Goal: Task Accomplishment & Management: Use online tool/utility

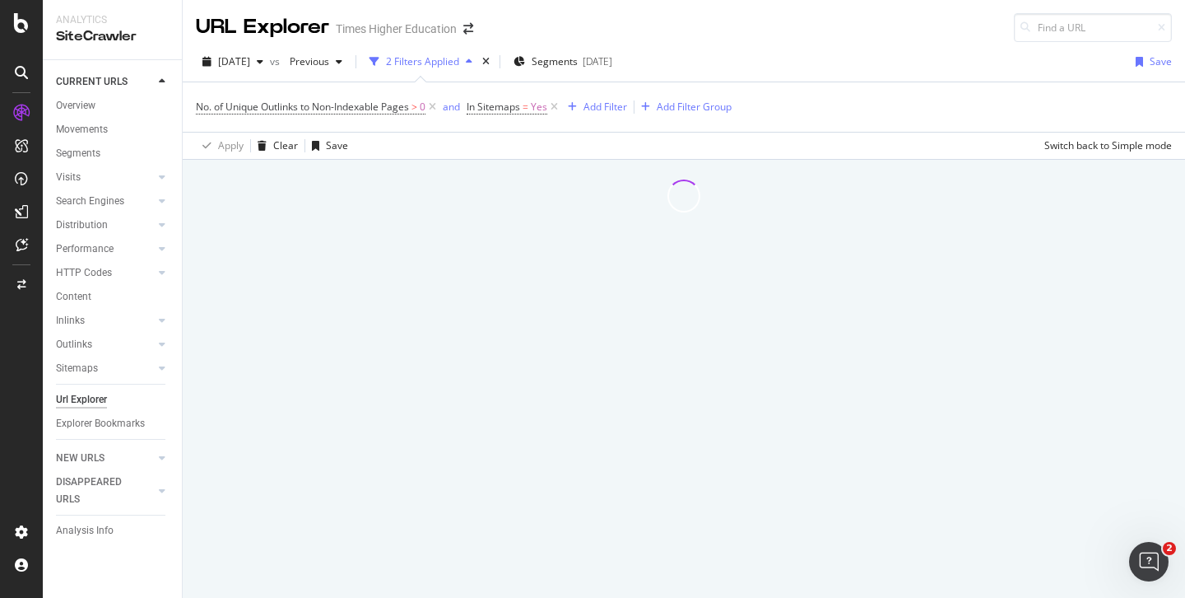
click at [557, 108] on icon at bounding box center [554, 107] width 14 height 16
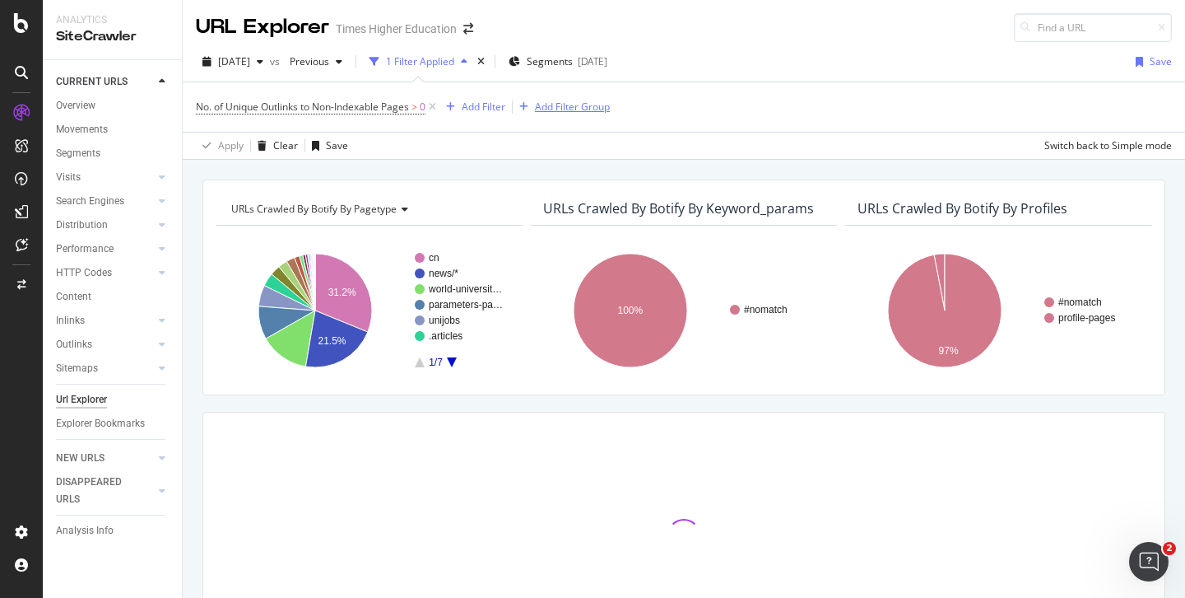
click at [435, 109] on icon at bounding box center [433, 107] width 14 height 16
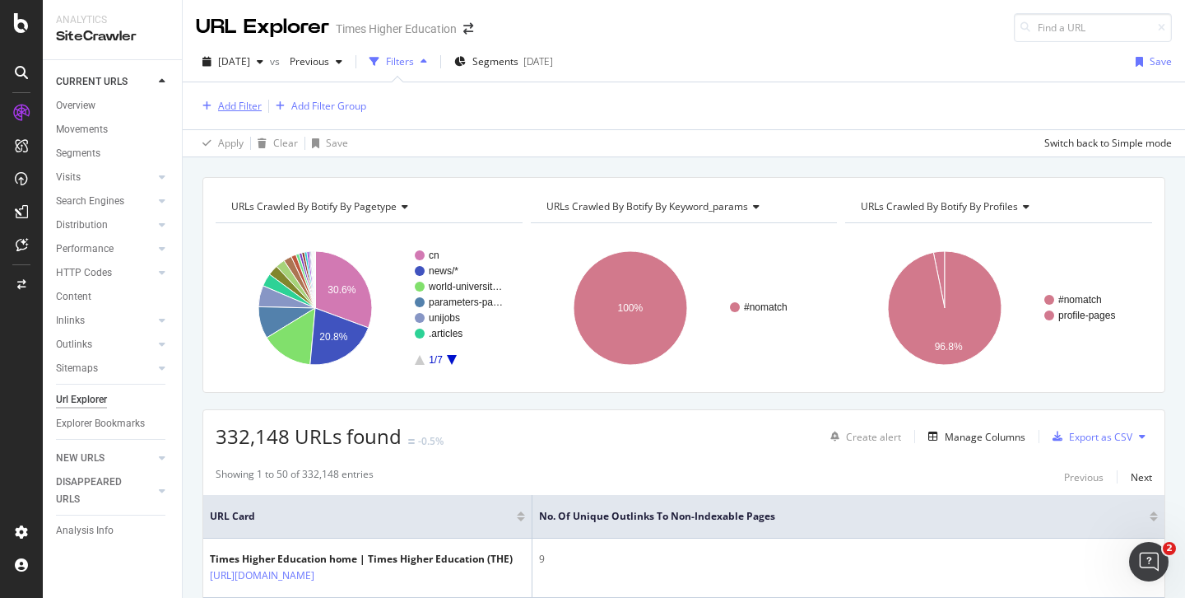
click at [238, 109] on div "Add Filter" at bounding box center [240, 106] width 44 height 14
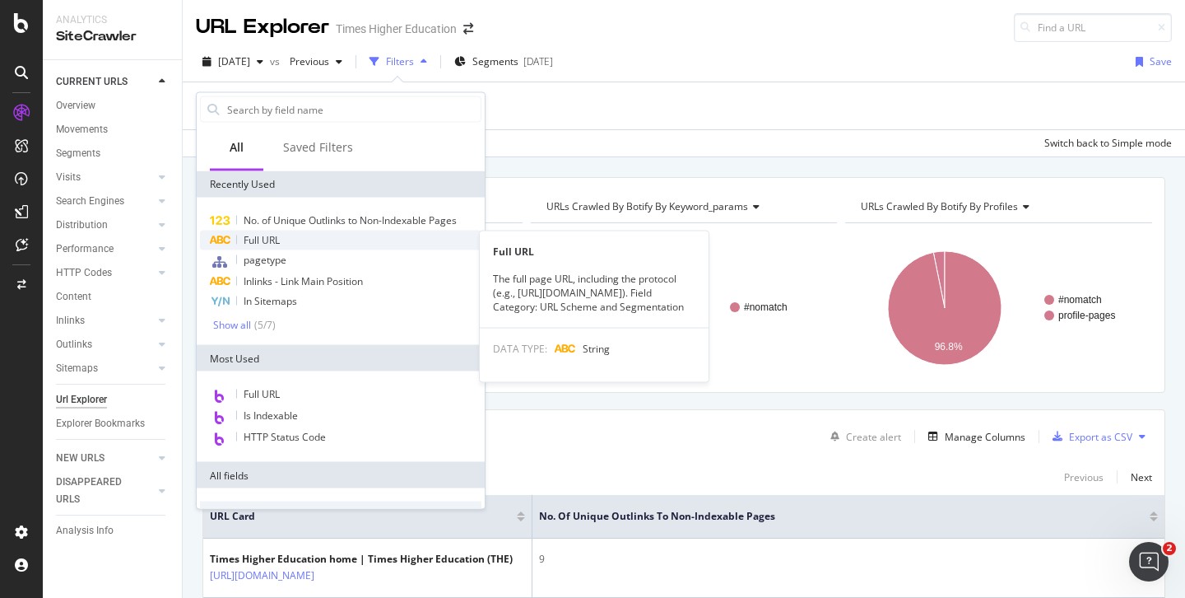
click at [260, 236] on span "Full URL" at bounding box center [262, 240] width 36 height 14
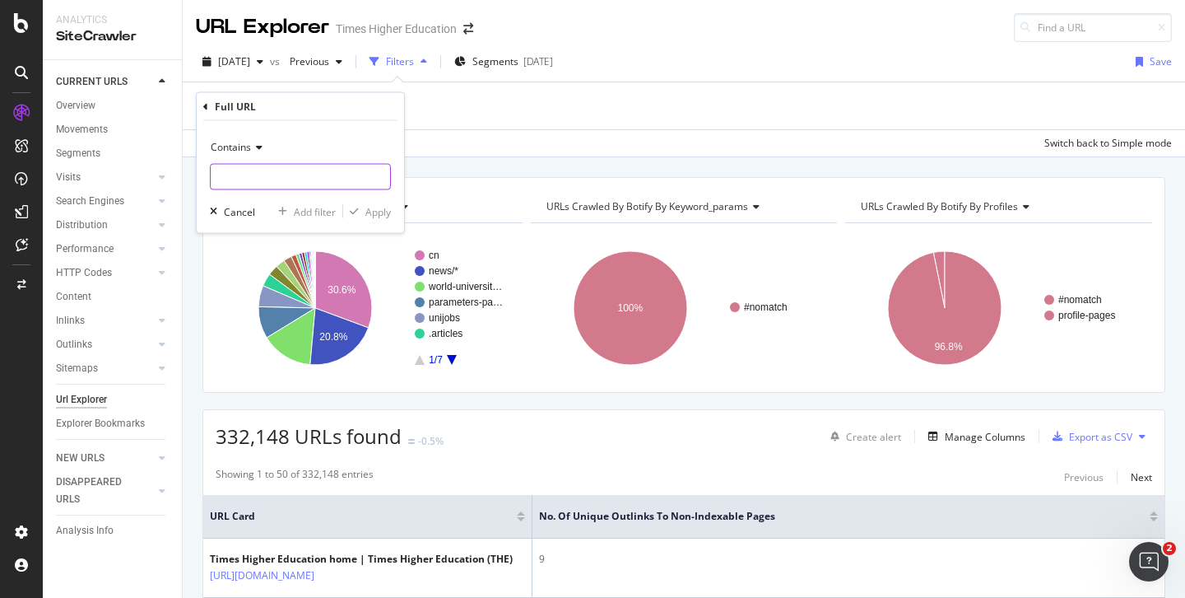
click at [229, 175] on input "text" at bounding box center [300, 177] width 179 height 26
paste input "[URL][DOMAIN_NAME]"
drag, startPoint x: 258, startPoint y: 178, endPoint x: 372, endPoint y: 178, distance: 113.6
click at [372, 178] on div "[URL][DOMAIN_NAME]" at bounding box center [300, 177] width 181 height 26
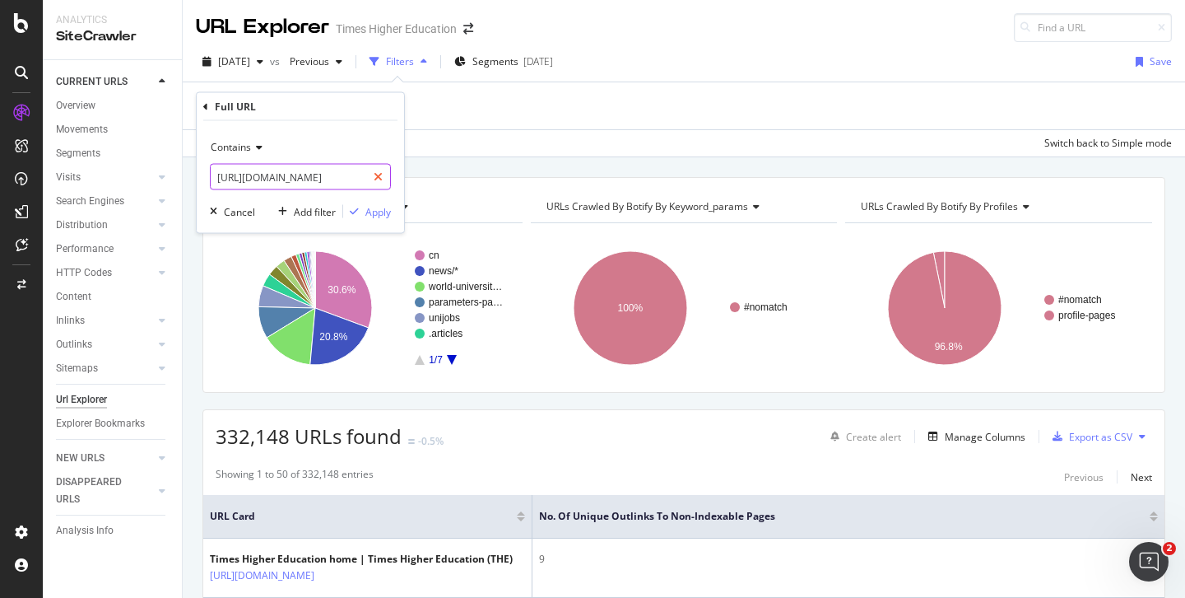
scroll to position [0, 164]
type input "[URL][DOMAIN_NAME]"
click at [379, 208] on div "Apply" at bounding box center [378, 211] width 26 height 14
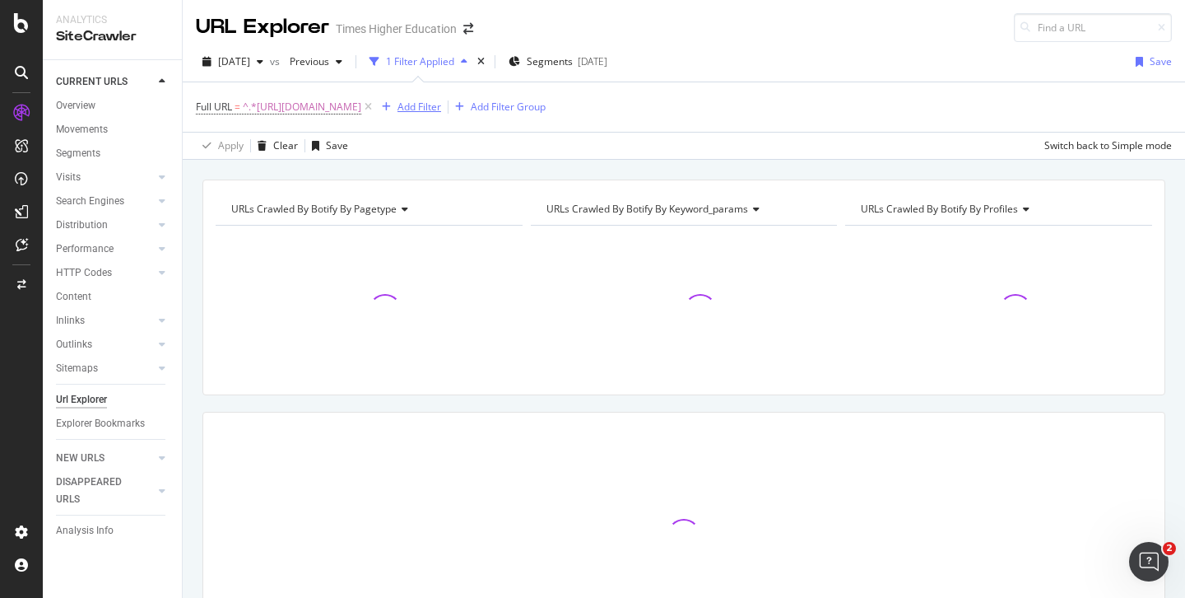
click at [441, 107] on div "Add Filter" at bounding box center [420, 107] width 44 height 14
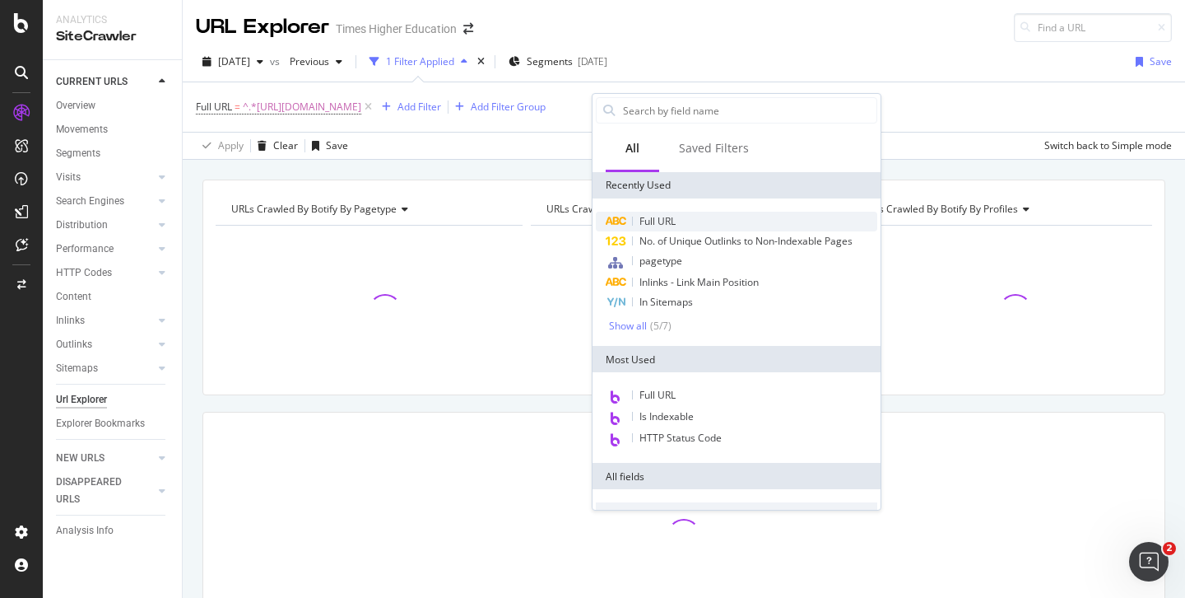
click at [648, 221] on span "Full URL" at bounding box center [658, 221] width 36 height 14
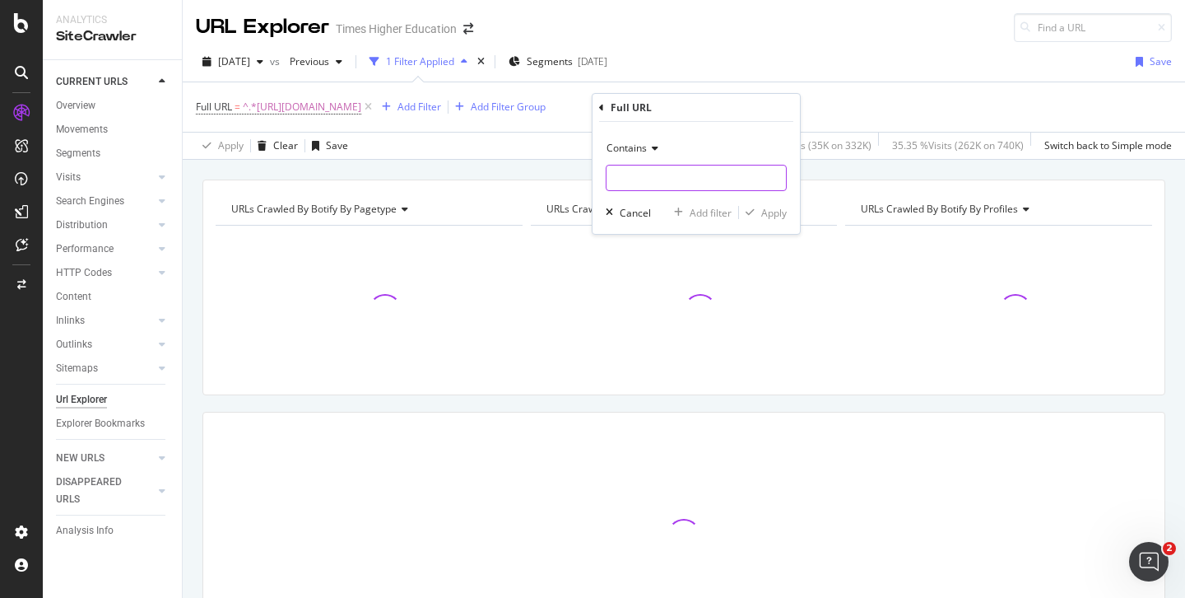
click at [624, 173] on input "text" at bounding box center [696, 178] width 179 height 26
paste input "[URL][DOMAIN_NAME]"
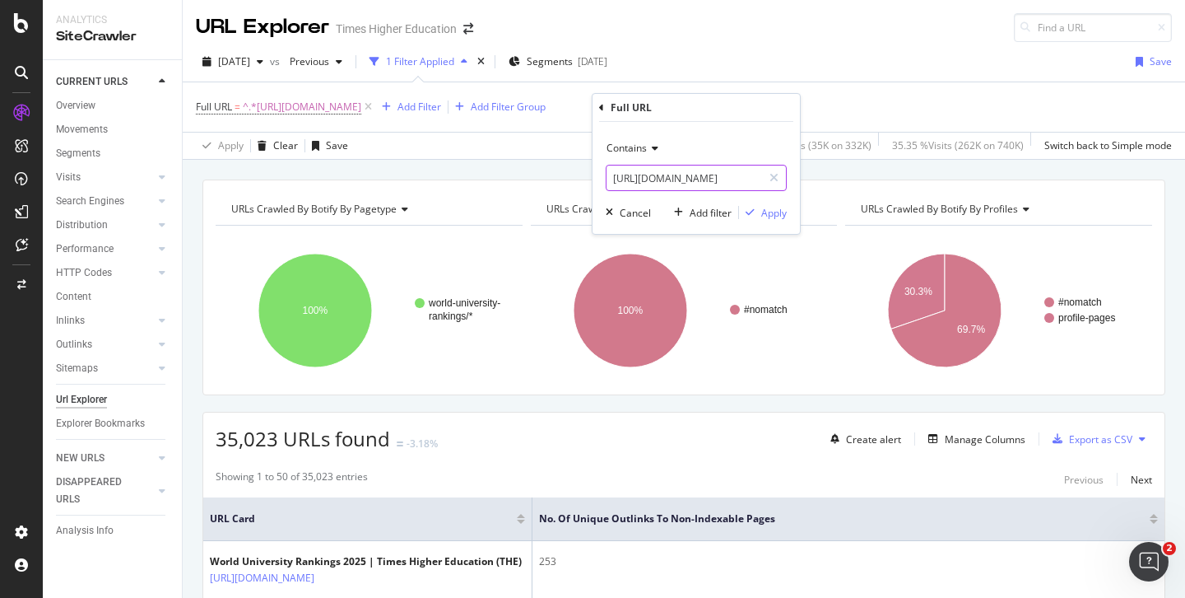
drag, startPoint x: 678, startPoint y: 182, endPoint x: 555, endPoint y: 176, distance: 123.6
click at [555, 176] on body "Analytics SiteCrawler CURRENT URLS Overview Movements Segments Visits Analysis …" at bounding box center [592, 299] width 1185 height 598
type input "[URL][DOMAIN_NAME]"
drag, startPoint x: 756, startPoint y: 178, endPoint x: 584, endPoint y: 177, distance: 172.9
click at [584, 177] on body "Analytics SiteCrawler CURRENT URLS Overview Movements Segments Visits Analysis …" at bounding box center [592, 299] width 1185 height 598
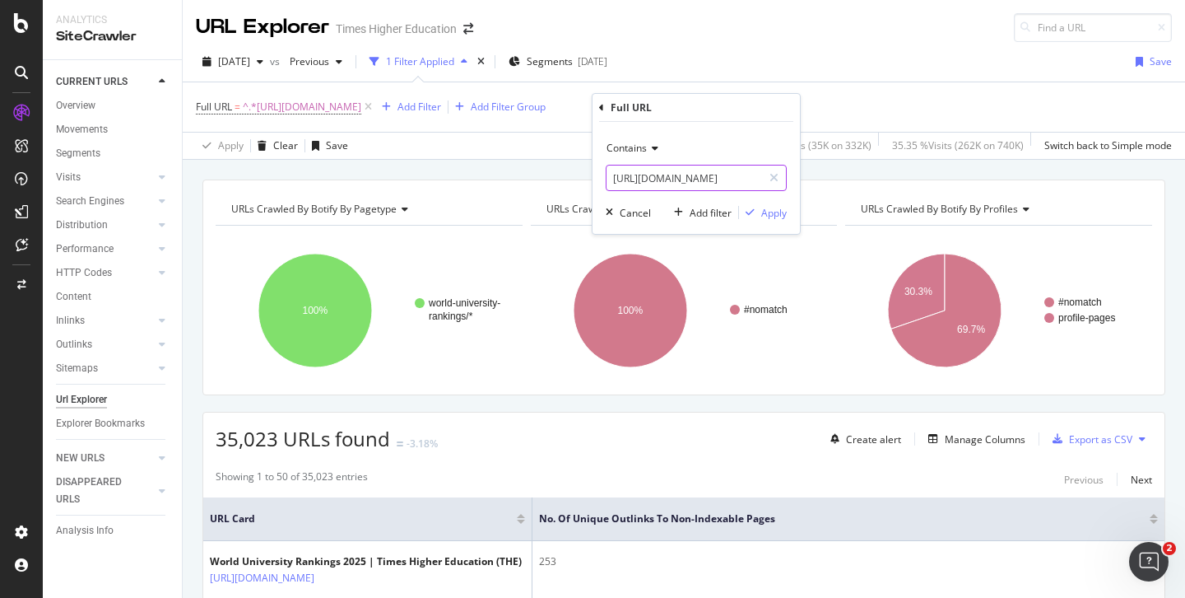
scroll to position [0, 186]
drag, startPoint x: 611, startPoint y: 178, endPoint x: 828, endPoint y: 194, distance: 217.9
click at [828, 194] on body "Analytics SiteCrawler CURRENT URLS Overview Movements Segments Visits Analysis …" at bounding box center [592, 299] width 1185 height 598
type input "regional-ranking"
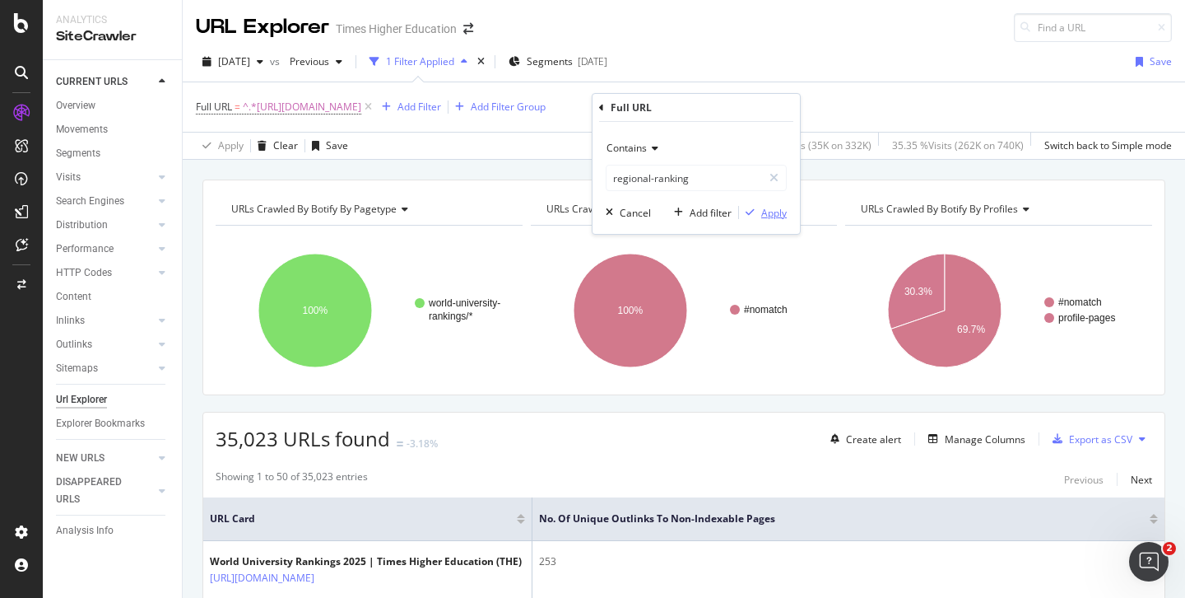
click at [779, 213] on div "Apply" at bounding box center [774, 213] width 26 height 14
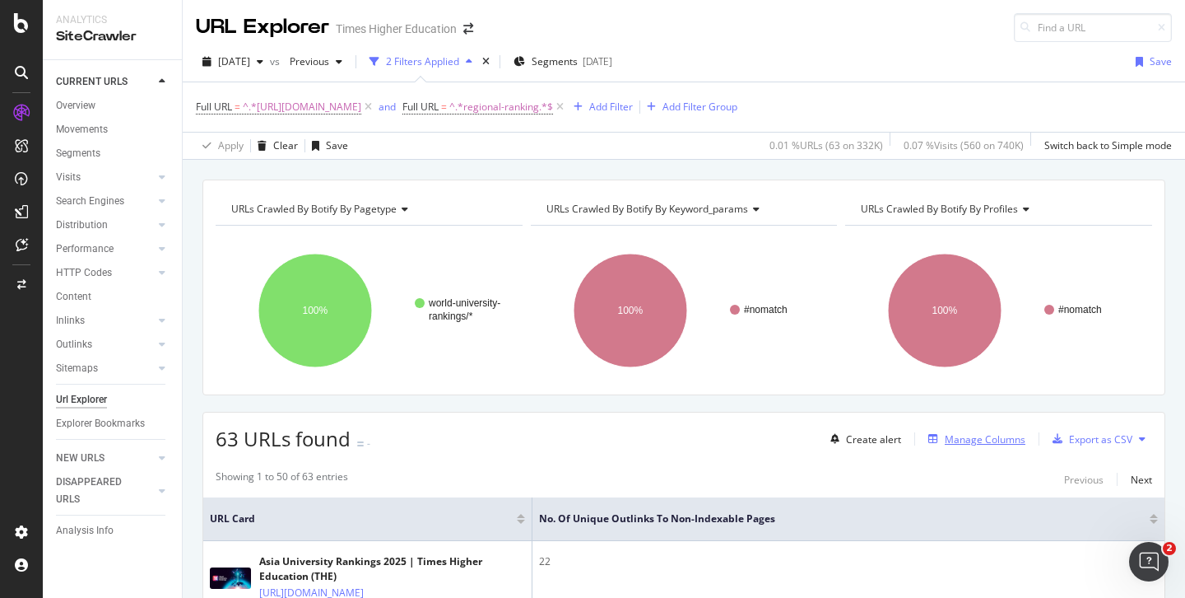
click at [969, 437] on div "Manage Columns" at bounding box center [985, 439] width 81 height 14
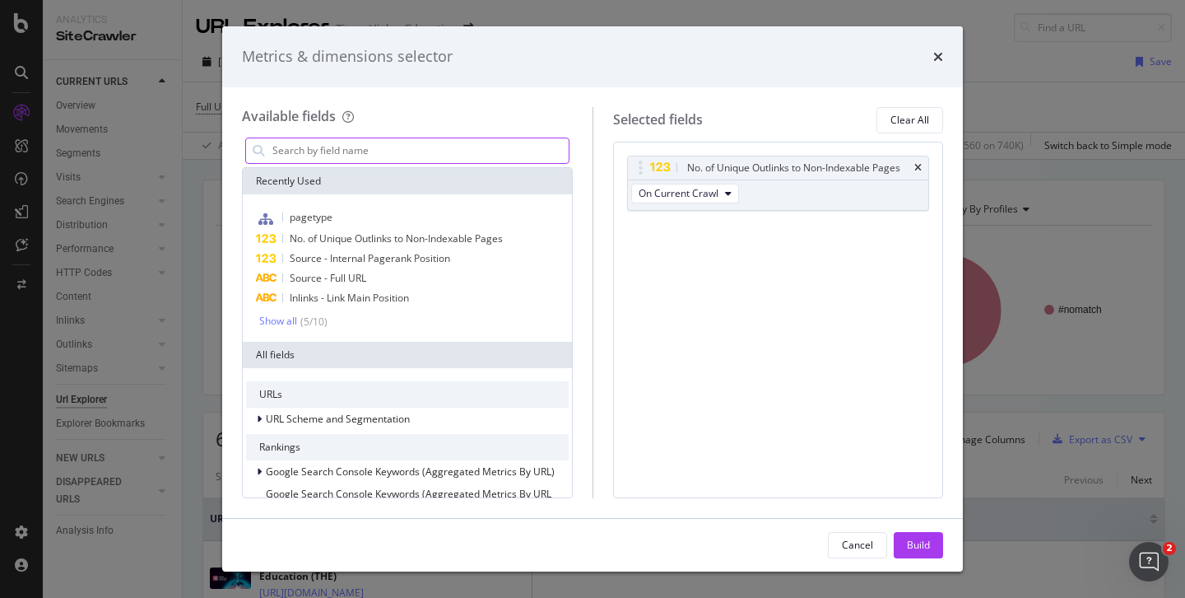
click at [383, 151] on input "modal" at bounding box center [420, 150] width 298 height 25
click at [333, 146] on input "modal" at bounding box center [420, 150] width 298 height 25
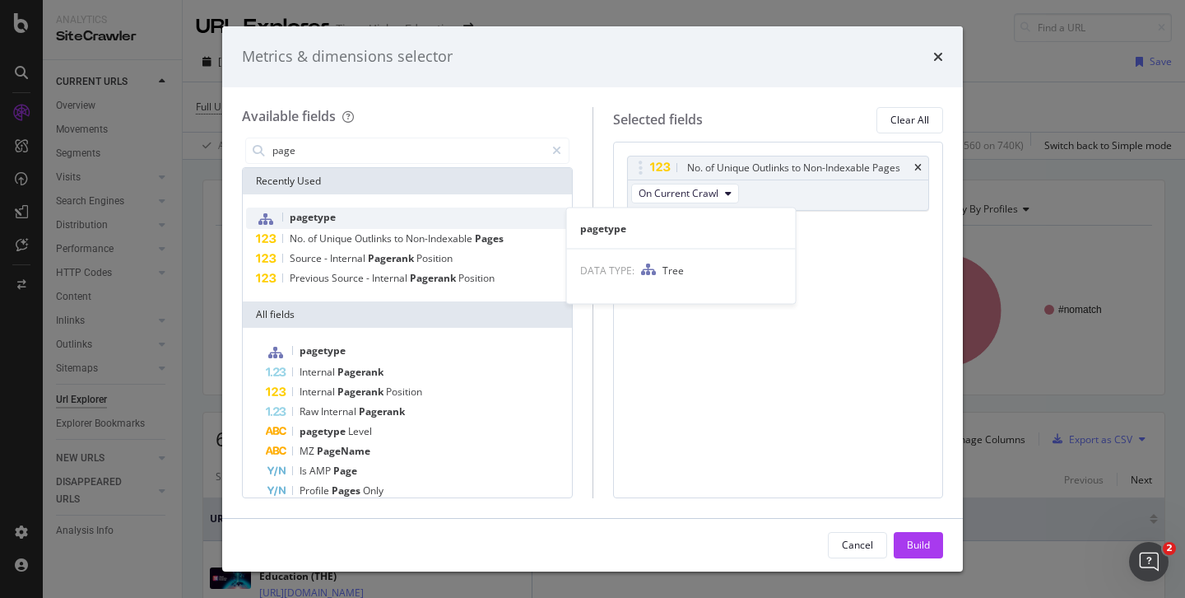
type input "page"
click at [313, 219] on span "pagetype" at bounding box center [313, 217] width 46 height 14
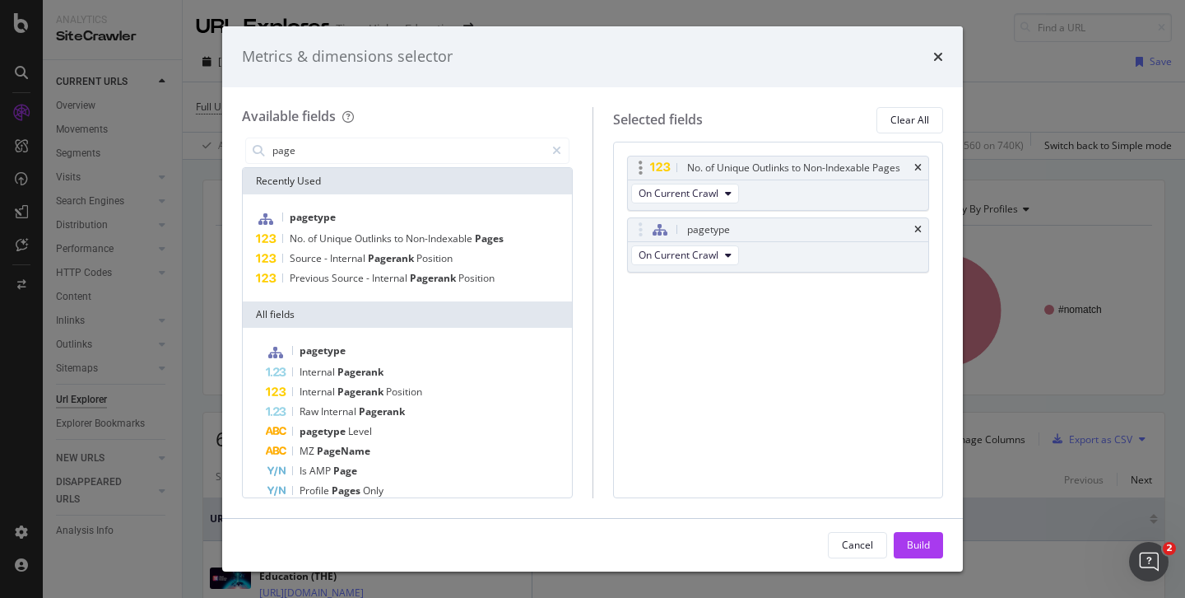
click at [914, 165] on div "No. of Unique Outlinks to Non-Indexable Pages" at bounding box center [778, 167] width 301 height 23
click at [918, 167] on icon "times" at bounding box center [918, 168] width 7 height 10
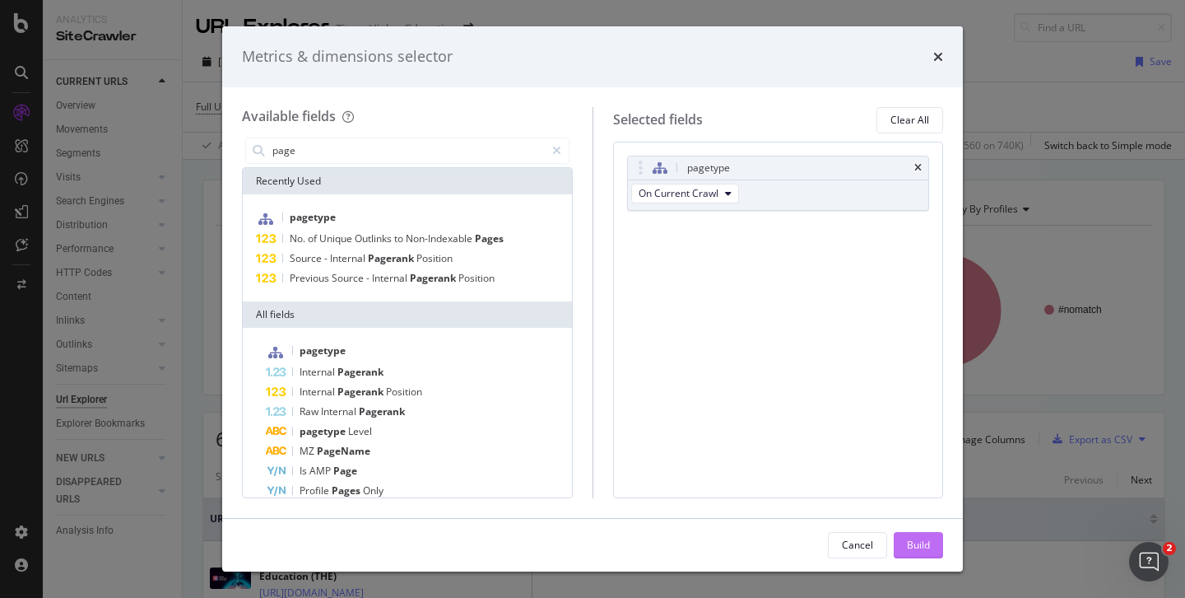
click at [919, 538] on div "Build" at bounding box center [918, 545] width 23 height 14
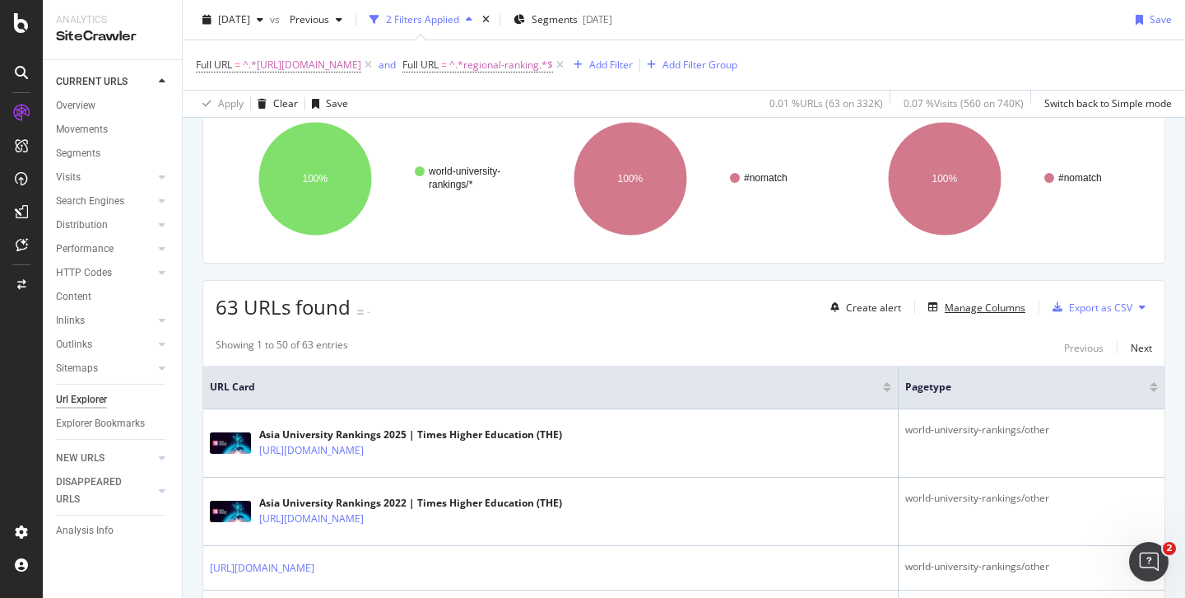
scroll to position [97, 0]
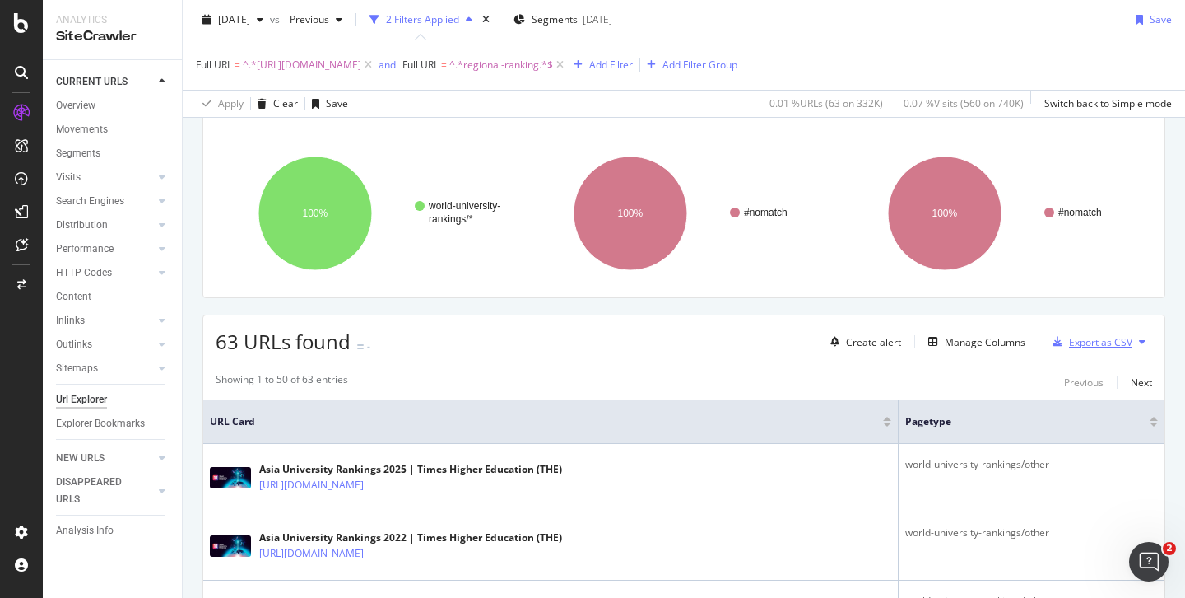
click at [1069, 347] on div "Export as CSV" at bounding box center [1100, 342] width 63 height 14
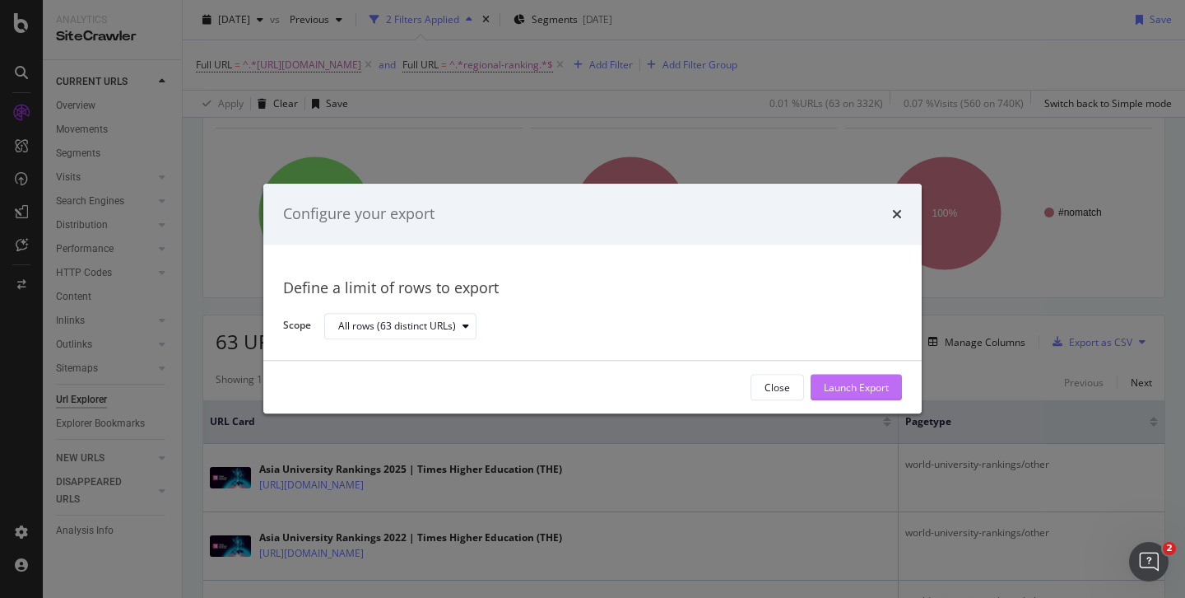
click at [870, 385] on div "Launch Export" at bounding box center [856, 387] width 65 height 14
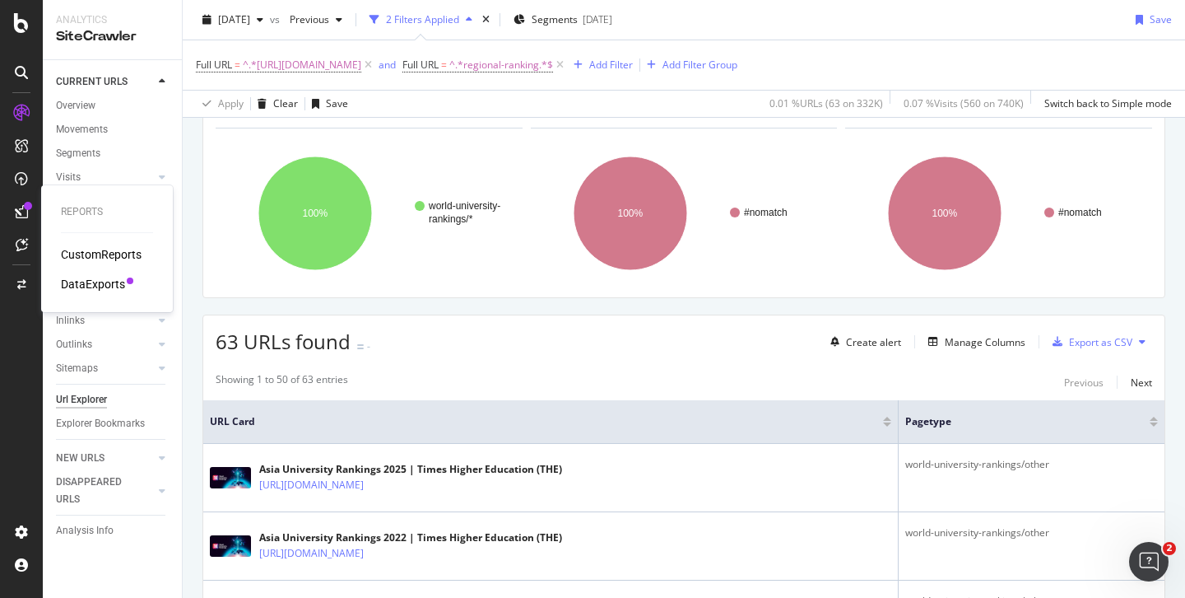
click at [73, 283] on div "DataExports" at bounding box center [93, 284] width 64 height 16
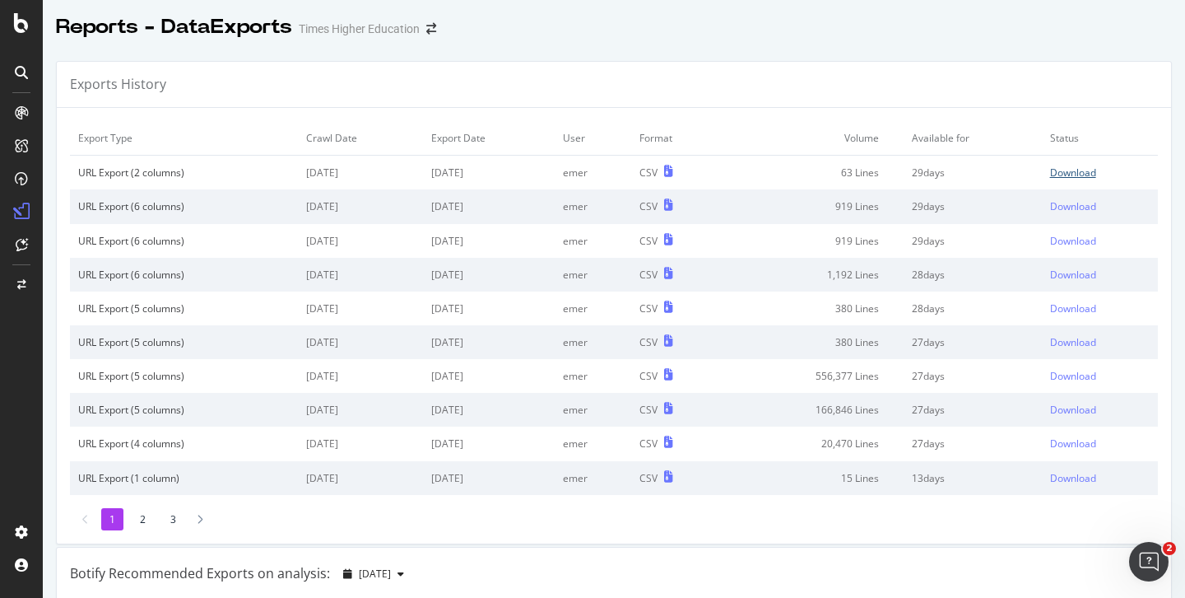
click at [1050, 170] on div "Download" at bounding box center [1073, 172] width 46 height 14
drag, startPoint x: 609, startPoint y: 232, endPoint x: 199, endPoint y: 181, distance: 413.1
click at [609, 232] on td "emer" at bounding box center [593, 241] width 77 height 34
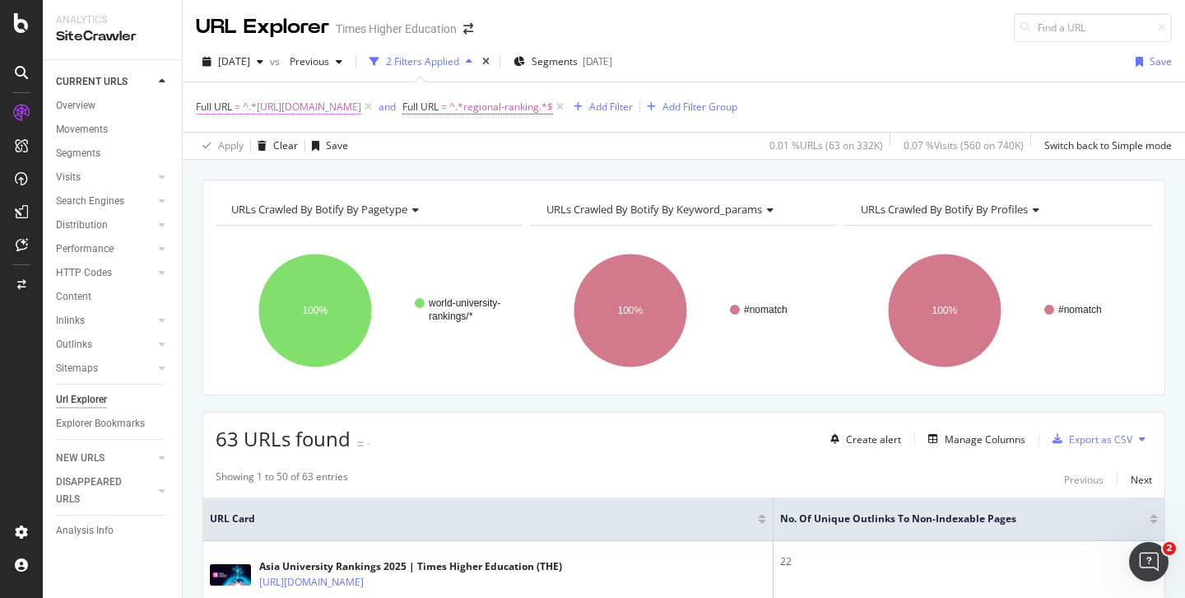
click at [361, 107] on span "^.*[URL][DOMAIN_NAME]" at bounding box center [302, 106] width 119 height 23
click at [567, 107] on icon at bounding box center [560, 107] width 14 height 16
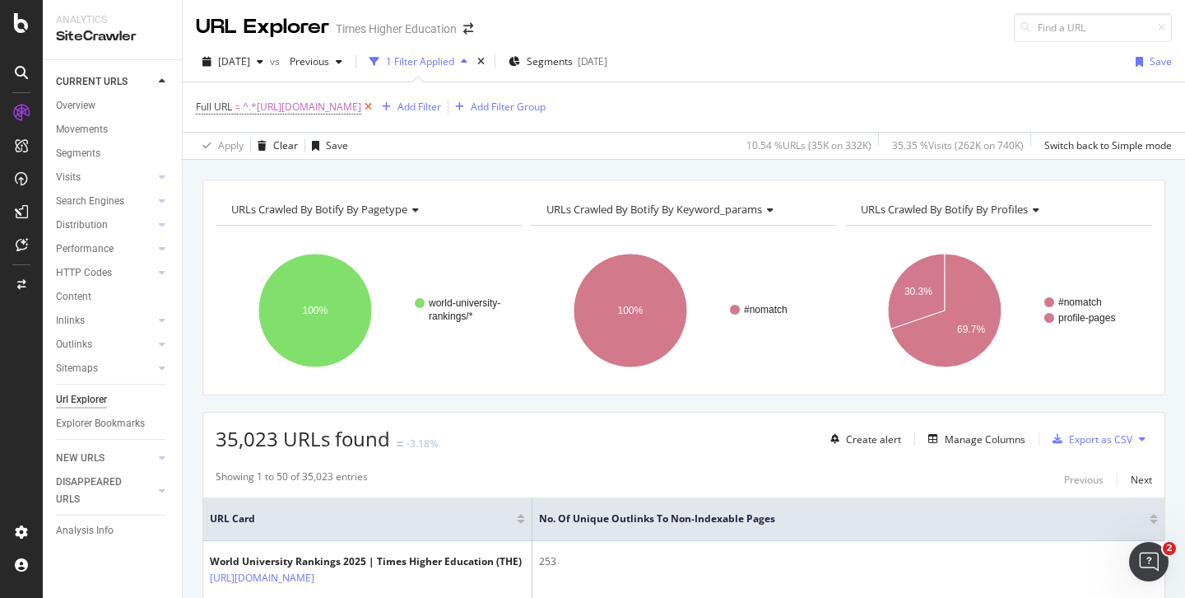
click at [375, 108] on icon at bounding box center [368, 107] width 14 height 16
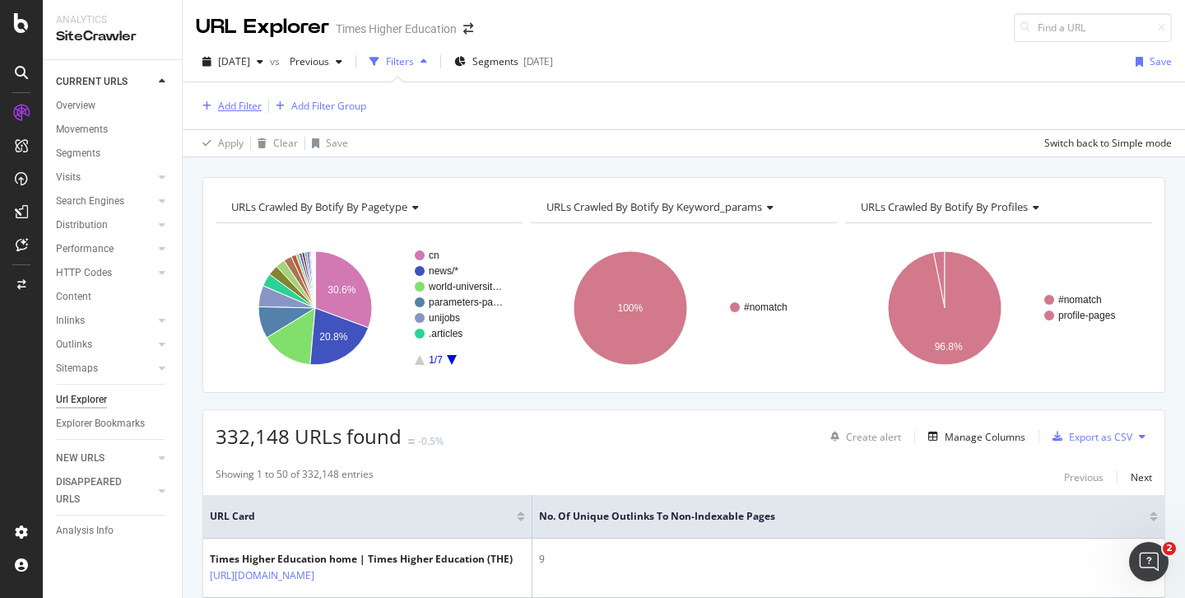
click at [251, 107] on div "Add Filter" at bounding box center [240, 106] width 44 height 14
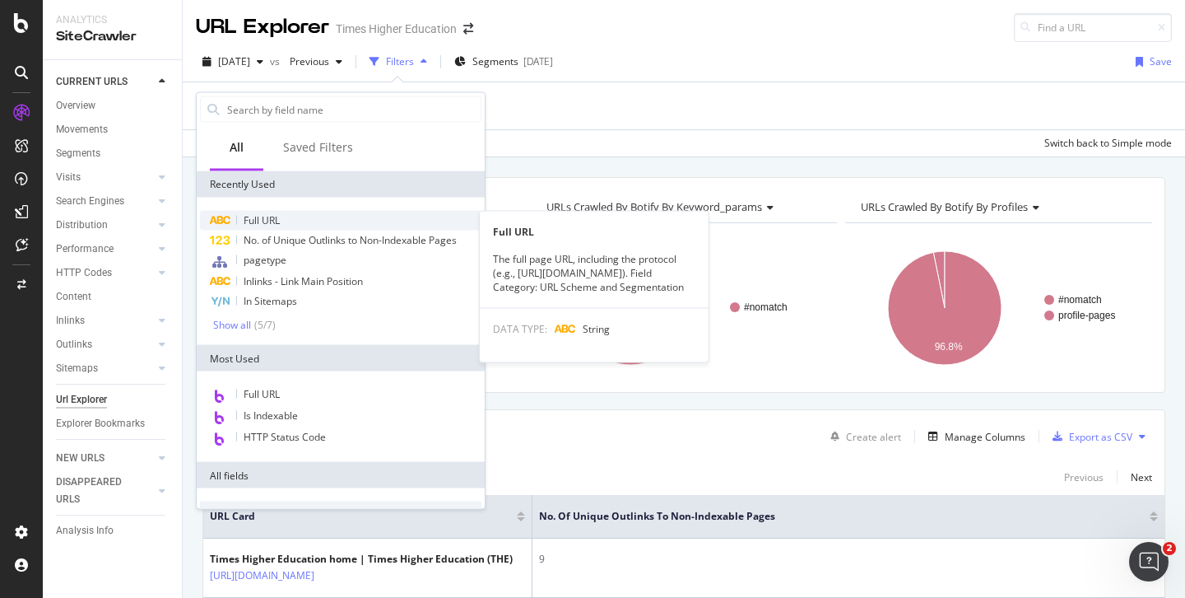
click at [256, 220] on span "Full URL" at bounding box center [262, 220] width 36 height 14
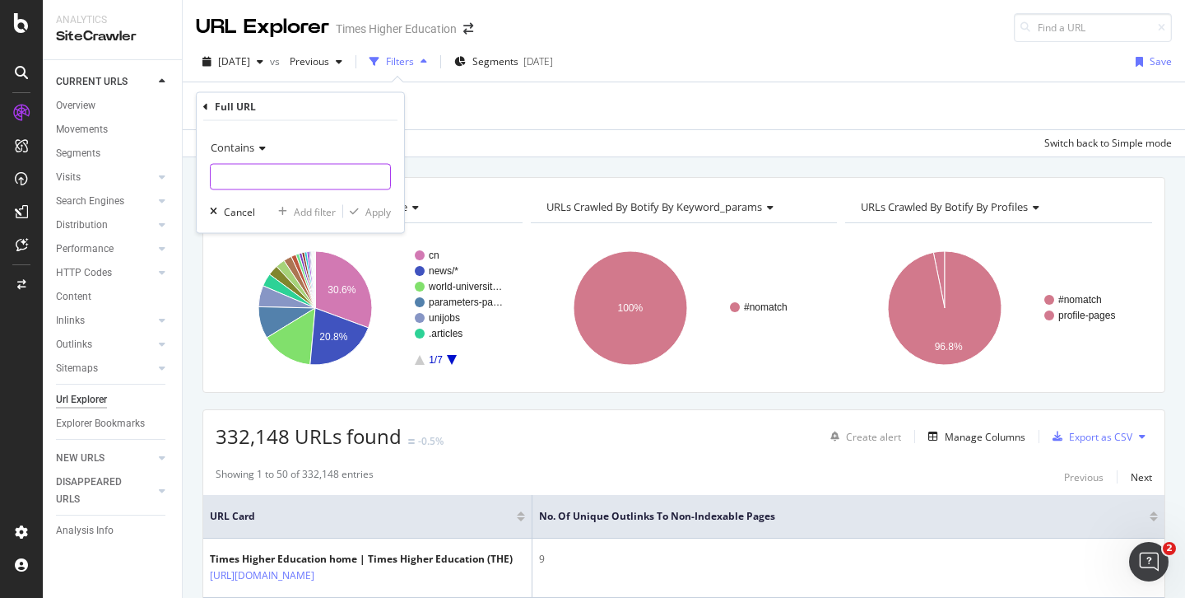
click at [238, 170] on input "text" at bounding box center [300, 177] width 179 height 26
paste input "[URL][DOMAIN_NAME]"
type input "[URL][DOMAIN_NAME]"
click at [380, 211] on div "Apply" at bounding box center [378, 211] width 26 height 14
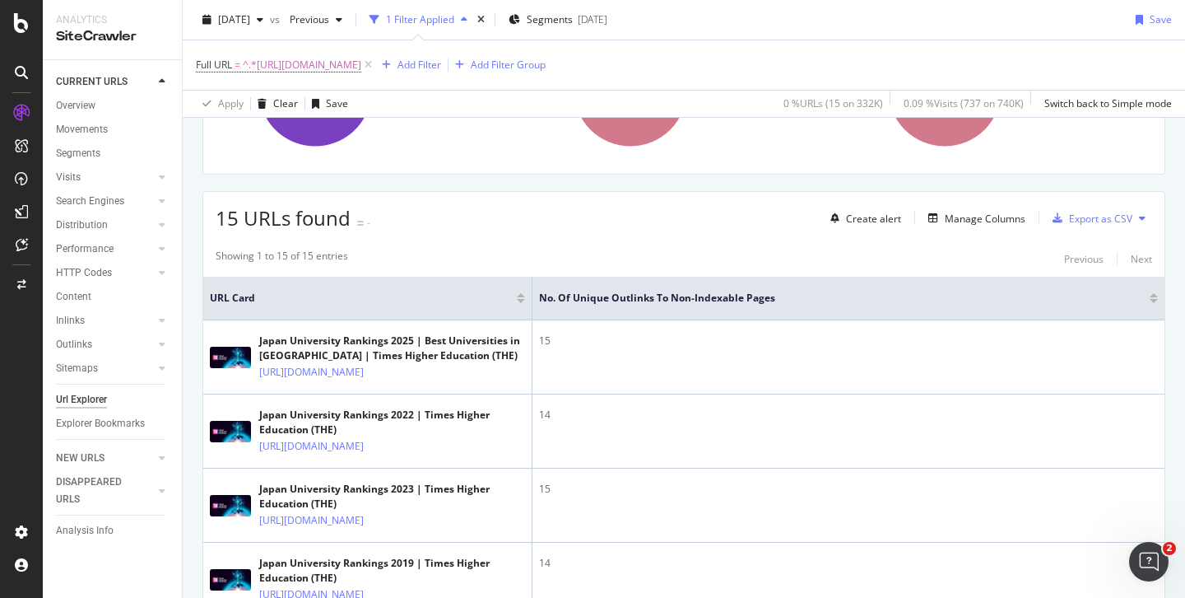
scroll to position [184, 0]
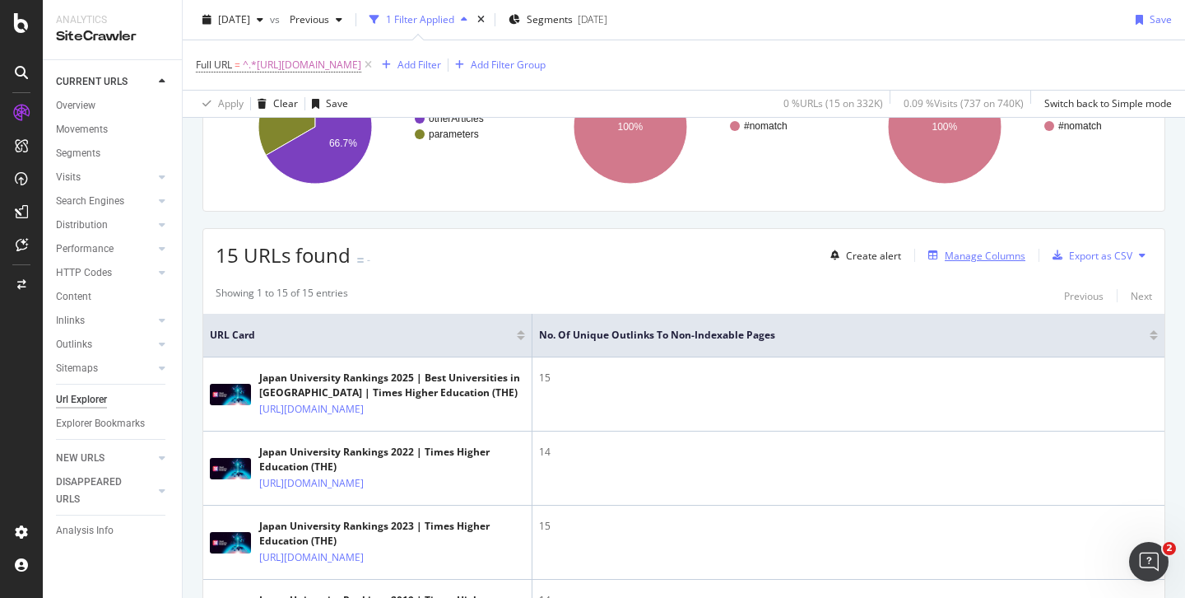
click at [951, 256] on div "Manage Columns" at bounding box center [985, 256] width 81 height 14
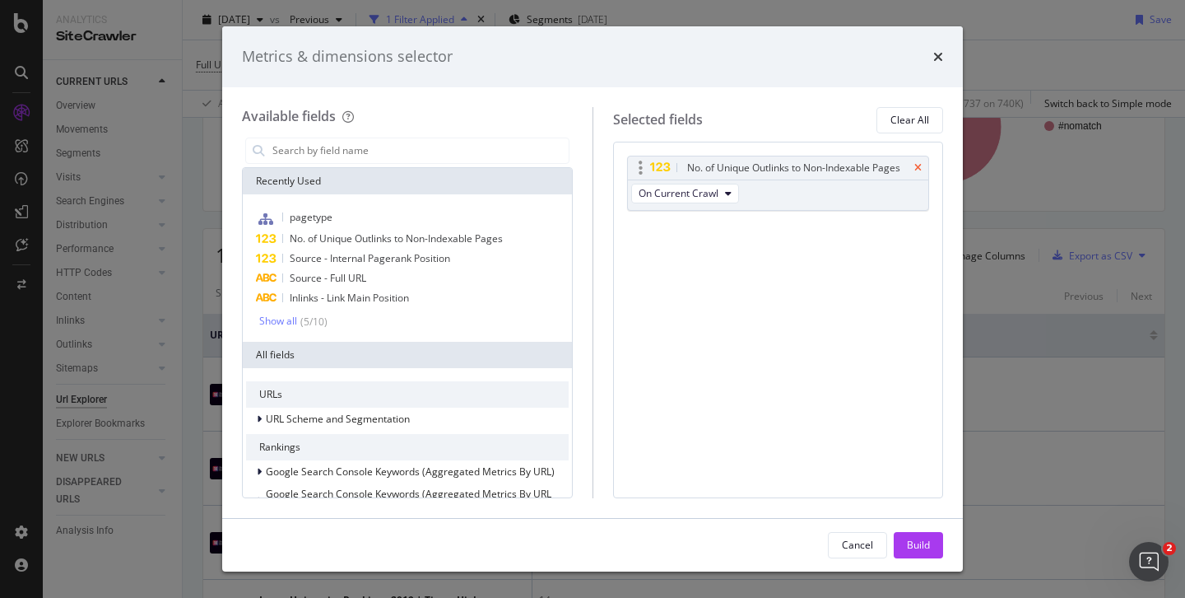
click at [915, 166] on icon "times" at bounding box center [918, 168] width 7 height 10
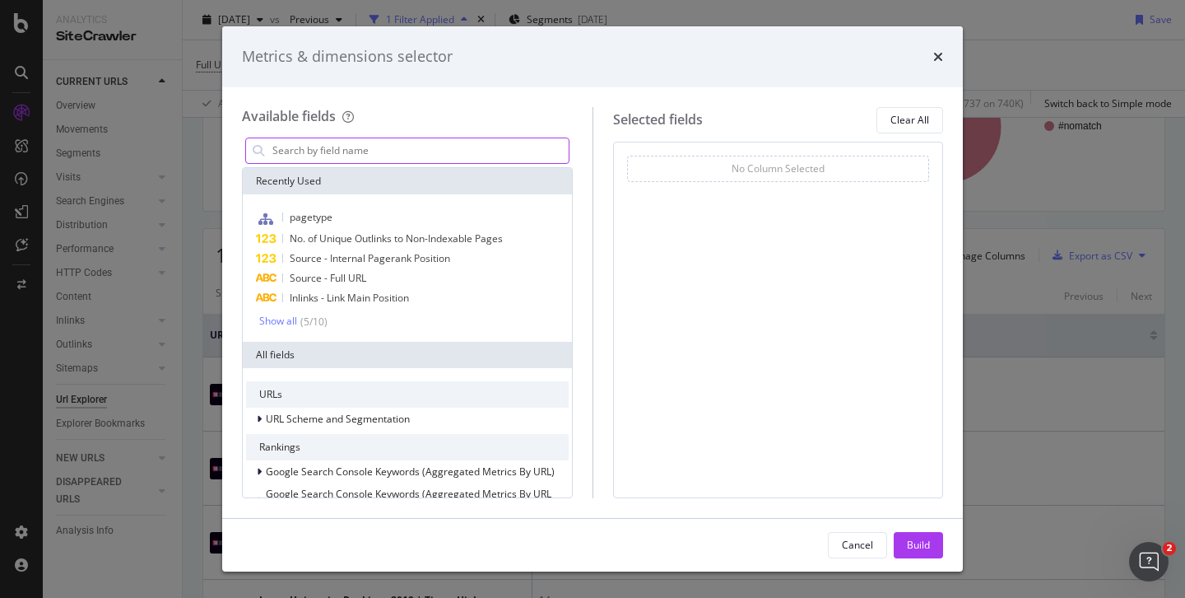
click at [383, 152] on input "modal" at bounding box center [420, 150] width 298 height 25
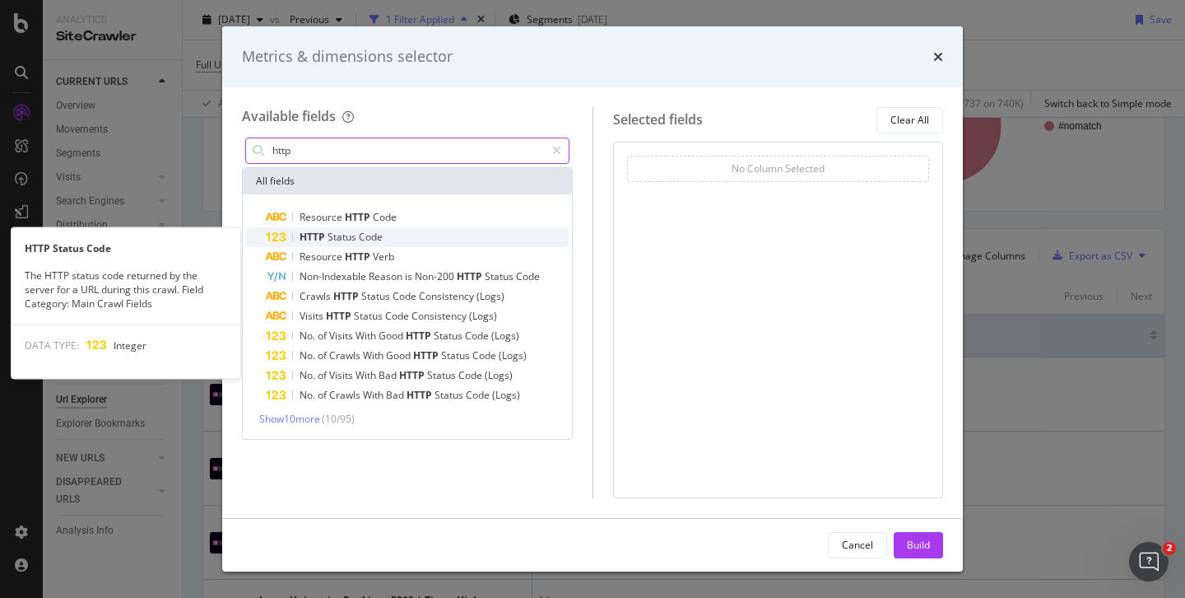
type input "http"
click at [374, 232] on span "Code" at bounding box center [371, 237] width 24 height 14
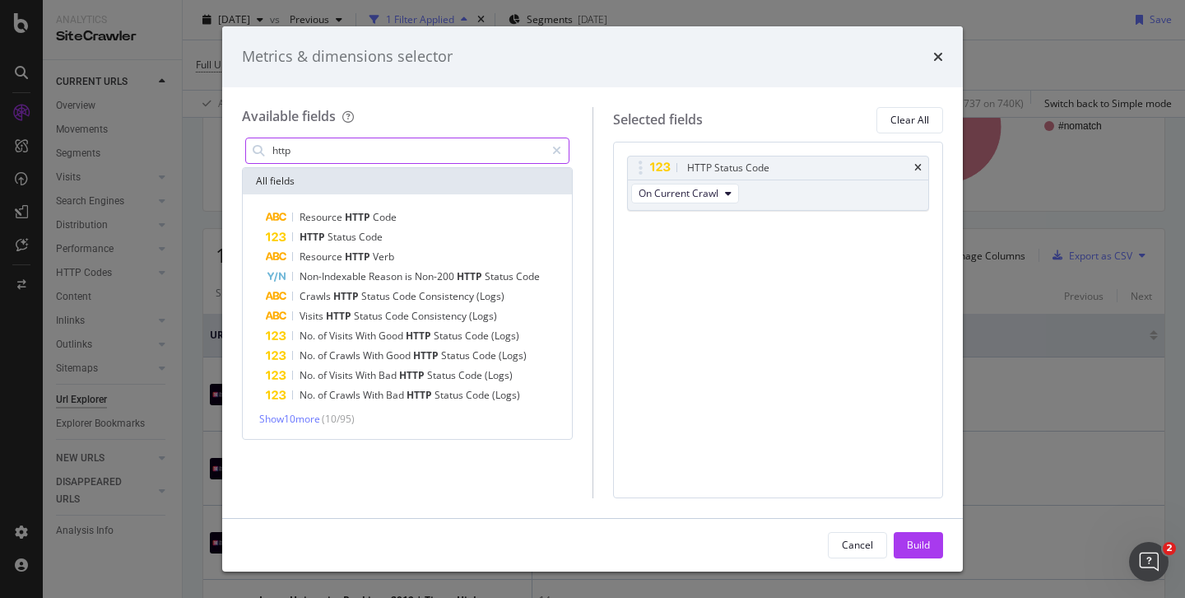
click at [328, 152] on input "http" at bounding box center [408, 150] width 274 height 25
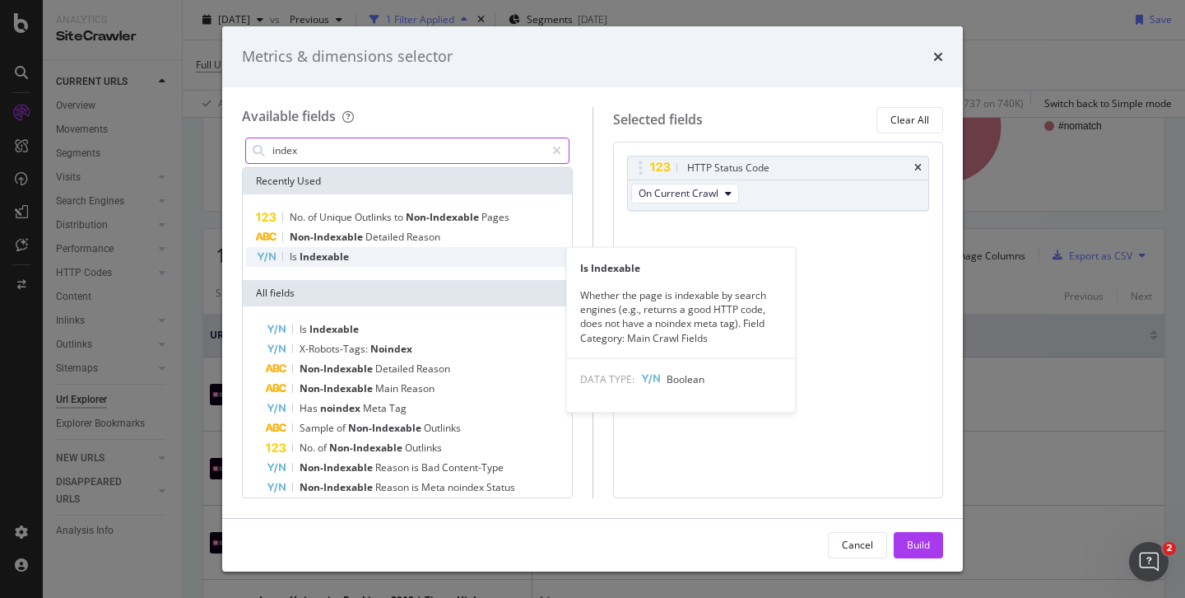
type input "index"
click at [332, 257] on span "Indexable" at bounding box center [324, 256] width 49 height 14
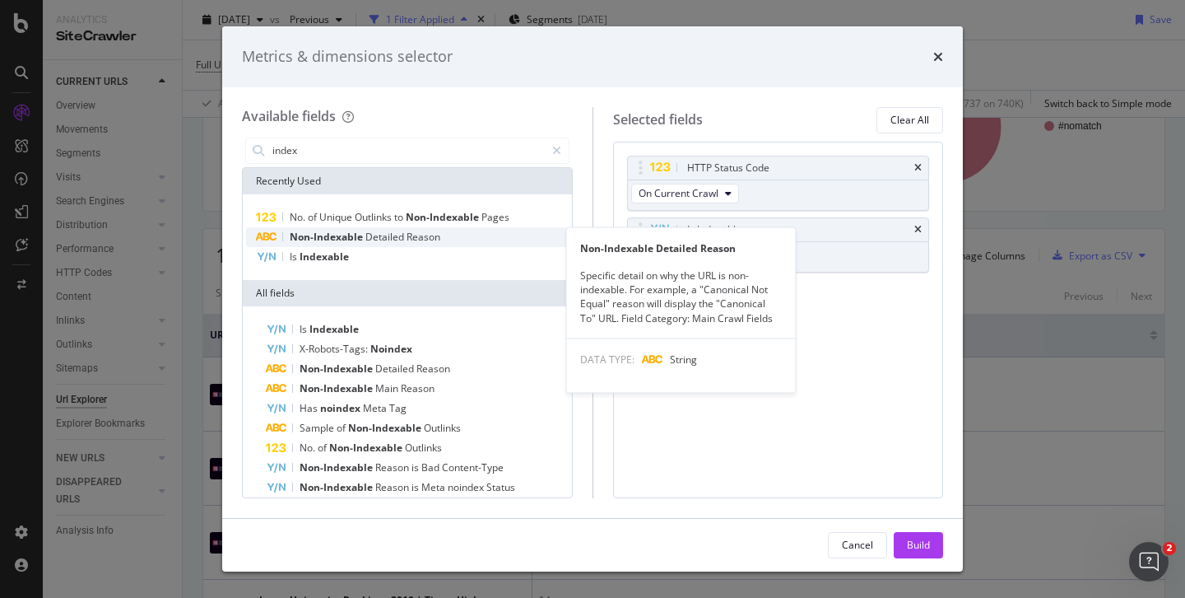
click at [330, 236] on span "Non-Indexable" at bounding box center [328, 237] width 76 height 14
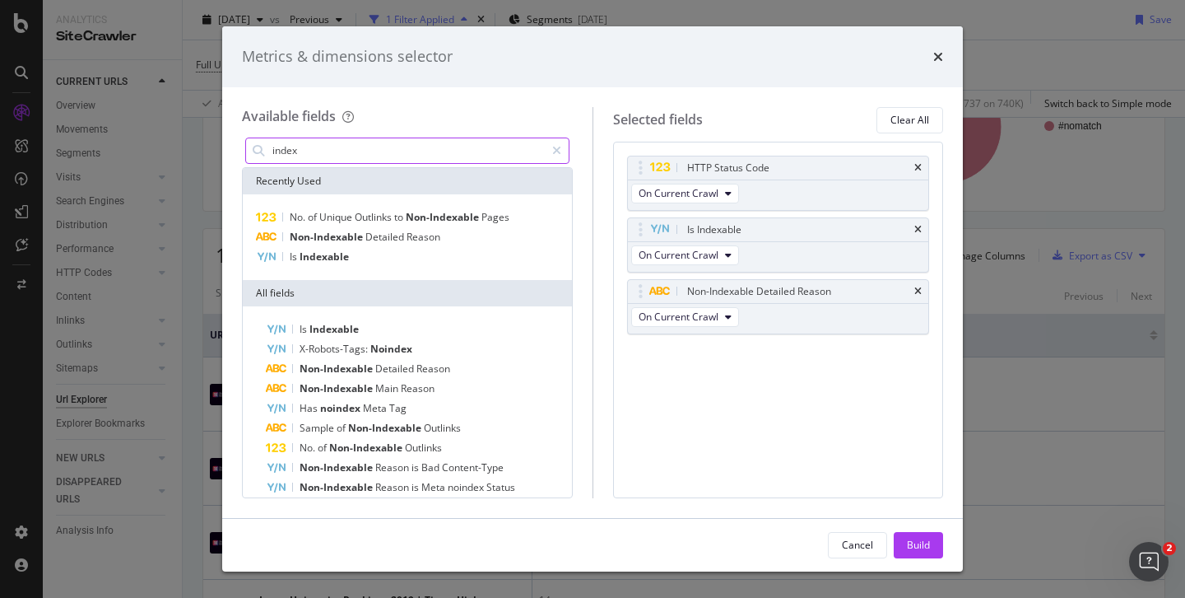
click at [317, 155] on input "index" at bounding box center [408, 150] width 274 height 25
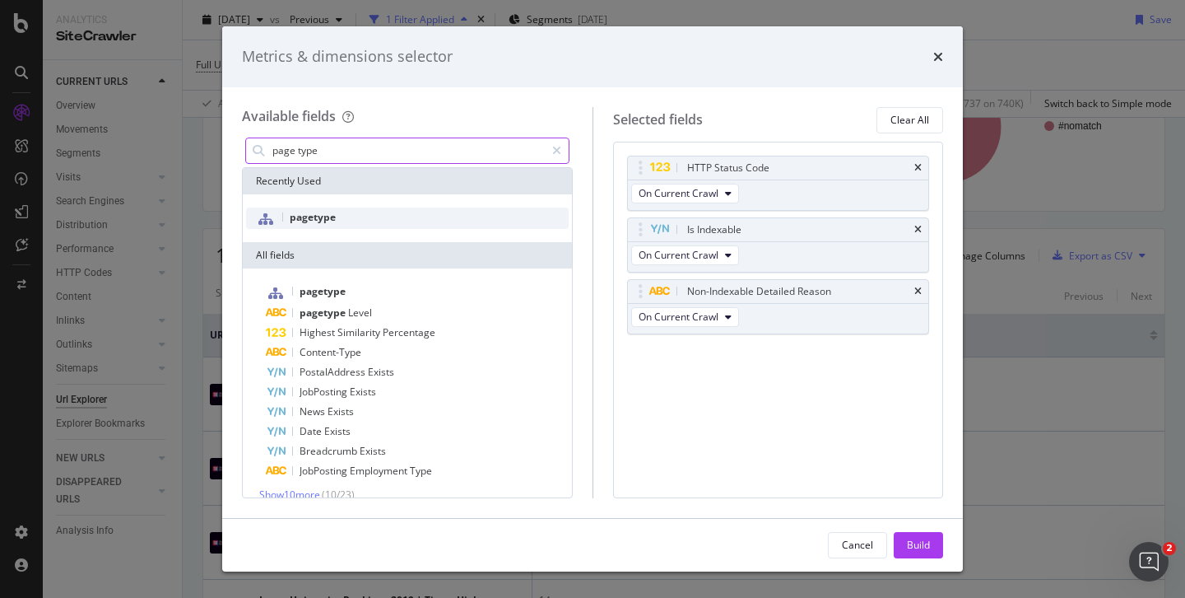
type input "page type"
click at [343, 221] on div "pagetype" at bounding box center [407, 217] width 323 height 21
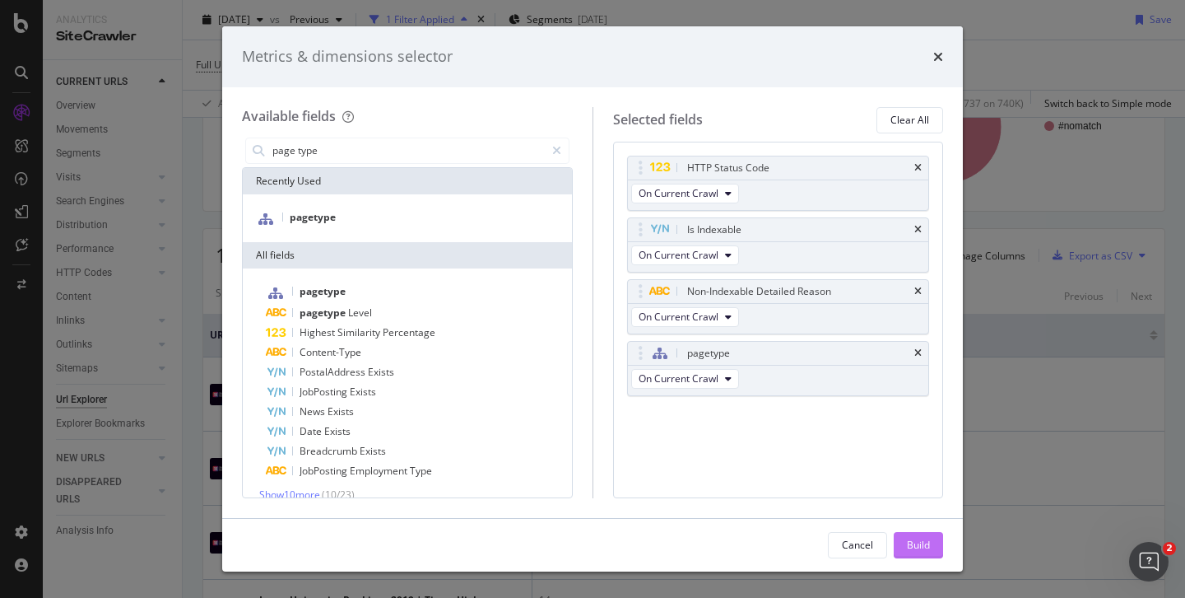
click at [913, 543] on div "Build" at bounding box center [918, 545] width 23 height 14
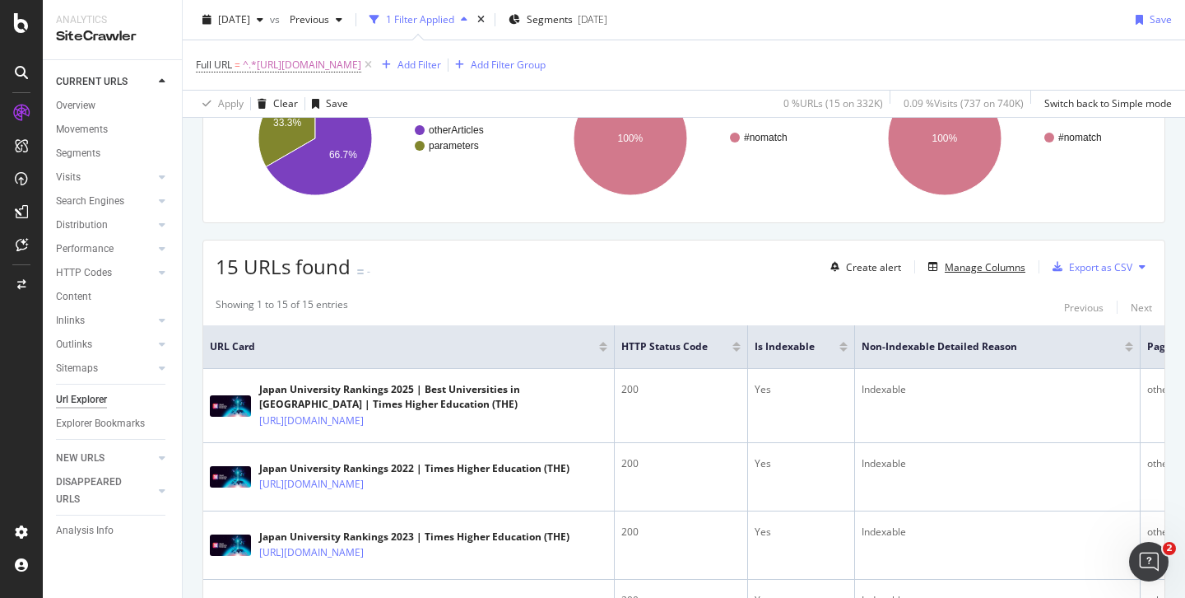
scroll to position [175, 0]
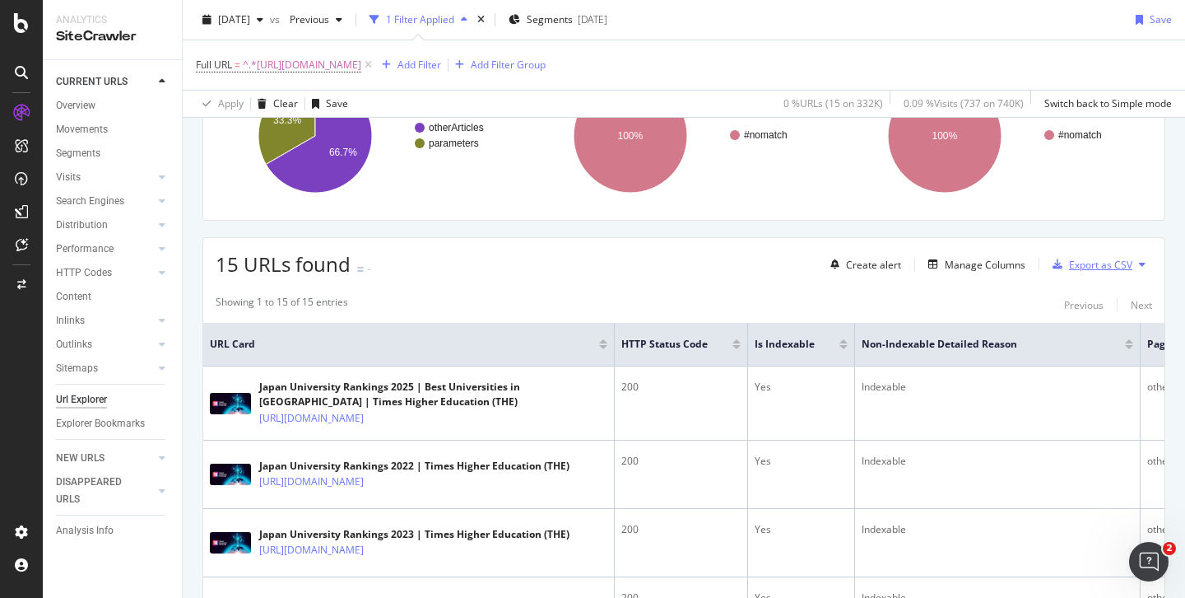
click at [1055, 267] on div "button" at bounding box center [1057, 264] width 23 height 10
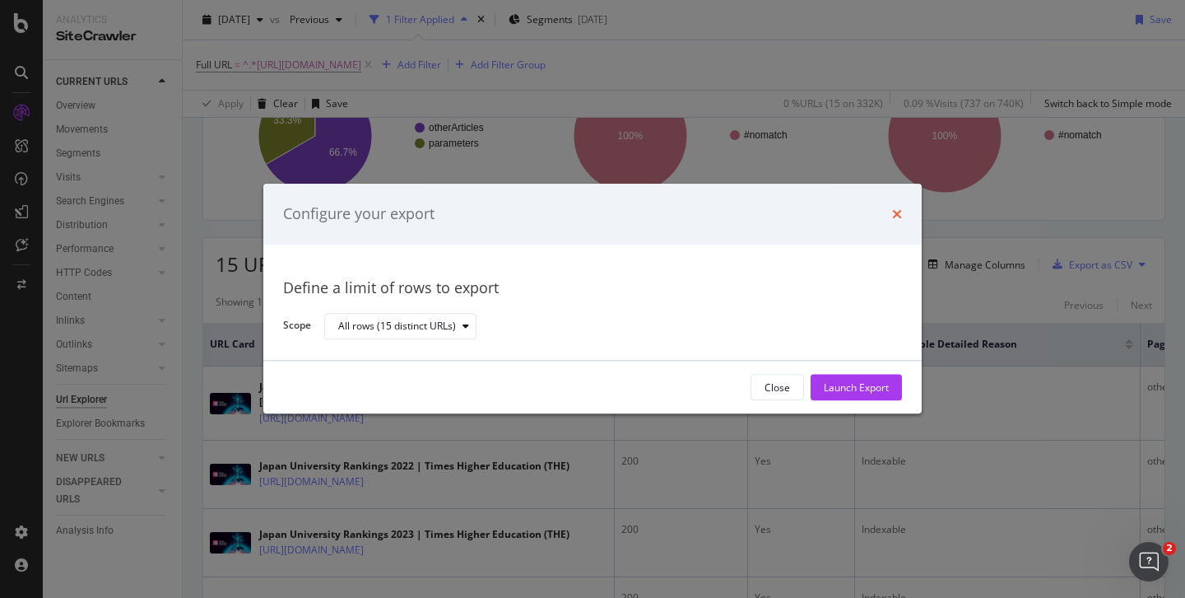
click at [898, 213] on icon "times" at bounding box center [897, 213] width 10 height 13
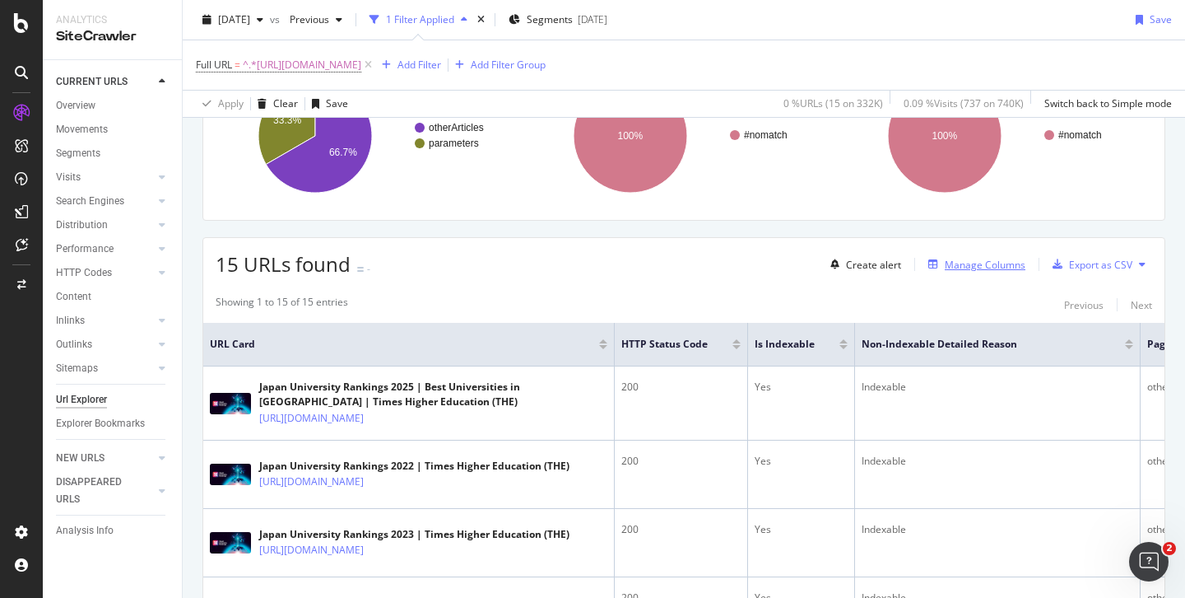
click at [974, 269] on div "Manage Columns" at bounding box center [985, 265] width 81 height 14
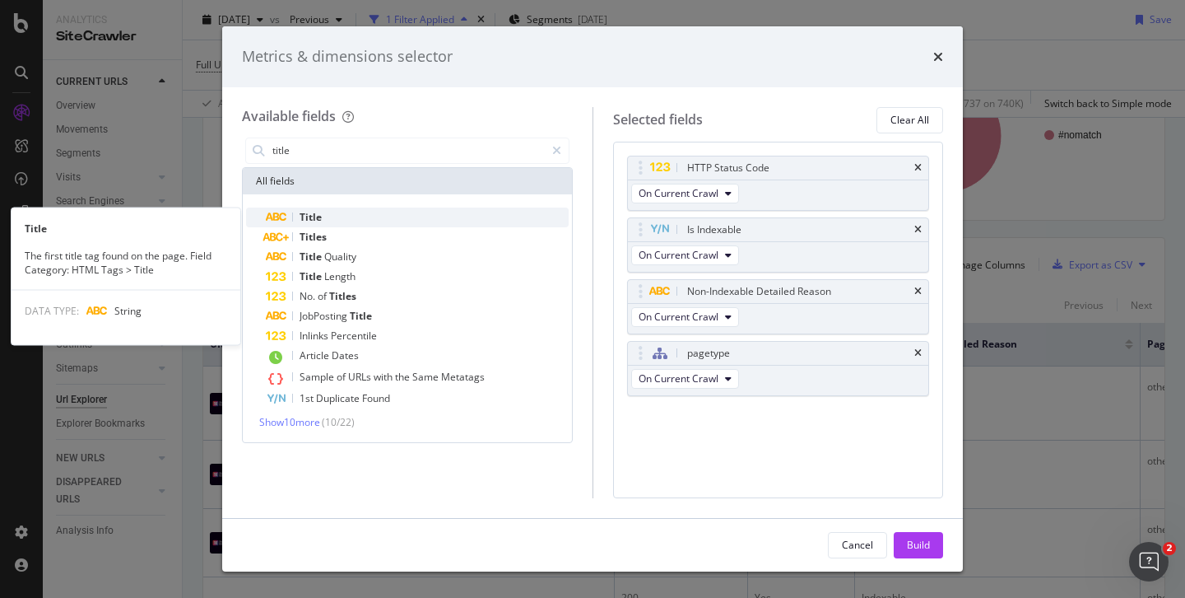
type input "title"
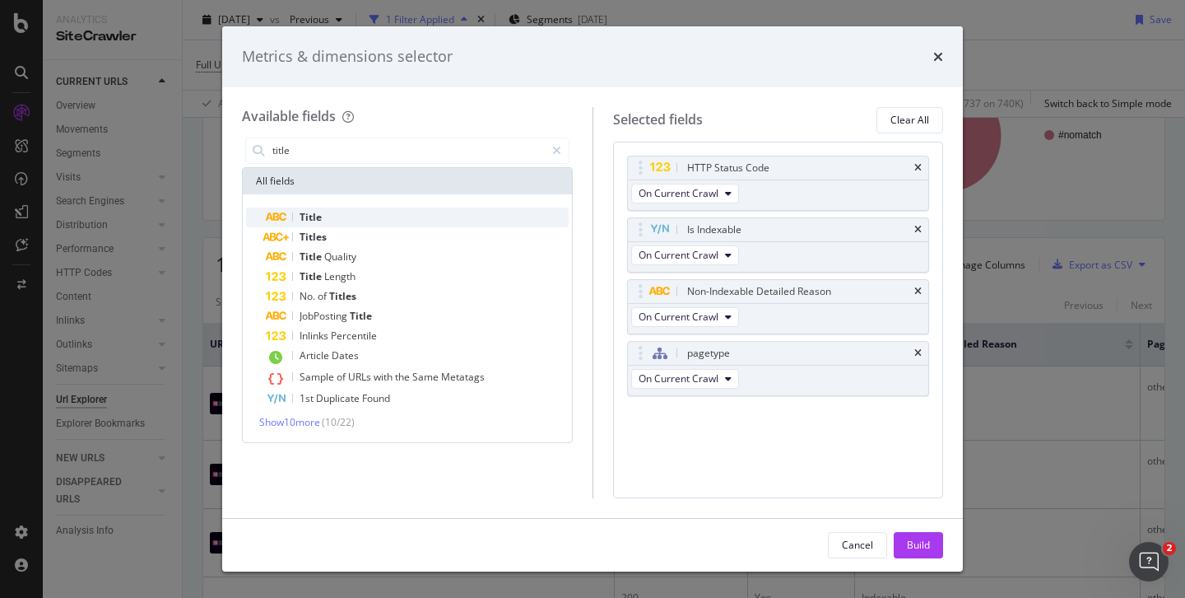
click at [342, 219] on div "Title" at bounding box center [417, 217] width 303 height 20
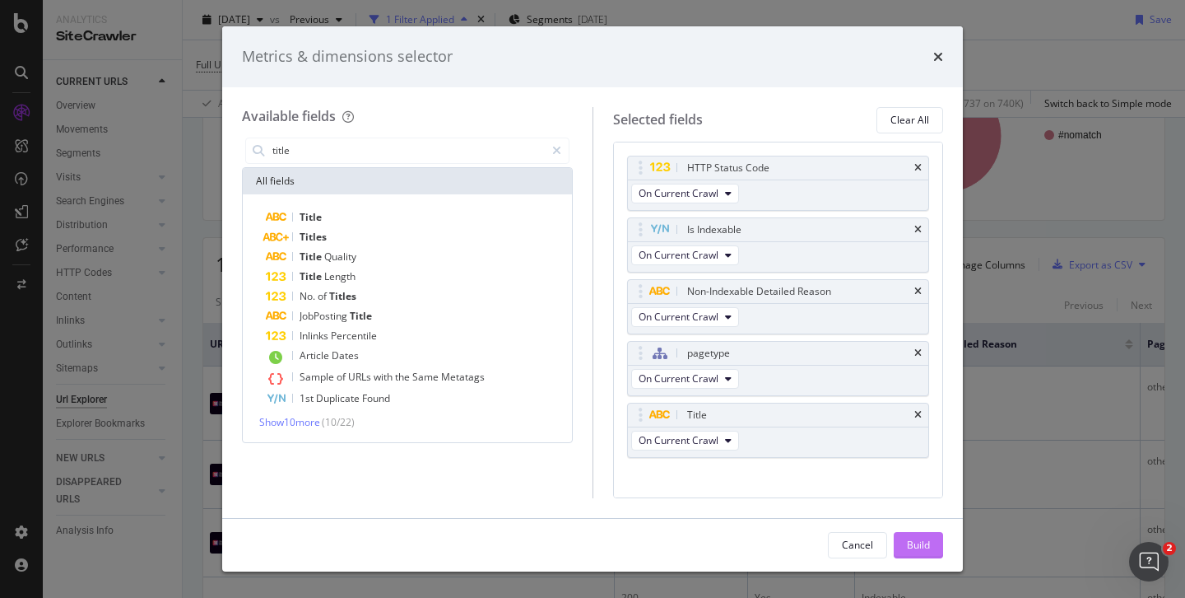
click at [928, 550] on div "Build" at bounding box center [918, 545] width 23 height 14
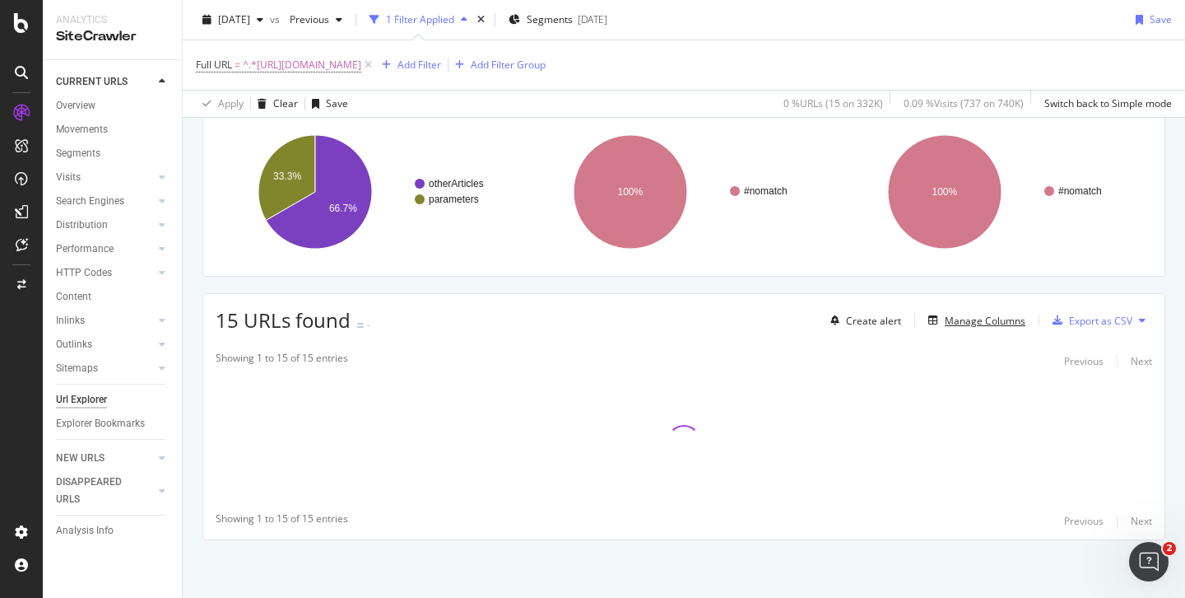
scroll to position [119, 0]
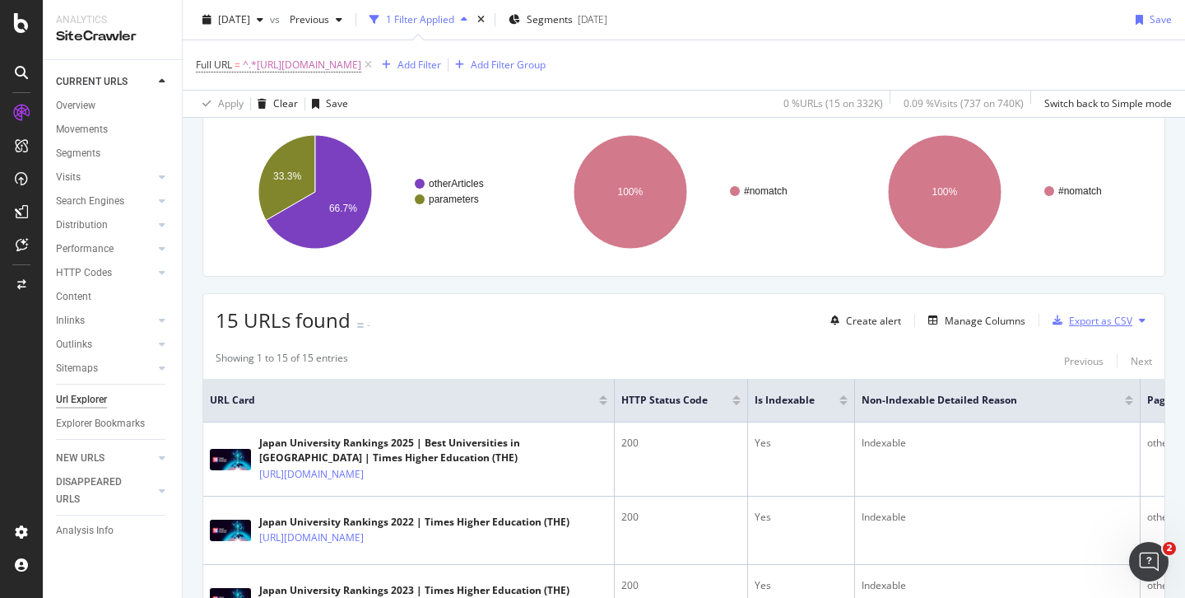
click at [1082, 322] on div "Export as CSV" at bounding box center [1100, 321] width 63 height 14
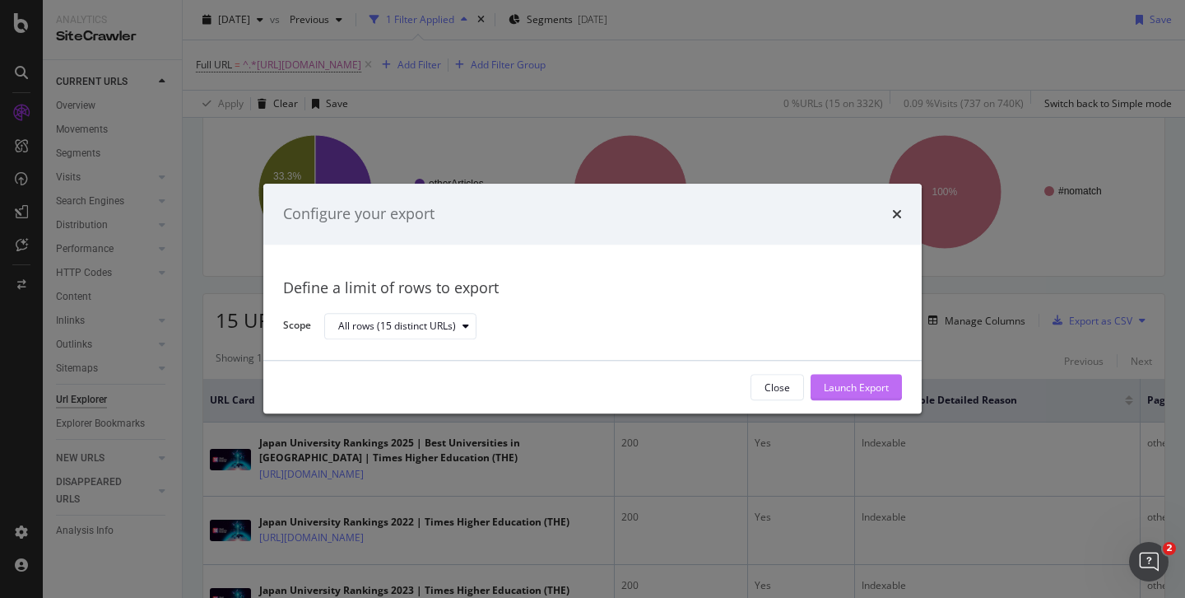
click at [868, 388] on div "Launch Export" at bounding box center [856, 387] width 65 height 14
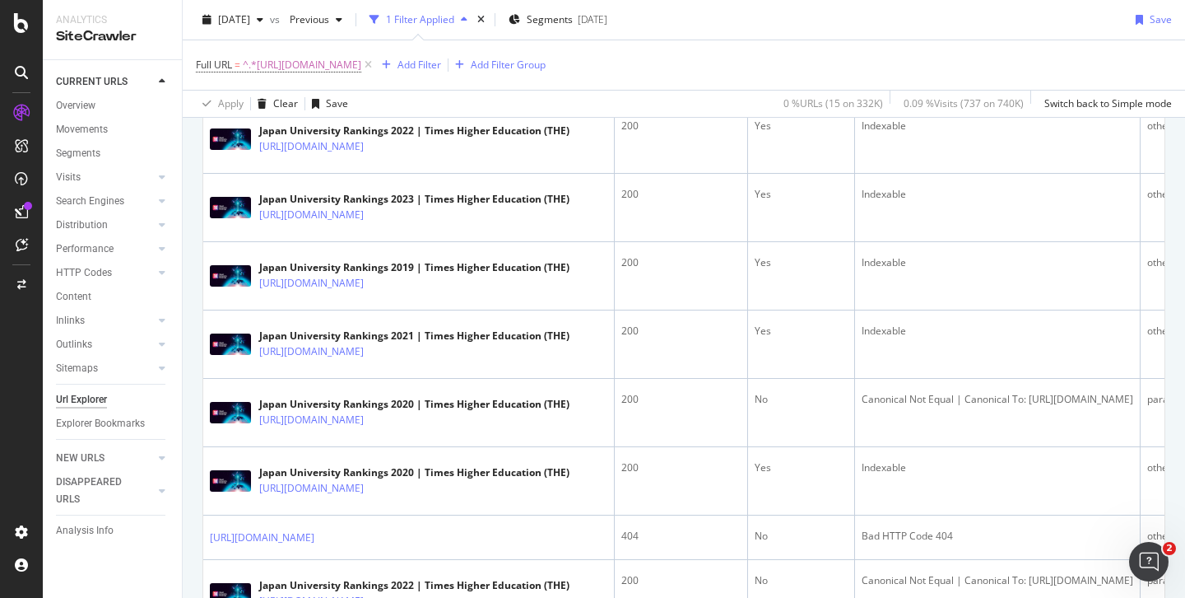
scroll to position [0, 0]
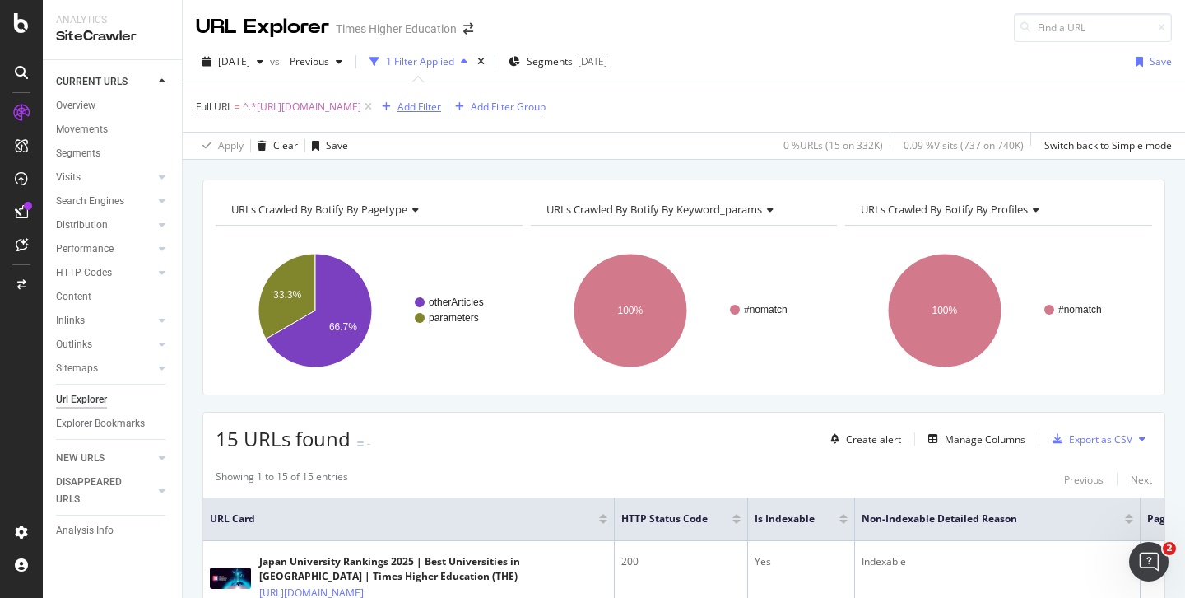
click at [441, 109] on div "Add Filter" at bounding box center [420, 107] width 44 height 14
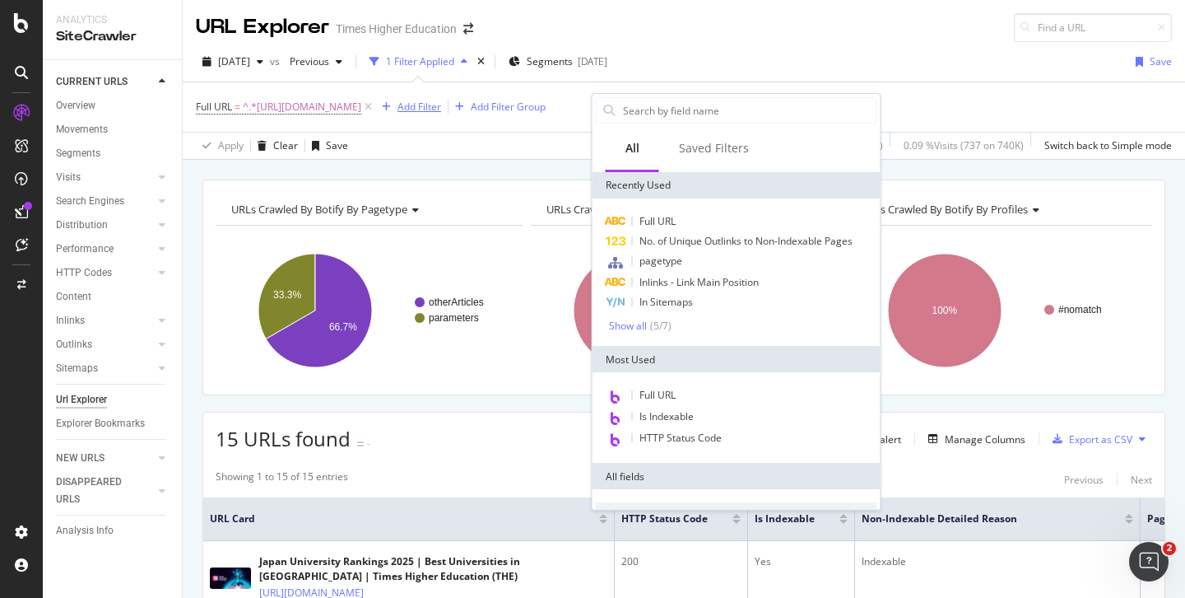
click at [628, 109] on input "text" at bounding box center [748, 110] width 255 height 25
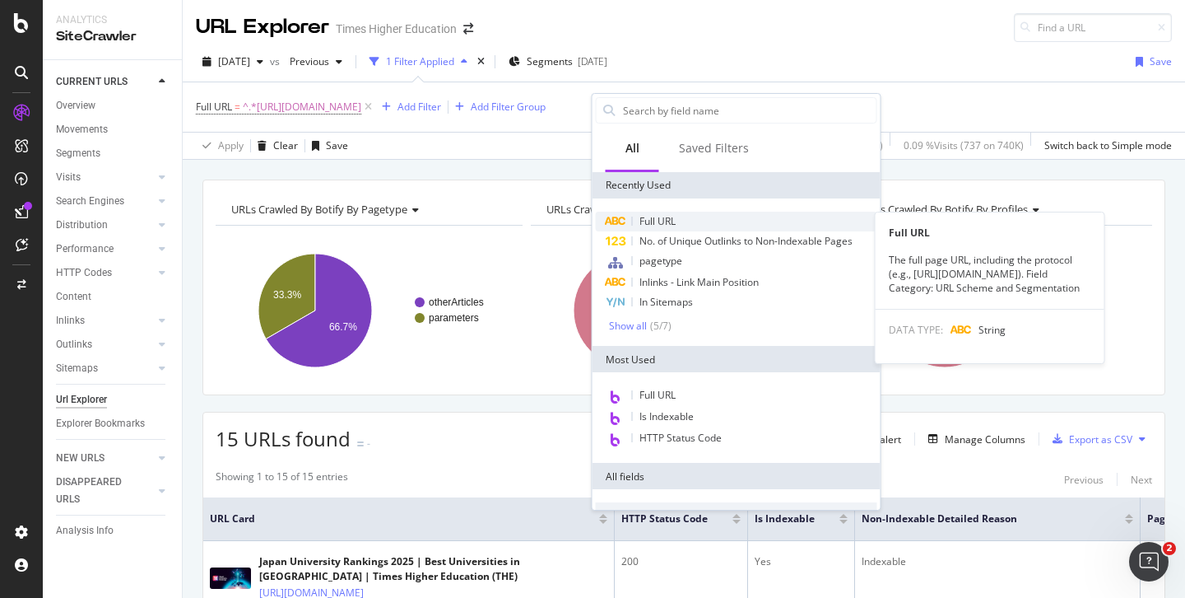
click at [643, 223] on span "Full URL" at bounding box center [658, 221] width 36 height 14
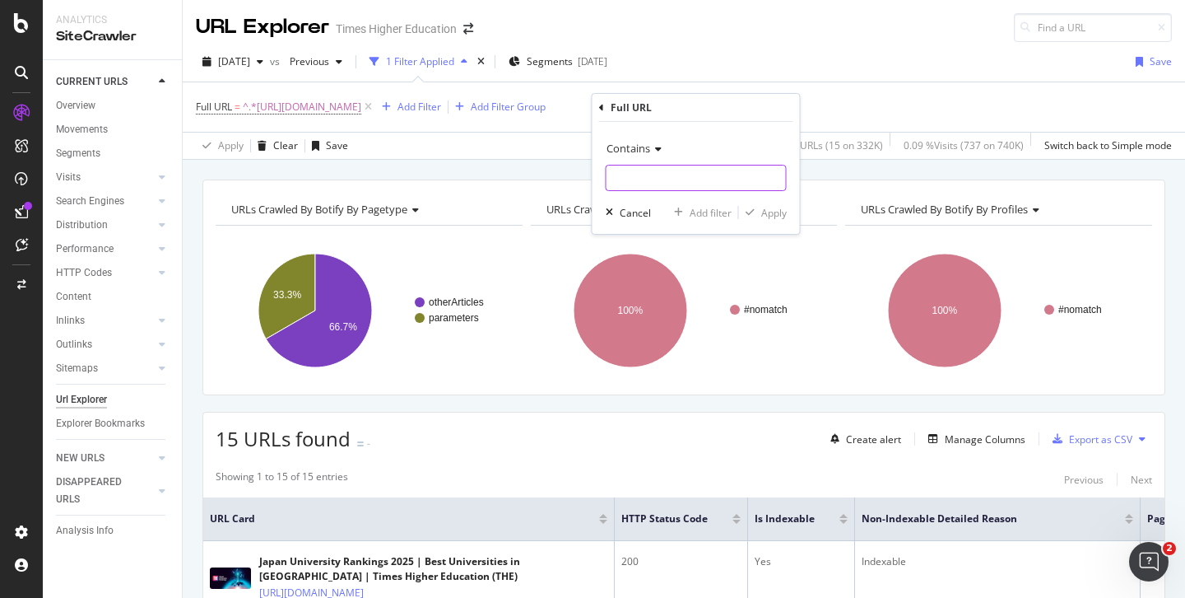
click at [624, 177] on input "text" at bounding box center [696, 178] width 179 height 26
paste input "[URL][DOMAIN_NAME]"
click at [634, 179] on input "[URL][DOMAIN_NAME]" at bounding box center [685, 178] width 156 height 26
click at [633, 183] on input "[URL][DOMAIN_NAME]" at bounding box center [685, 178] width 156 height 26
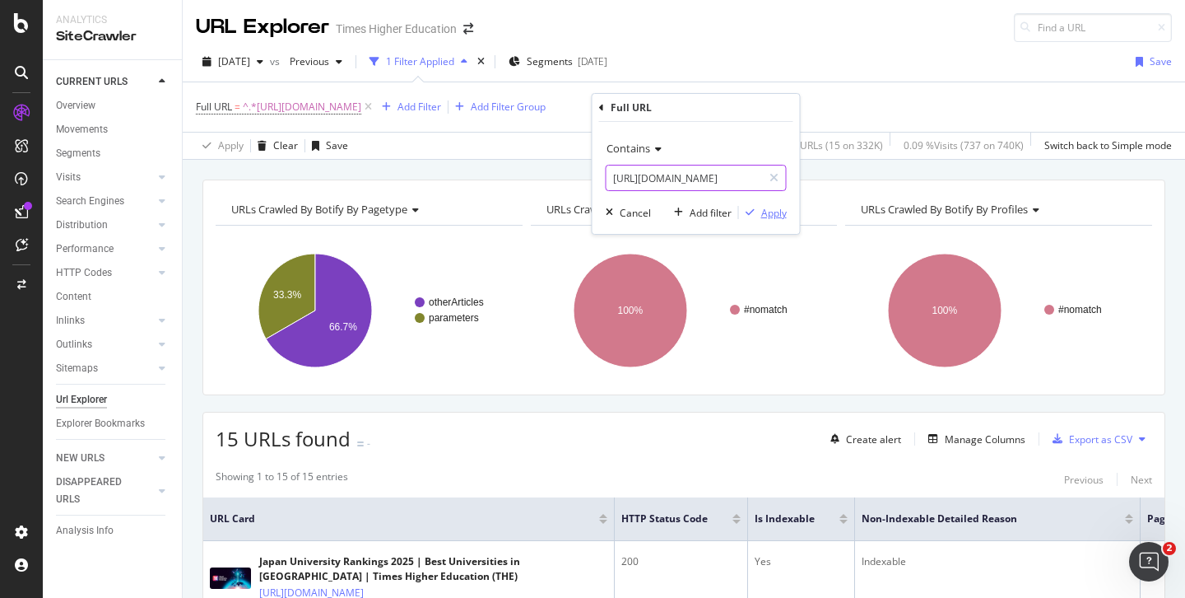
type input "[URL][DOMAIN_NAME]"
click at [773, 220] on button "Apply" at bounding box center [763, 212] width 48 height 16
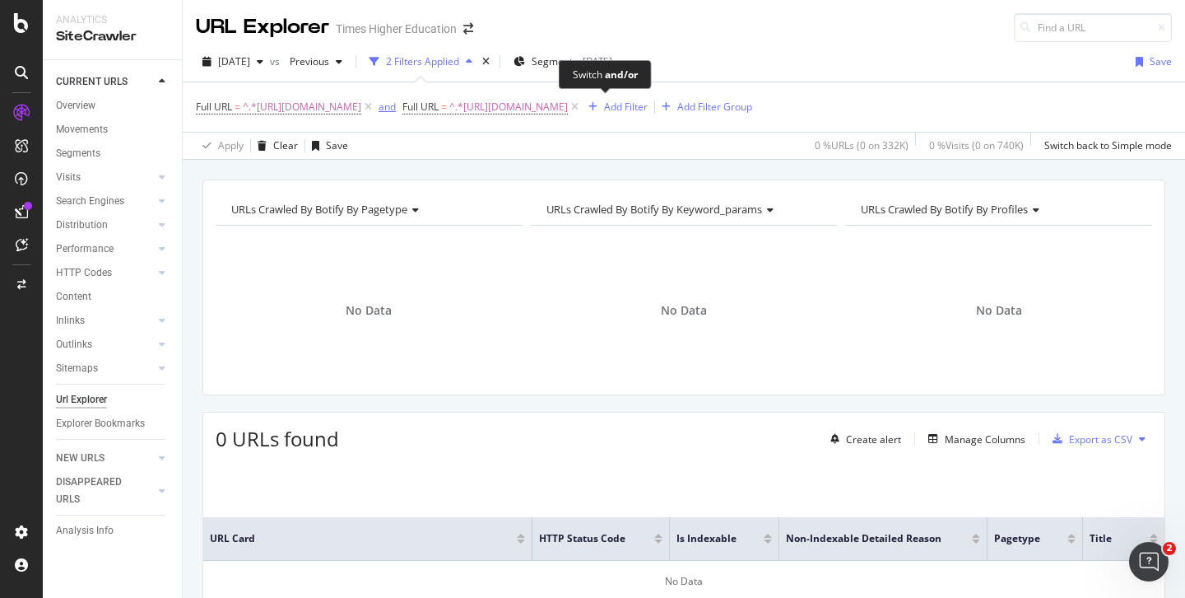
click at [396, 109] on div "and" at bounding box center [387, 107] width 17 height 14
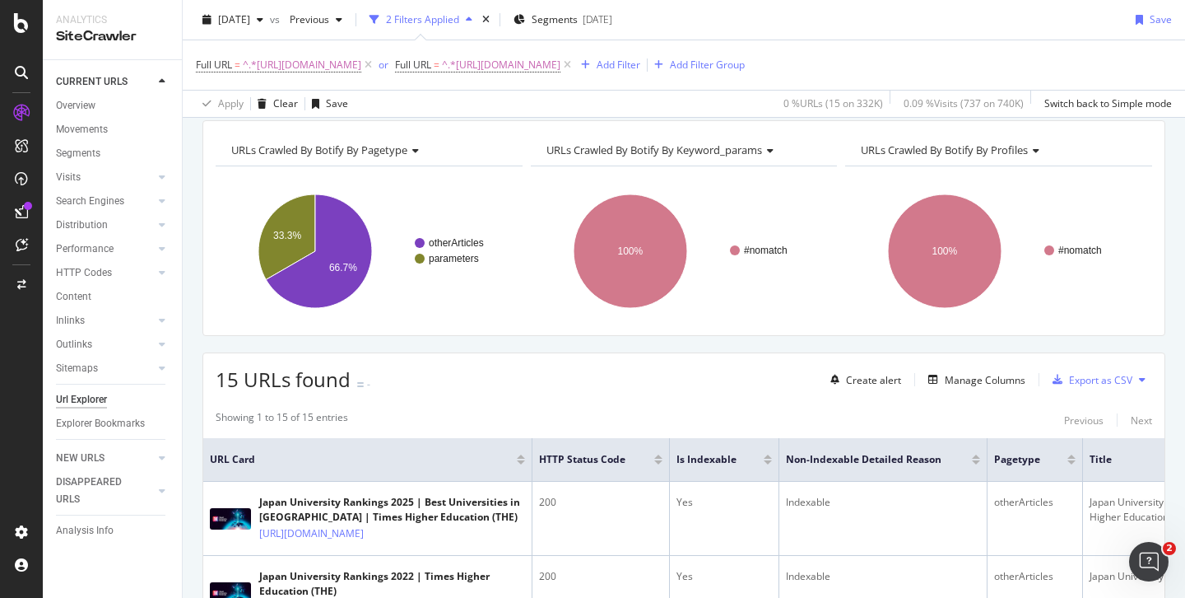
scroll to position [57, 0]
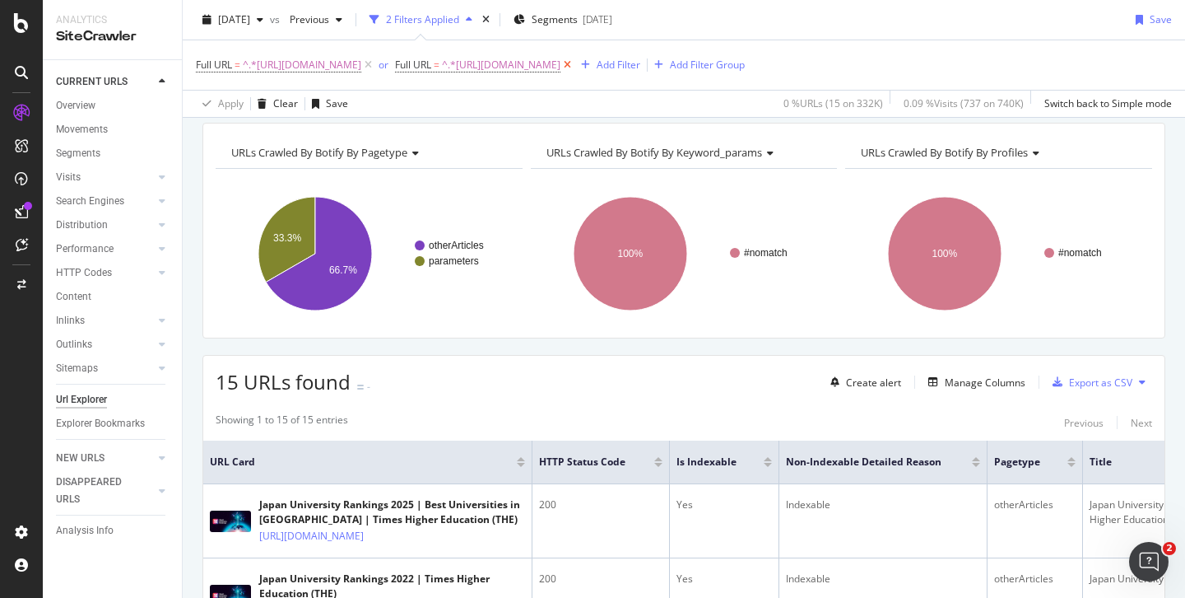
click at [575, 65] on icon at bounding box center [568, 65] width 14 height 16
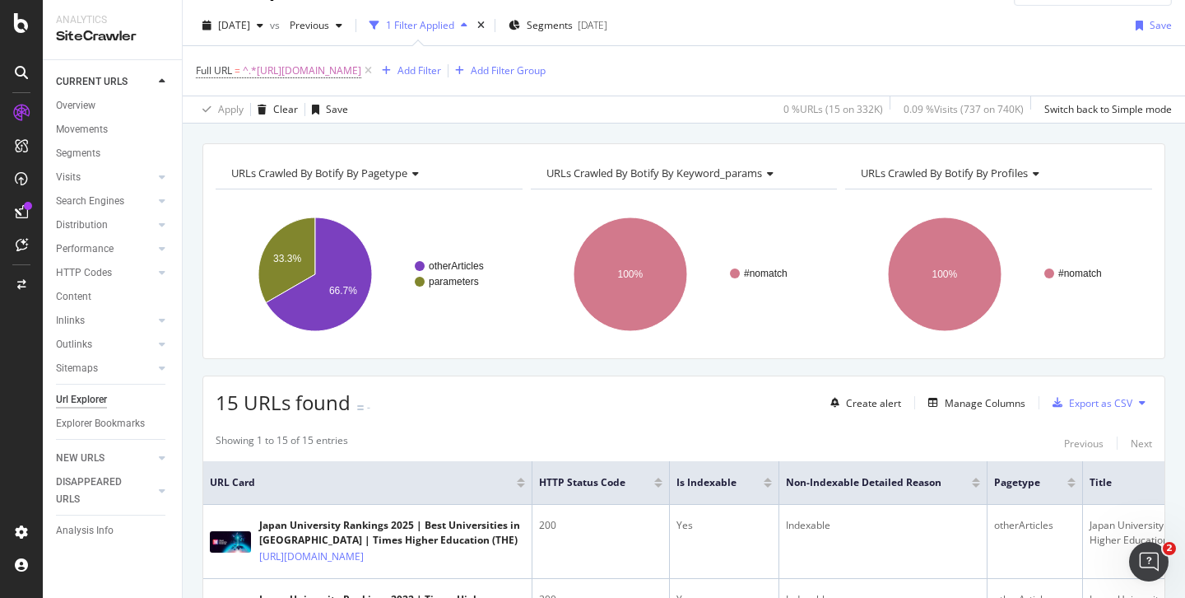
click at [1016, 65] on div "Full URL = ^.*[URL][DOMAIN_NAME] Add Filter Add Filter Group" at bounding box center [684, 70] width 976 height 49
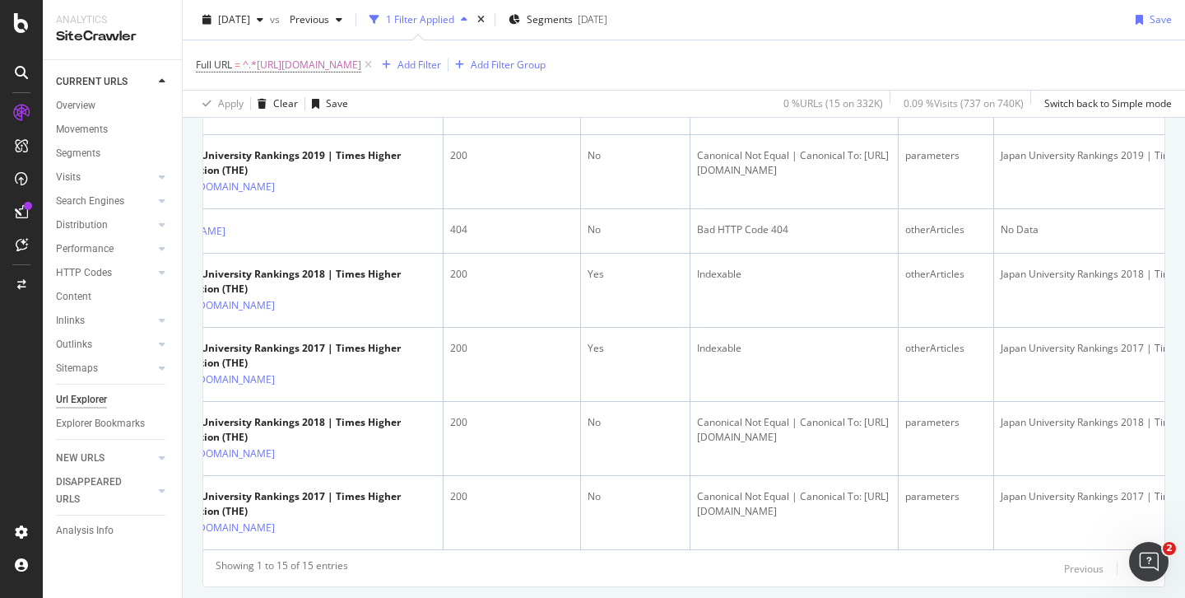
scroll to position [0, 0]
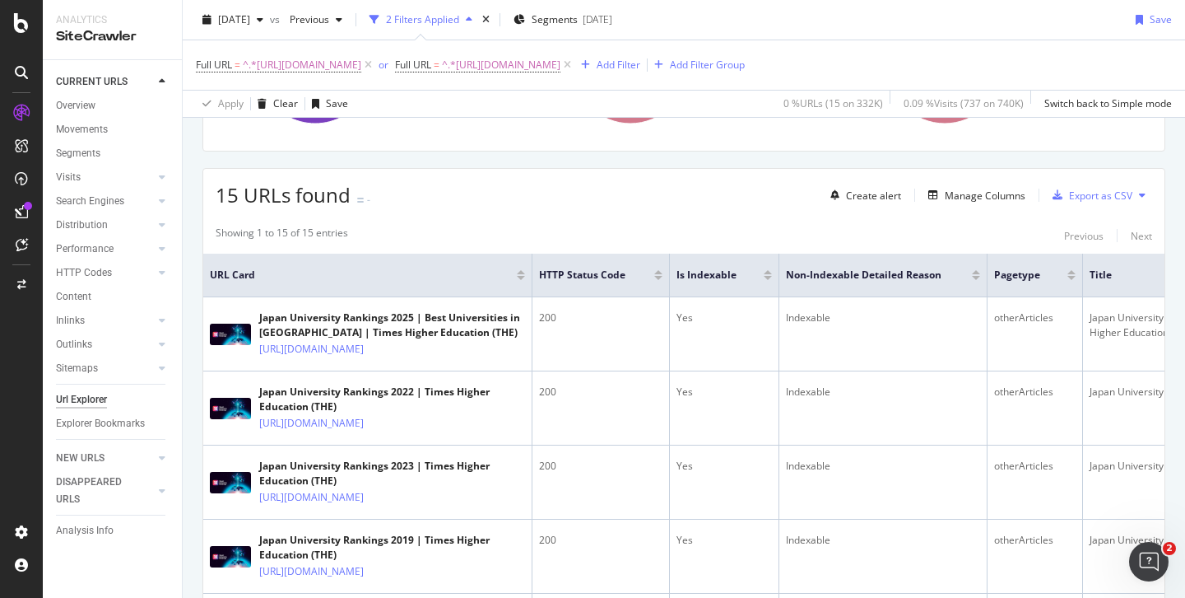
scroll to position [93, 0]
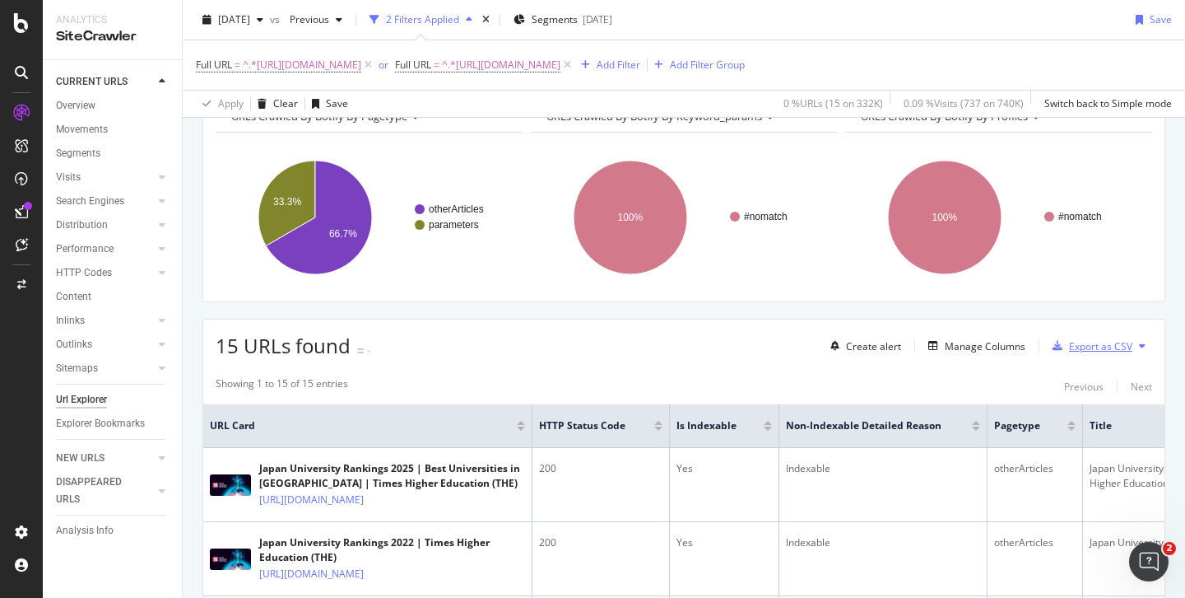
click at [1074, 353] on div "Export as CSV" at bounding box center [1100, 346] width 63 height 14
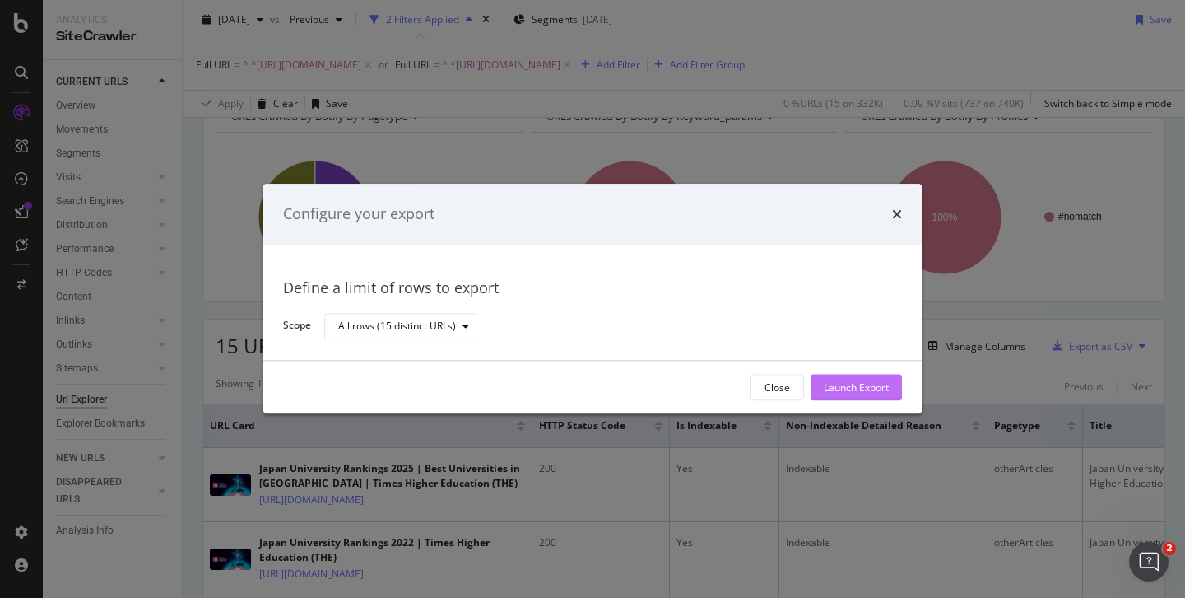
click at [835, 389] on div "Launch Export" at bounding box center [856, 387] width 65 height 14
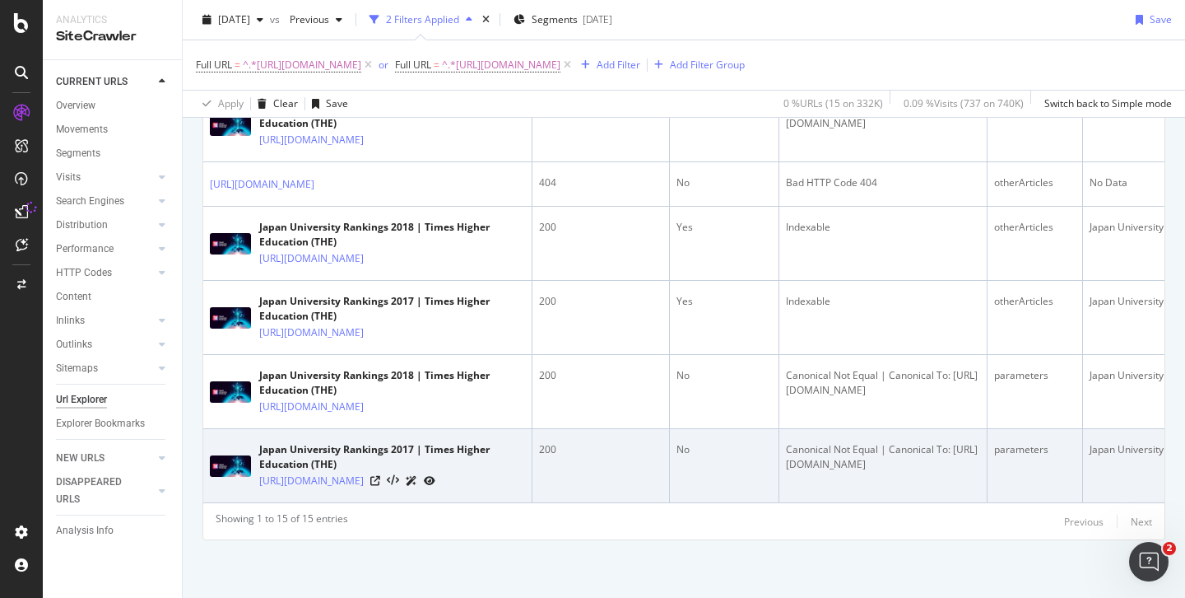
scroll to position [1161, 0]
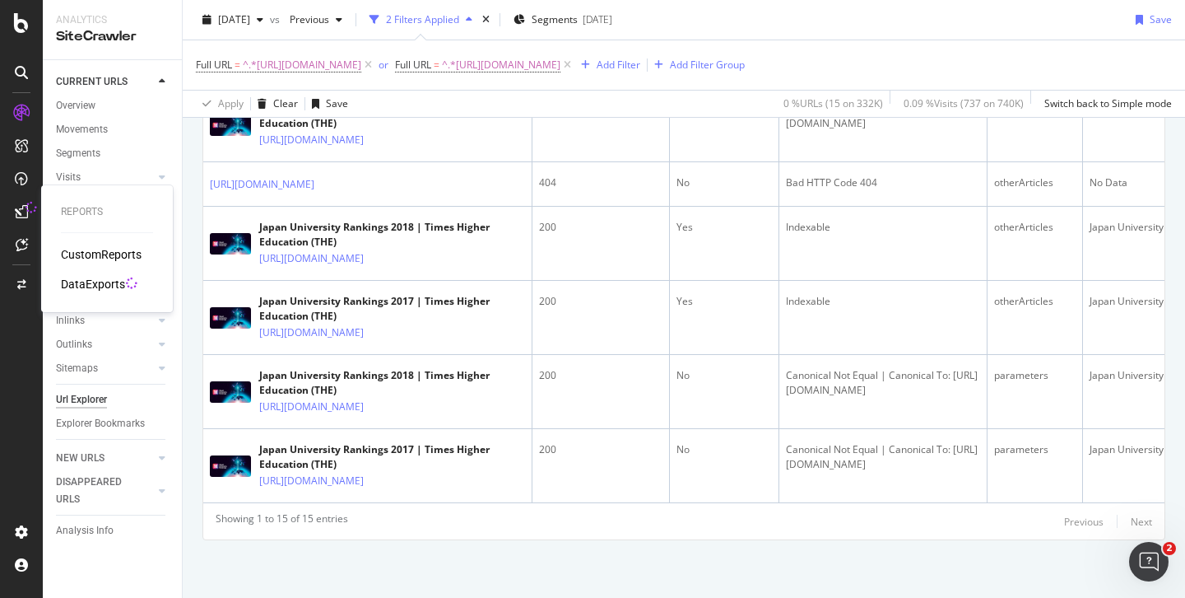
click at [90, 279] on div "DataExports" at bounding box center [93, 284] width 64 height 16
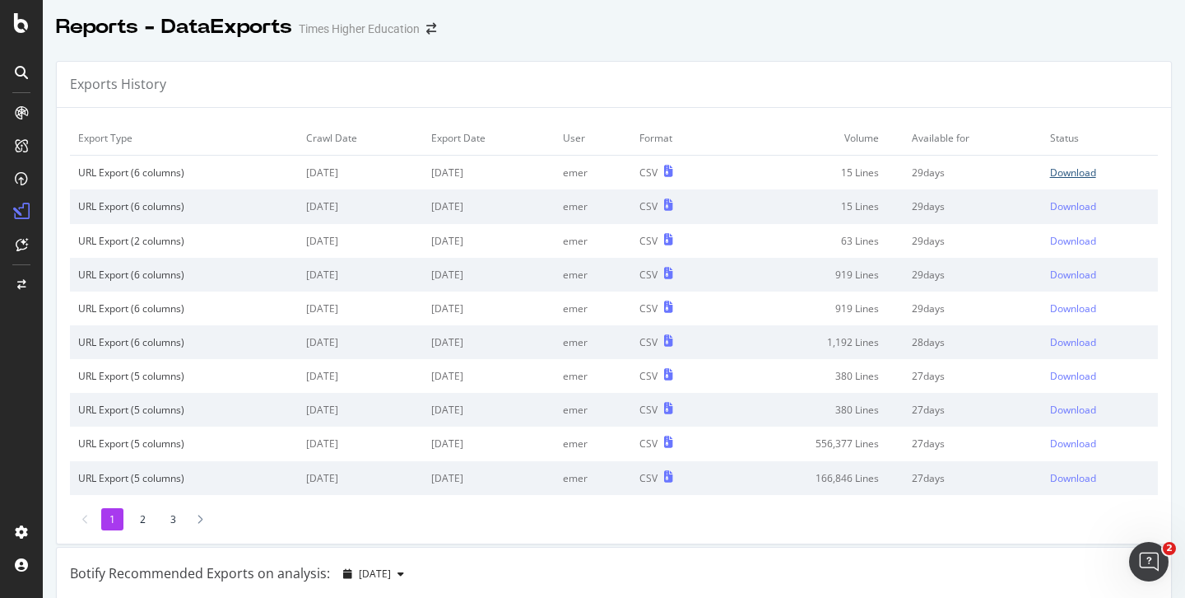
click at [1050, 177] on div "Download" at bounding box center [1073, 172] width 46 height 14
click at [1030, 95] on div "Exports History" at bounding box center [614, 85] width 1115 height 46
click at [838, 19] on div "Reports - DataExports Times Higher Education" at bounding box center [614, 20] width 1143 height 41
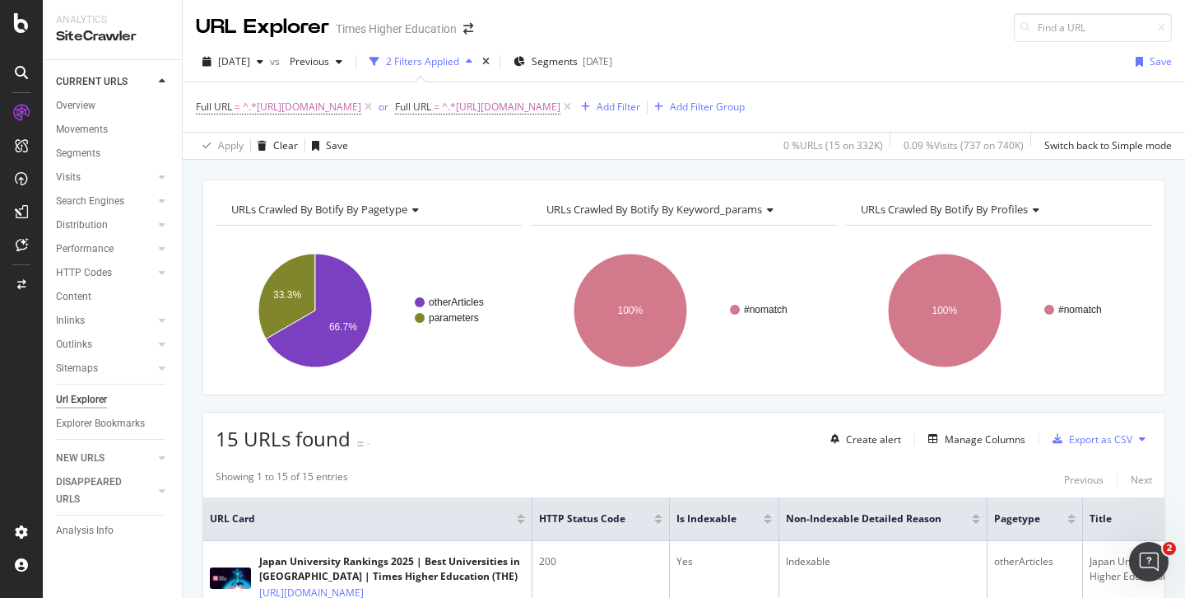
click at [375, 107] on icon at bounding box center [368, 107] width 14 height 16
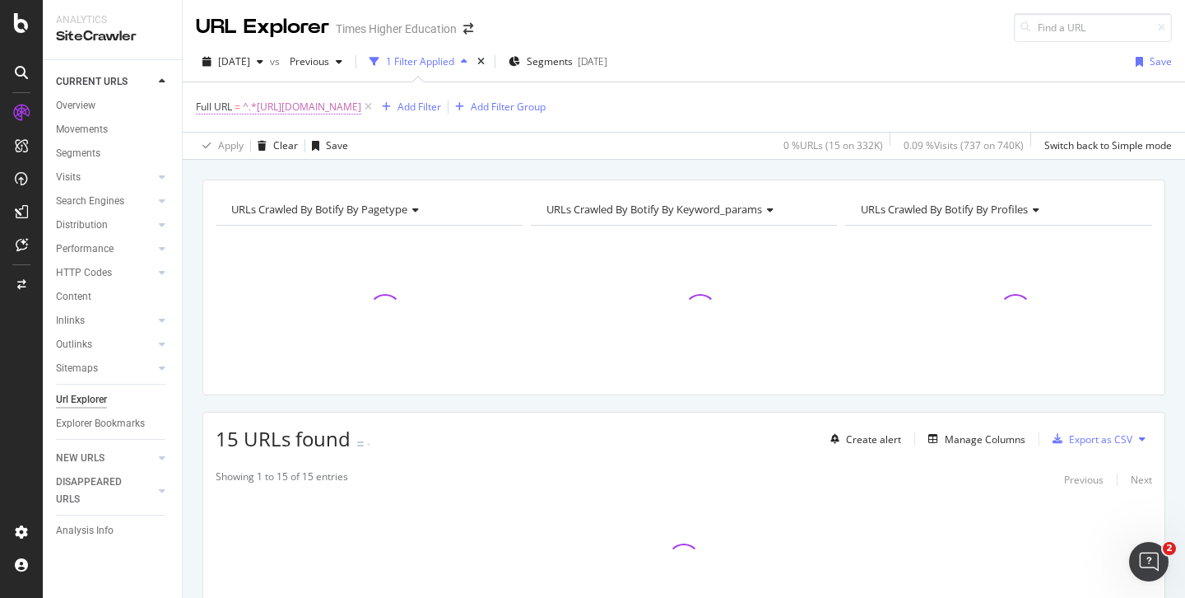
click at [296, 109] on span "^.*[URL][DOMAIN_NAME]" at bounding box center [302, 106] width 119 height 23
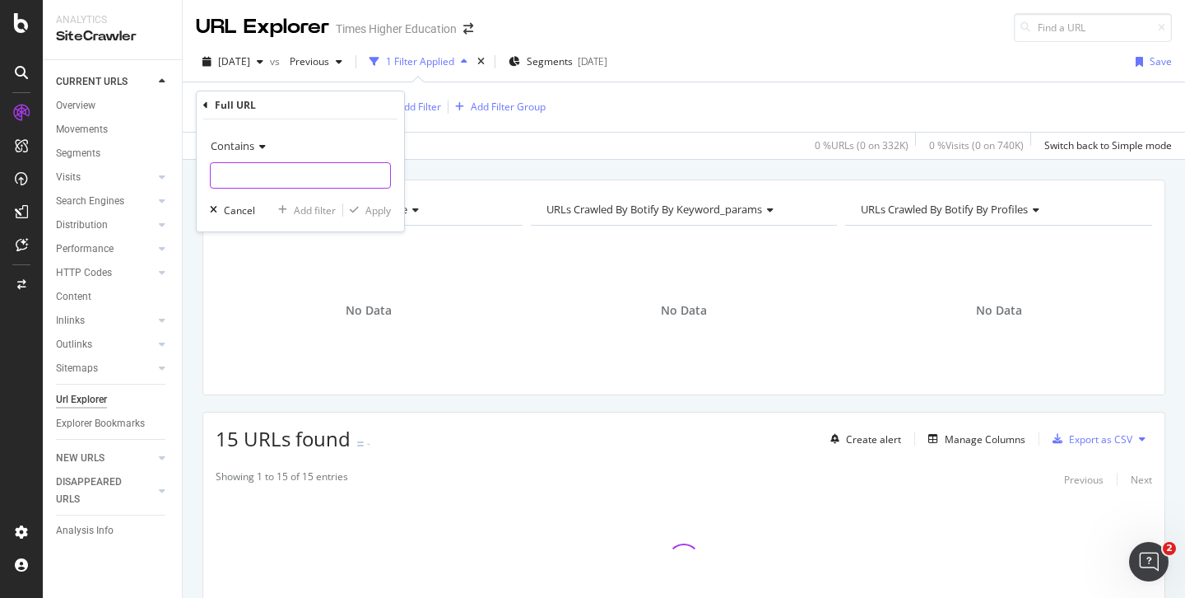
paste input "[URL][DOMAIN_NAME]"
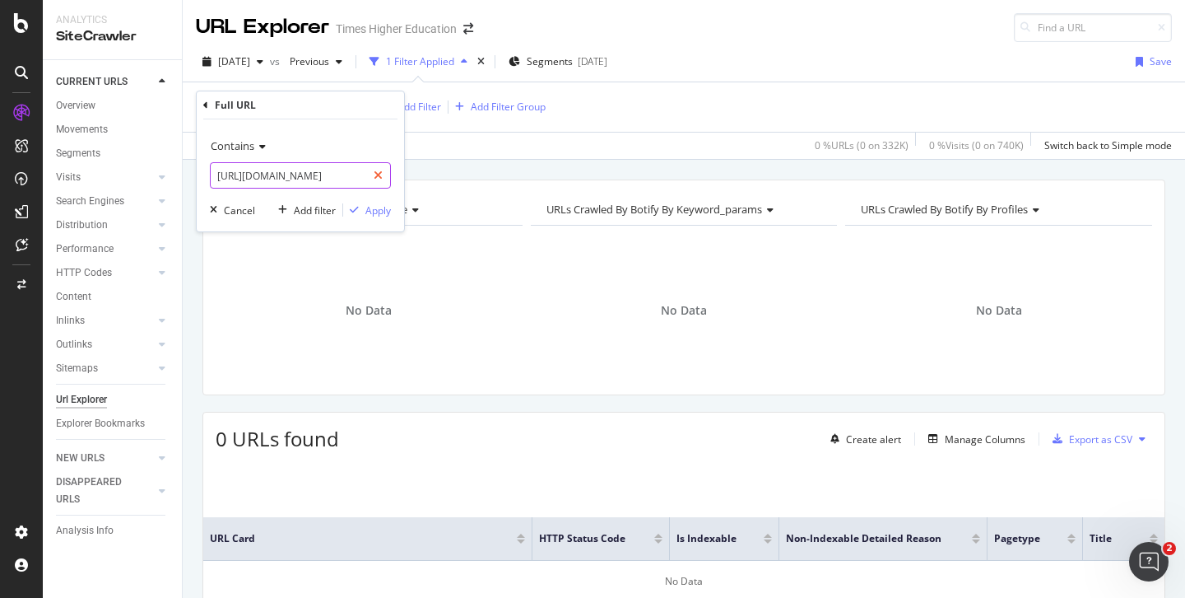
drag, startPoint x: 262, startPoint y: 178, endPoint x: 376, endPoint y: 184, distance: 114.6
click at [376, 184] on div "[URL][DOMAIN_NAME]" at bounding box center [300, 175] width 181 height 26
type input "[URL][DOMAIN_NAME]"
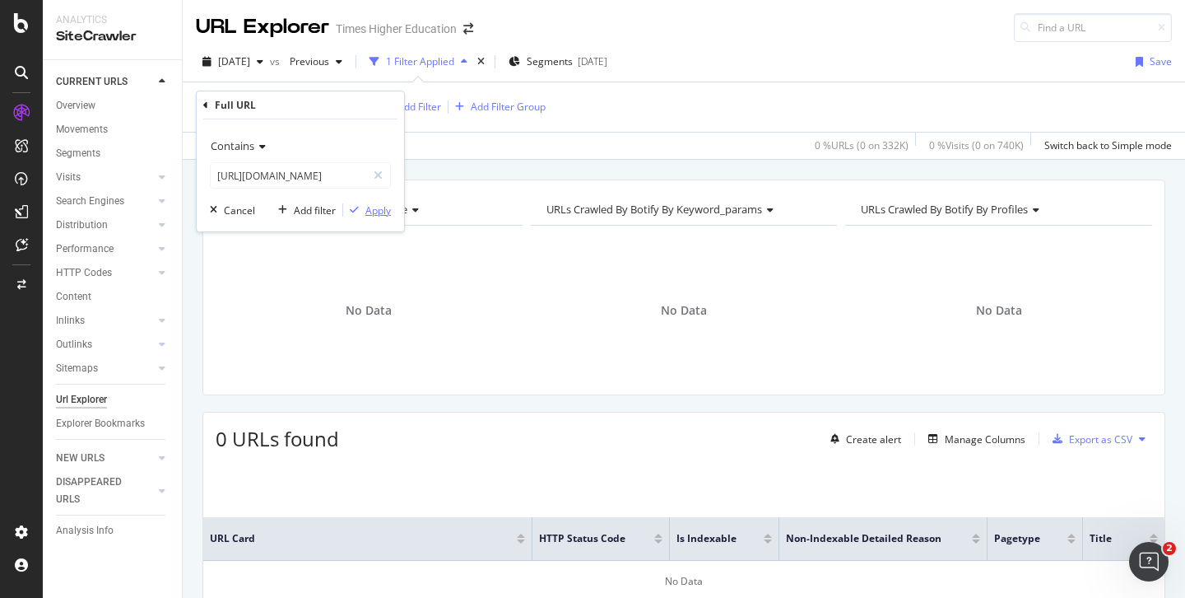
click at [382, 212] on div "Apply" at bounding box center [378, 210] width 26 height 14
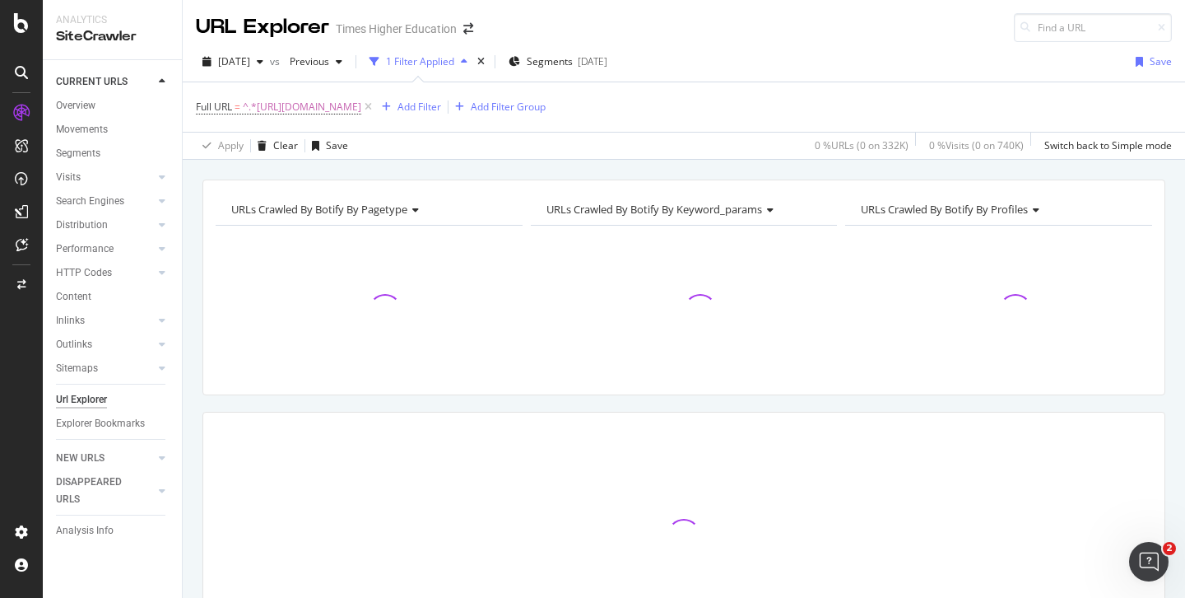
click at [381, 211] on span "URLs Crawled By Botify By pagetype" at bounding box center [319, 209] width 176 height 15
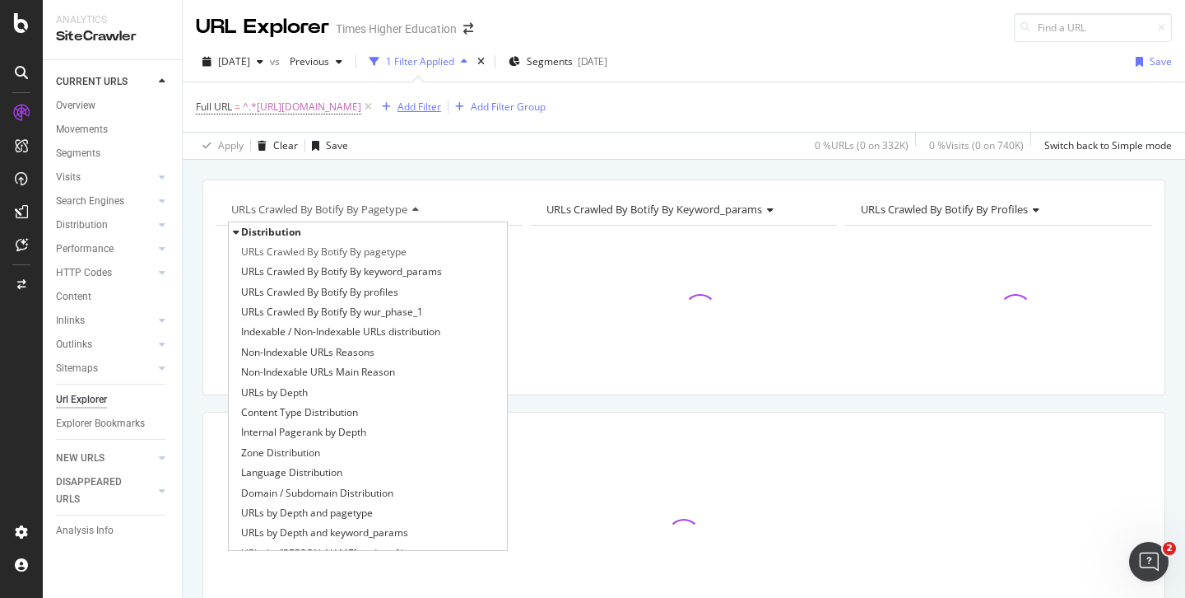
click at [441, 113] on div "Add Filter" at bounding box center [420, 107] width 44 height 14
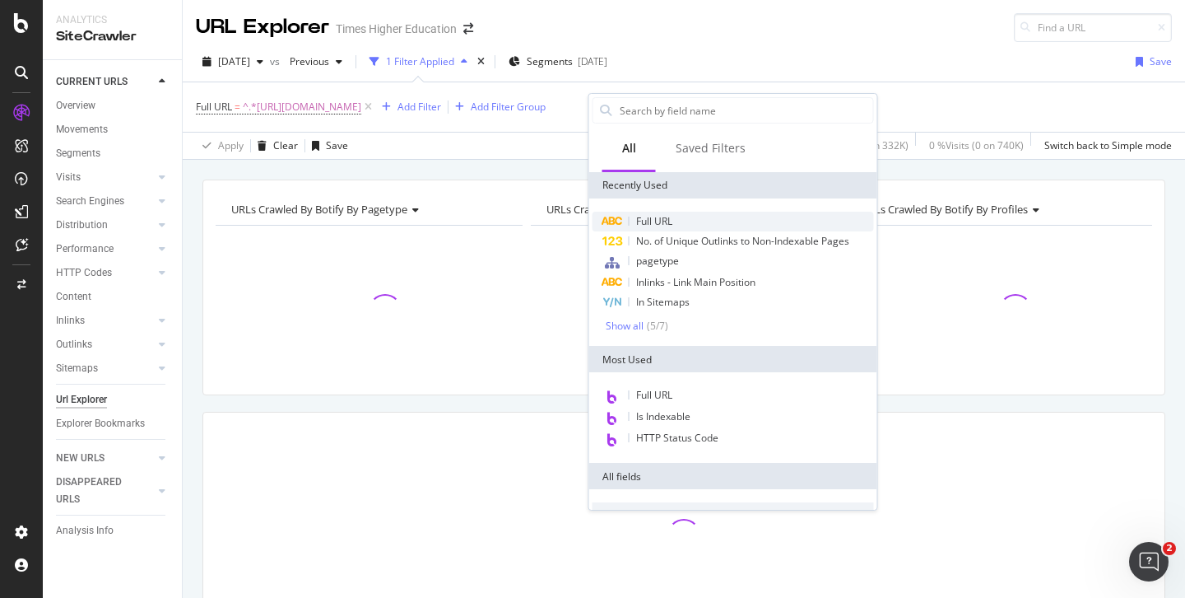
click at [653, 223] on span "Full URL" at bounding box center [654, 221] width 36 height 14
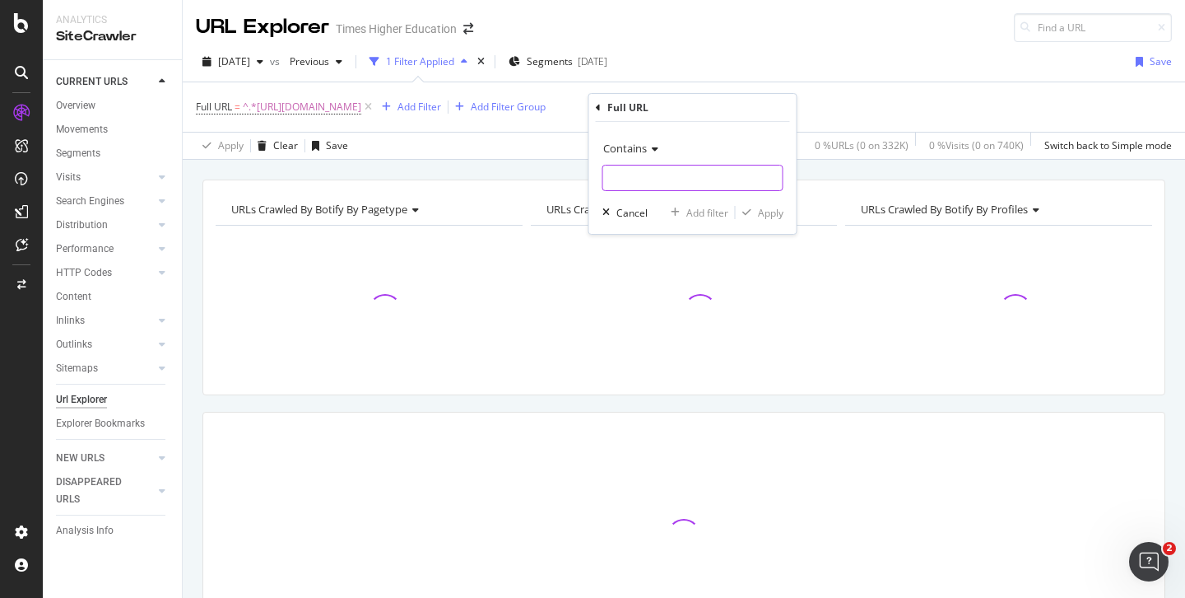
click at [632, 181] on input "text" at bounding box center [692, 178] width 179 height 26
paste input "/2024/arab-university"
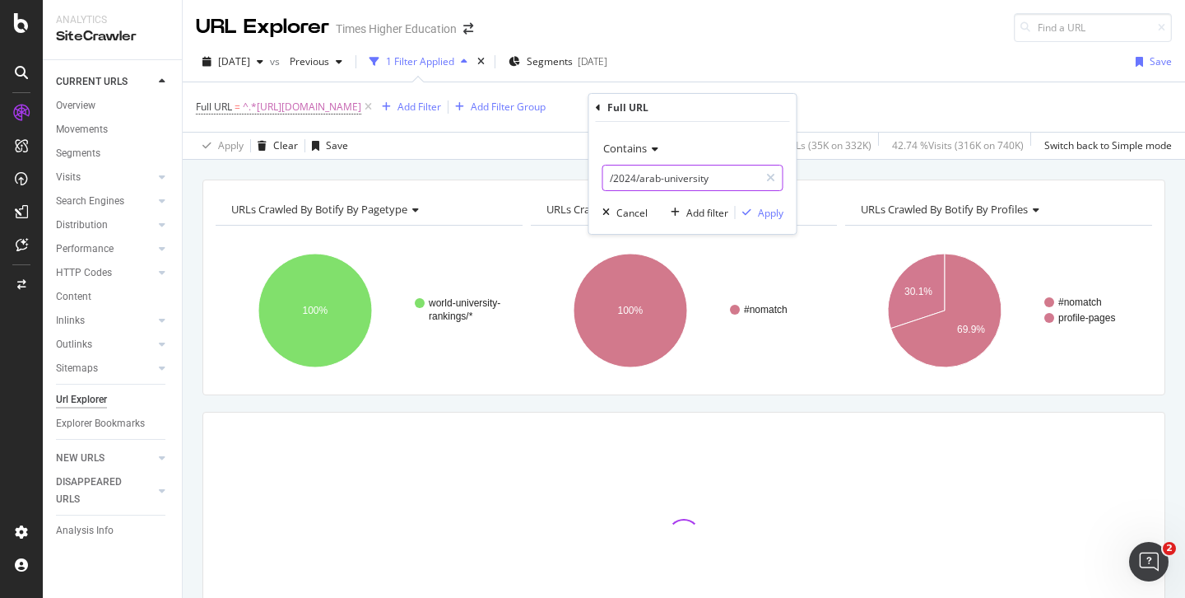
drag, startPoint x: 637, startPoint y: 179, endPoint x: 589, endPoint y: 178, distance: 48.6
click at [590, 178] on div "Contains /2024/arab-university Cancel Add filter Apply" at bounding box center [692, 178] width 207 height 112
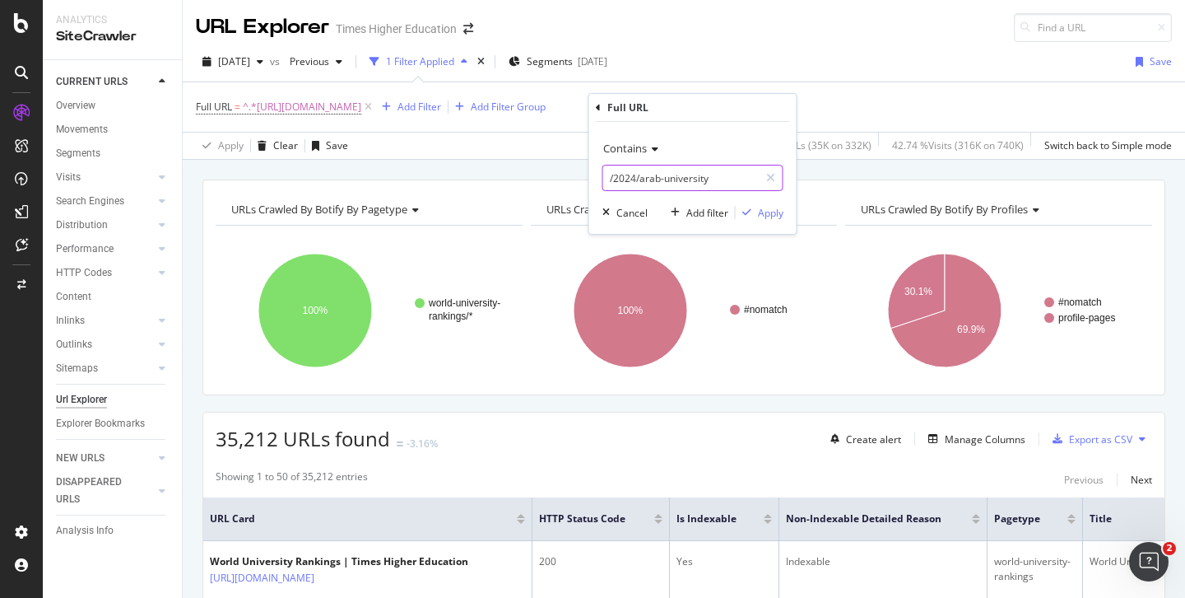
drag, startPoint x: 638, startPoint y: 177, endPoint x: 602, endPoint y: 178, distance: 36.2
click at [603, 178] on div "/2024/arab-university" at bounding box center [693, 178] width 181 height 26
type input "/arab-university"
click at [770, 213] on div "Apply" at bounding box center [771, 213] width 26 height 14
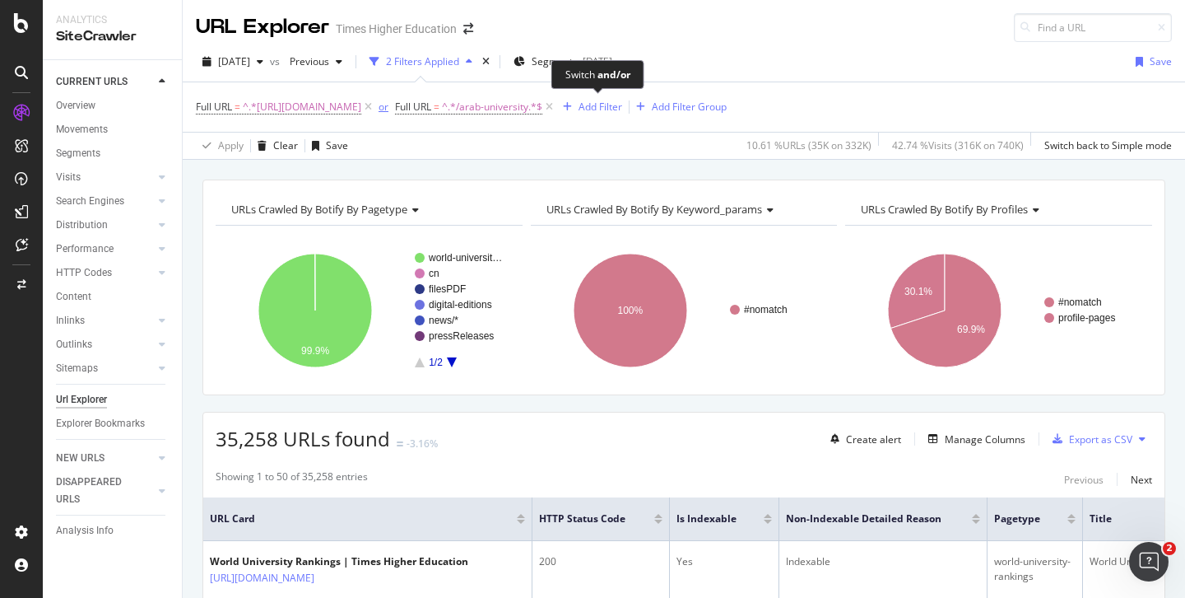
click at [389, 109] on div "or" at bounding box center [384, 107] width 10 height 14
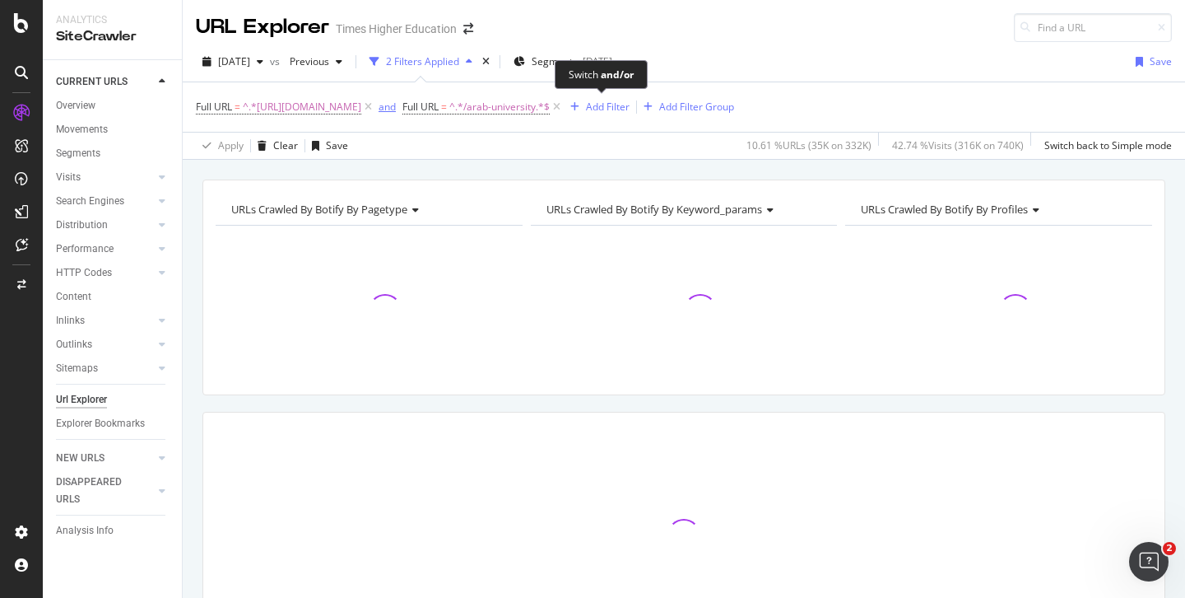
click at [396, 110] on div "and" at bounding box center [387, 107] width 17 height 14
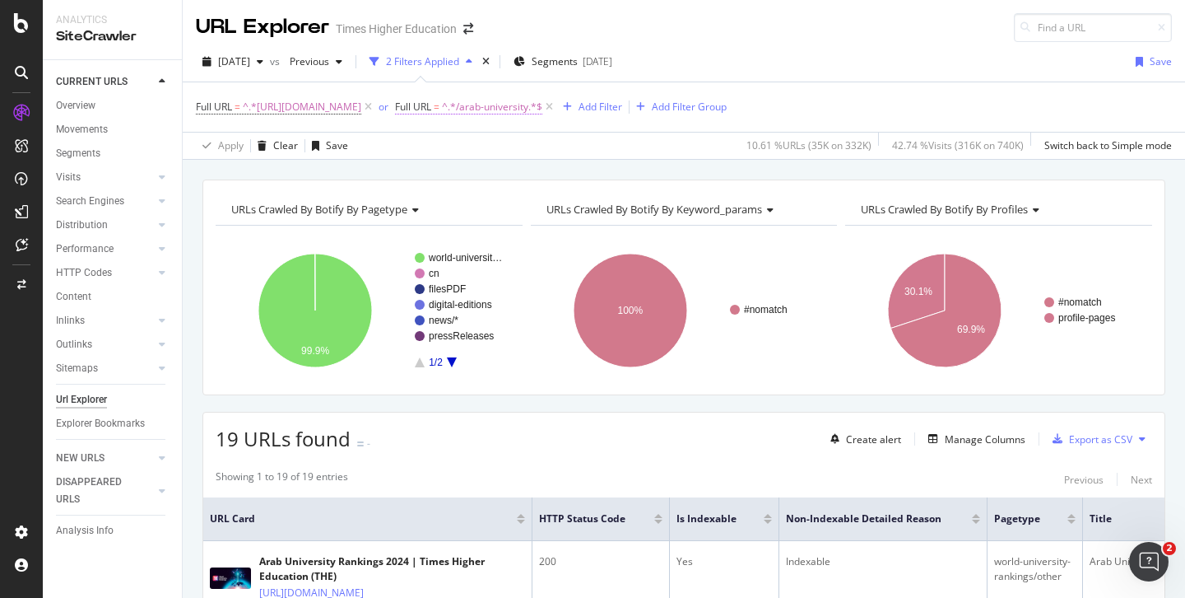
click at [440, 107] on span "=" at bounding box center [437, 107] width 6 height 14
click at [649, 148] on span "Contains" at bounding box center [645, 145] width 44 height 15
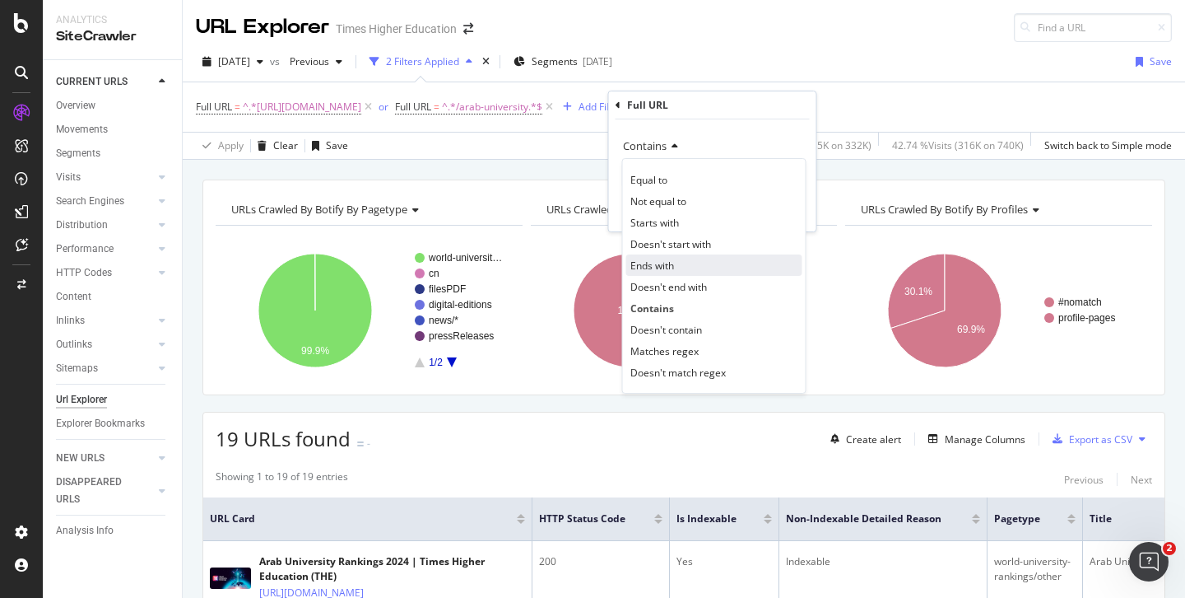
click at [652, 268] on span "Ends with" at bounding box center [653, 265] width 44 height 14
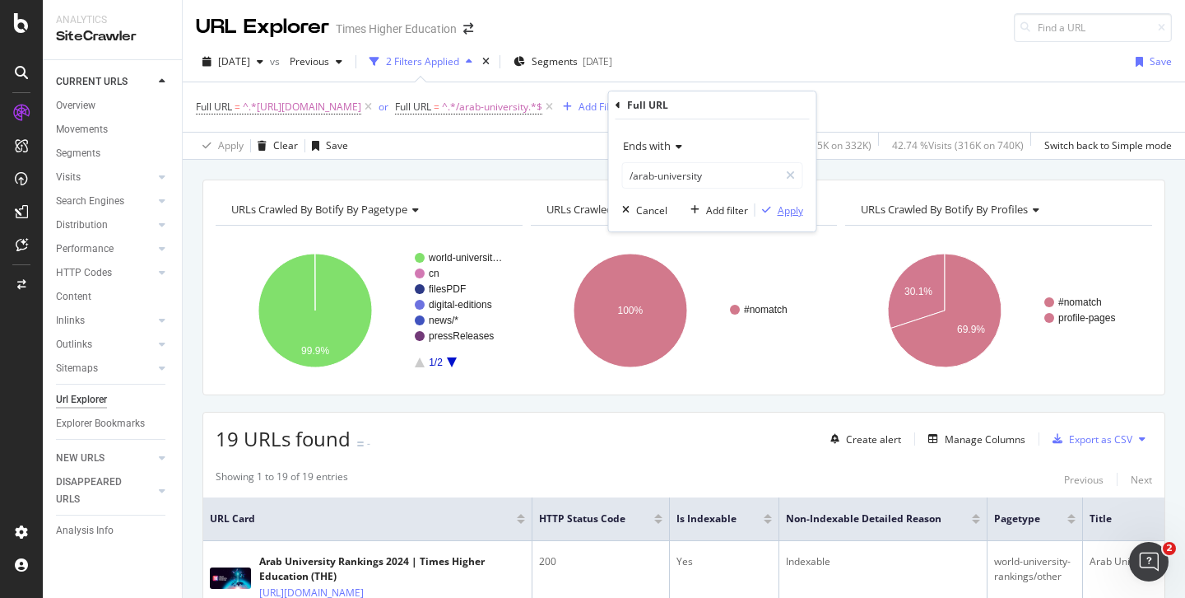
click at [787, 212] on div "Apply" at bounding box center [791, 210] width 26 height 14
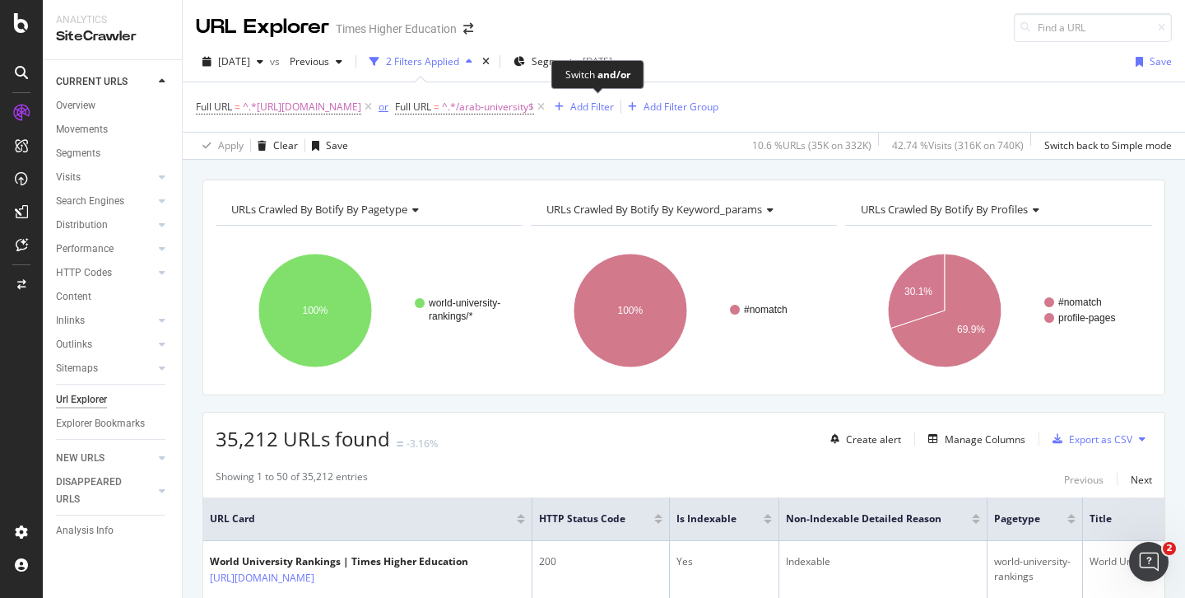
click at [389, 109] on div "or" at bounding box center [384, 107] width 10 height 14
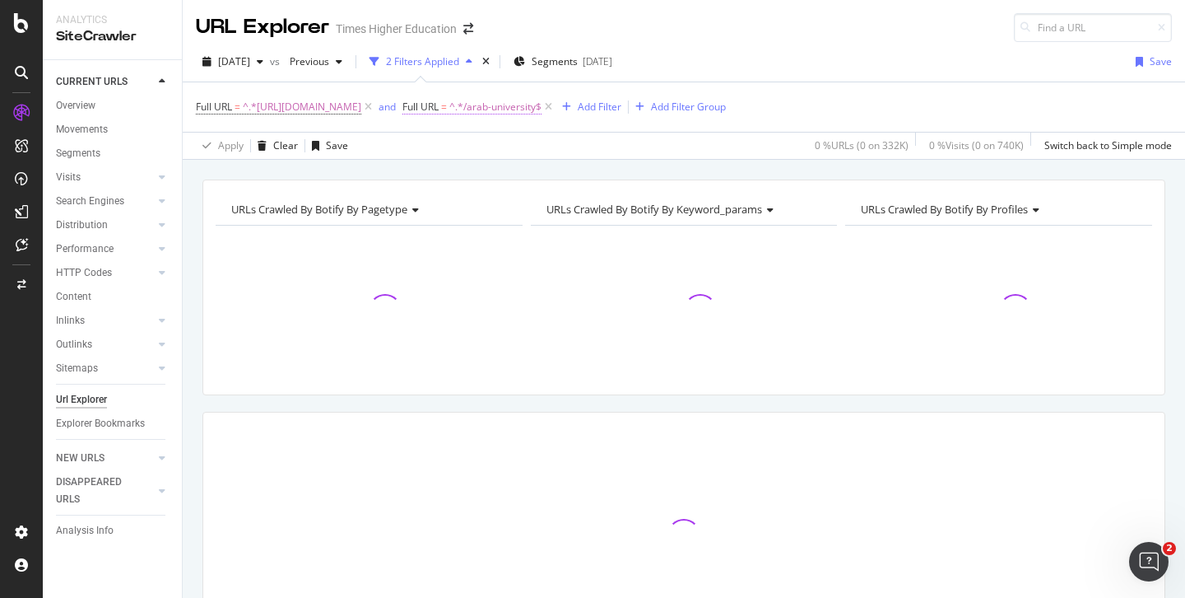
click at [542, 110] on span "^.*/arab-university$" at bounding box center [495, 106] width 92 height 23
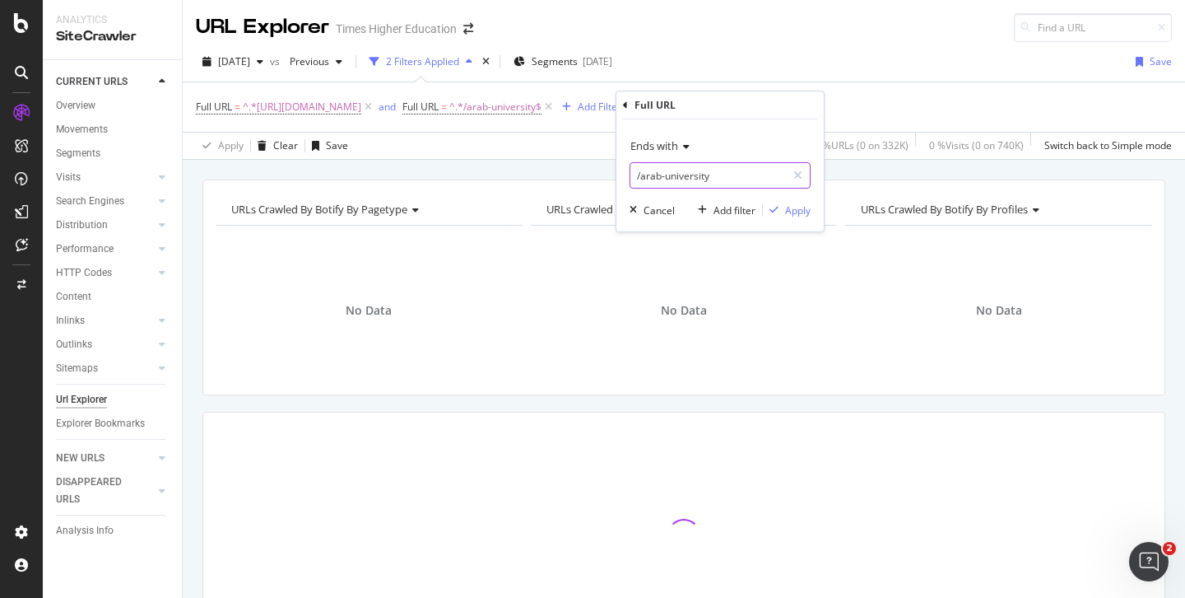
click at [723, 173] on input "/arab-university" at bounding box center [709, 175] width 156 height 26
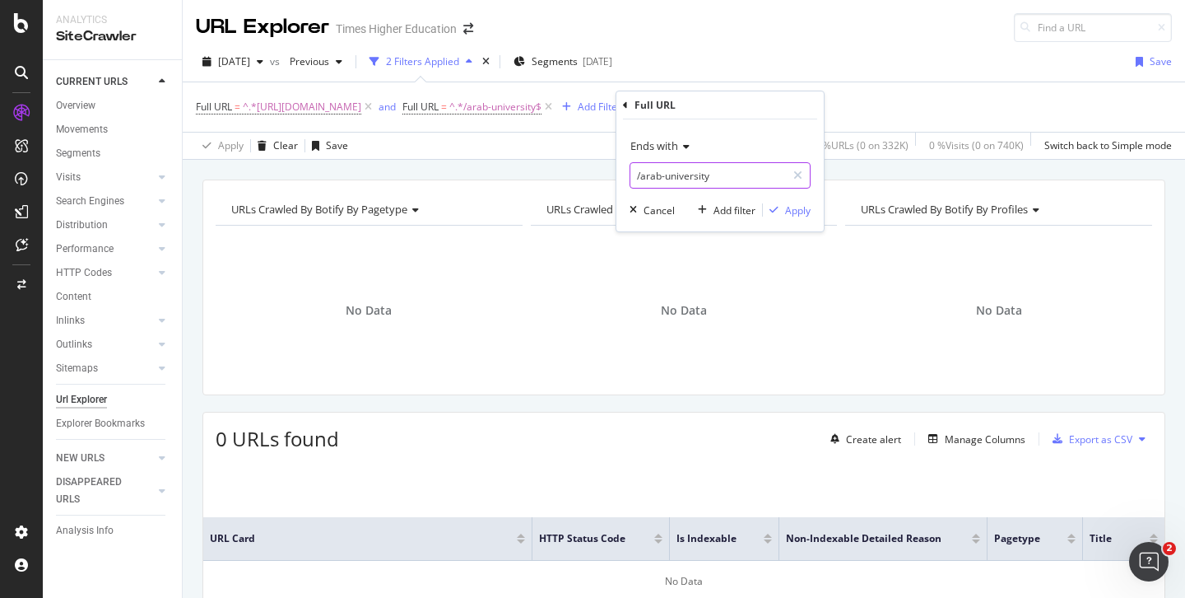
click at [726, 176] on input "/arab-university" at bounding box center [709, 175] width 156 height 26
type input "/arab-university-rankings"
click at [801, 210] on div "Apply" at bounding box center [798, 210] width 26 height 14
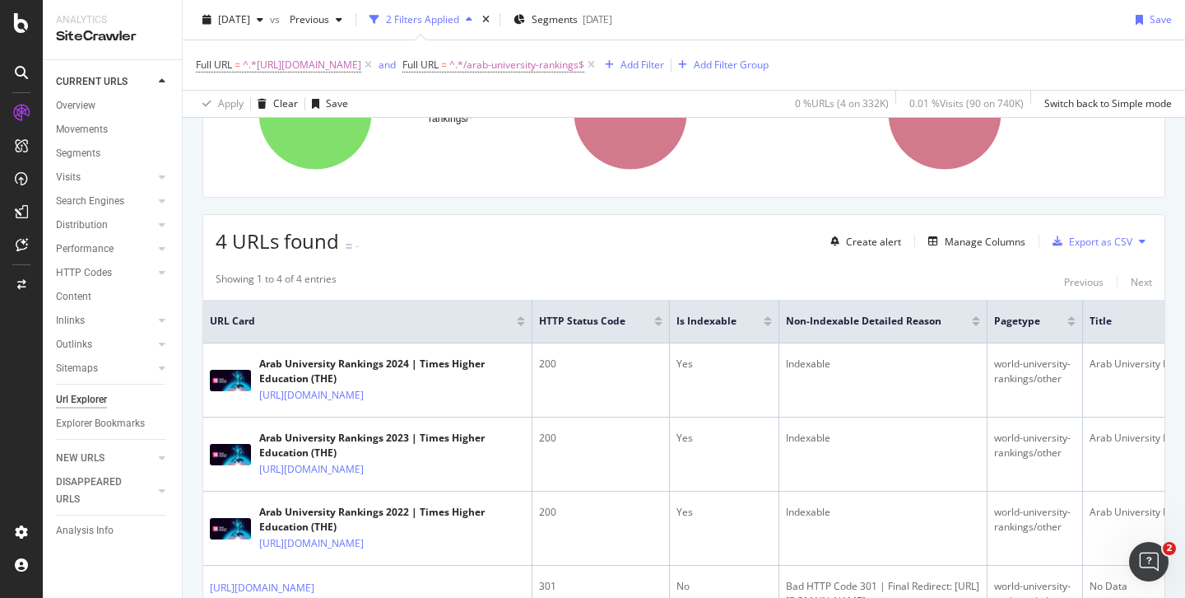
scroll to position [206, 0]
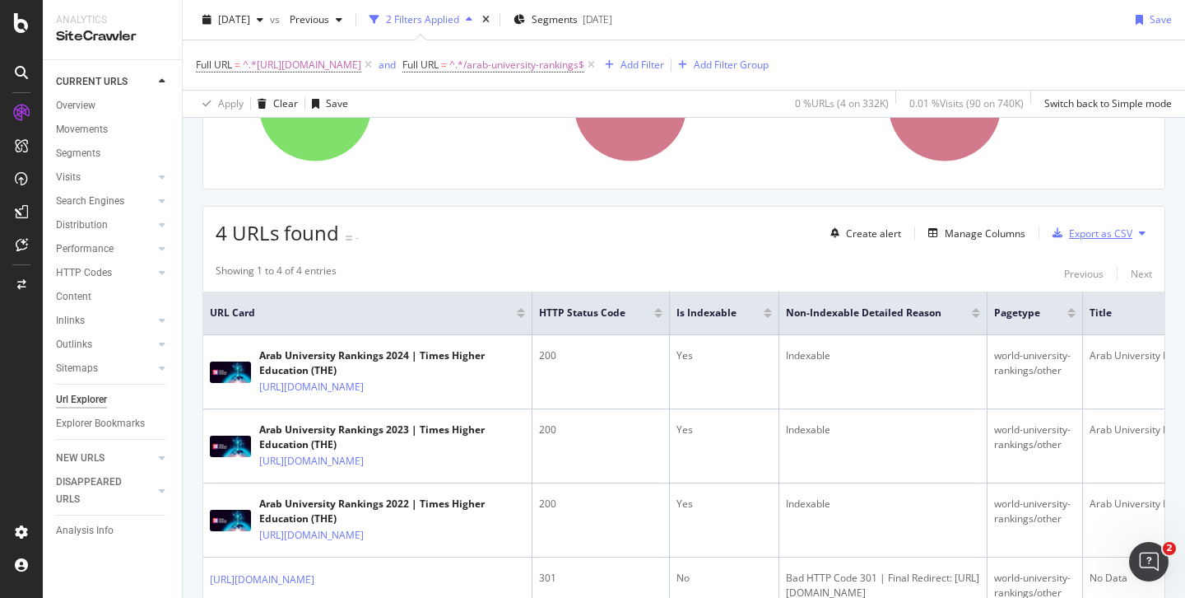
click at [1083, 235] on div "Export as CSV" at bounding box center [1100, 233] width 63 height 14
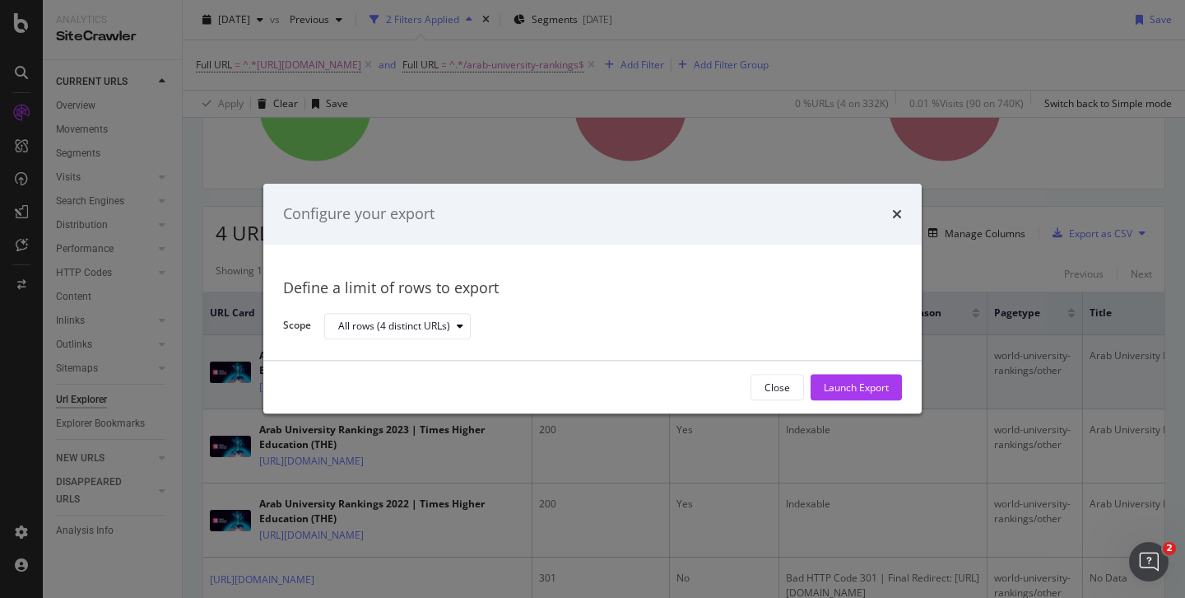
click at [840, 388] on div "Launch Export" at bounding box center [856, 387] width 65 height 14
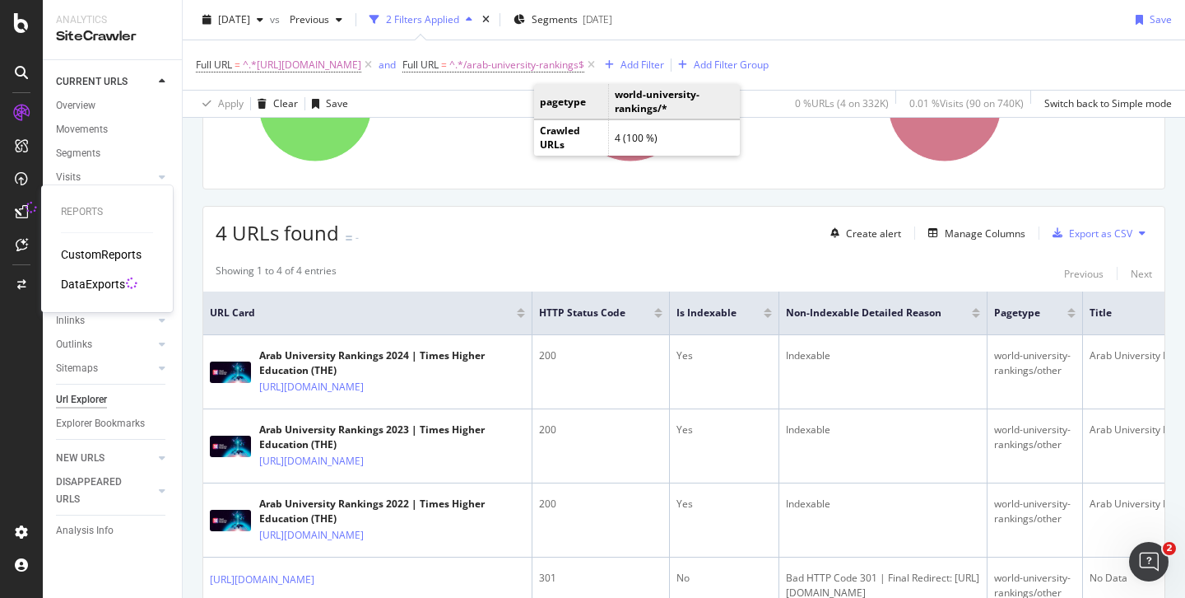
click at [88, 284] on div "DataExports" at bounding box center [93, 284] width 64 height 16
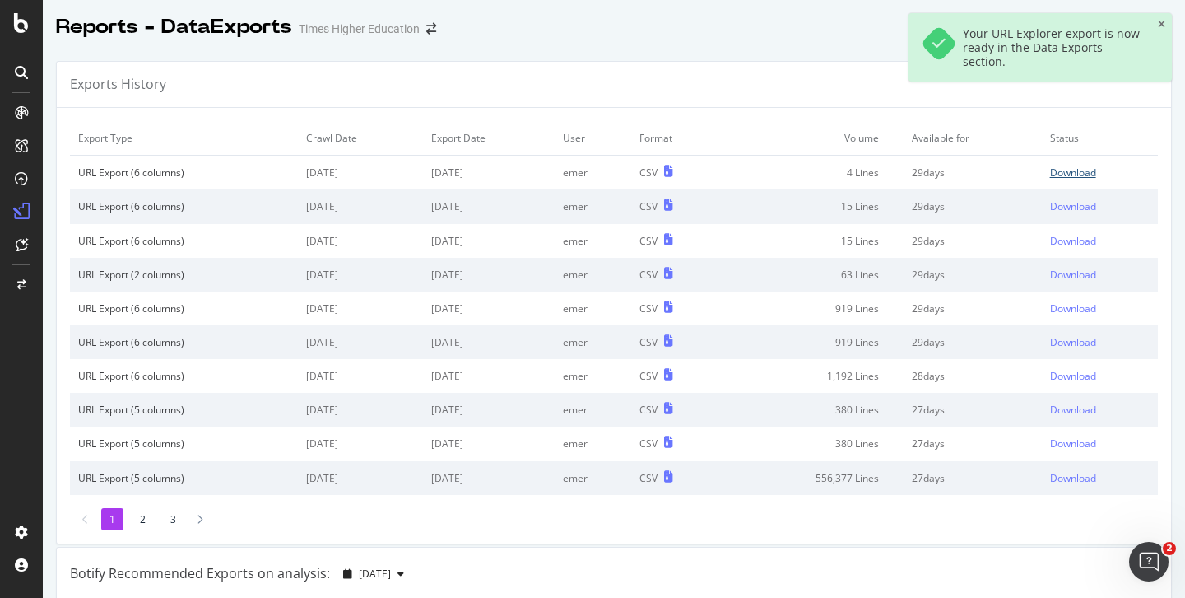
click at [1050, 175] on div "Download" at bounding box center [1073, 172] width 46 height 14
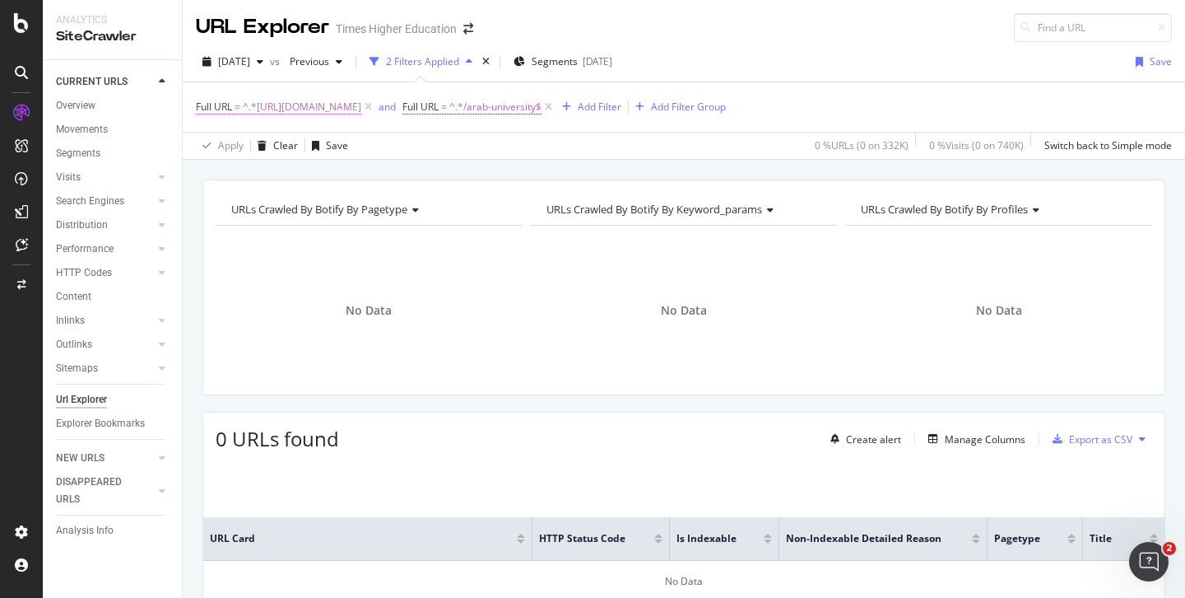
click at [361, 104] on span "^.*[URL][DOMAIN_NAME]" at bounding box center [302, 106] width 119 height 23
click at [542, 109] on span "^.*/arab-university$" at bounding box center [495, 106] width 92 height 23
drag, startPoint x: 724, startPoint y: 187, endPoint x: 653, endPoint y: 175, distance: 71.7
click at [653, 177] on input "/arab-university" at bounding box center [709, 175] width 156 height 26
drag, startPoint x: 730, startPoint y: 176, endPoint x: 616, endPoint y: 170, distance: 114.6
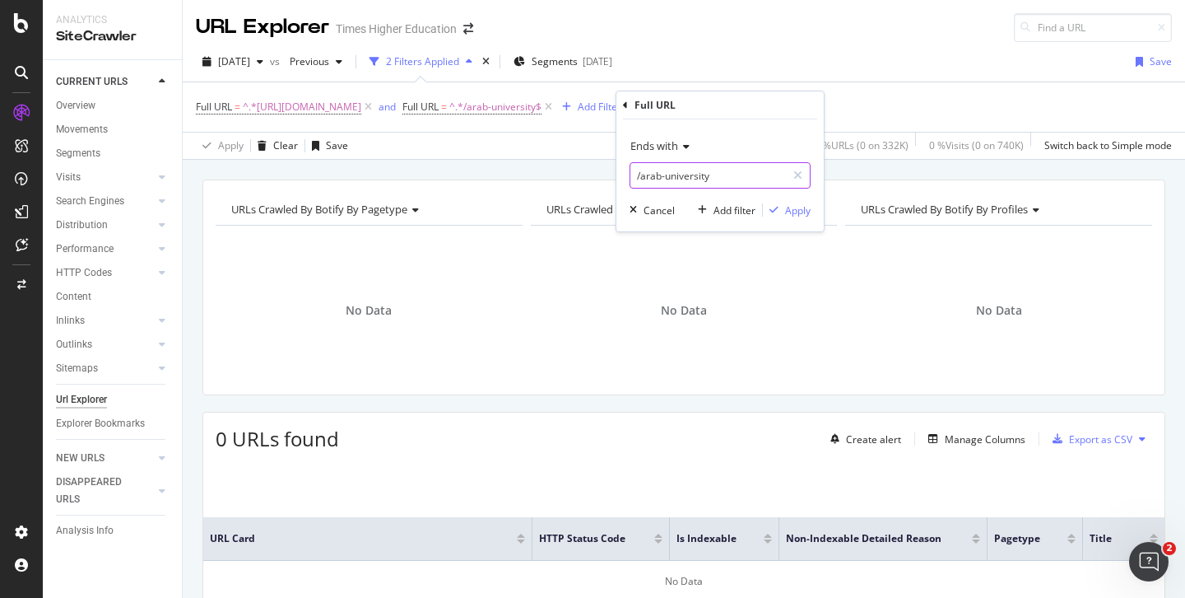
click at [617, 171] on div "Ends with /arab-university Cancel Add filter Apply" at bounding box center [720, 175] width 207 height 112
paste input "[URL][DOMAIN_NAME]"
drag, startPoint x: 669, startPoint y: 178, endPoint x: 608, endPoint y: 177, distance: 60.9
click at [608, 177] on body "Analytics SiteCrawler CURRENT URLS Overview Movements Segments Visits Analysis …" at bounding box center [592, 299] width 1185 height 598
click at [735, 175] on input "[URL][DOMAIN_NAME]" at bounding box center [709, 175] width 156 height 26
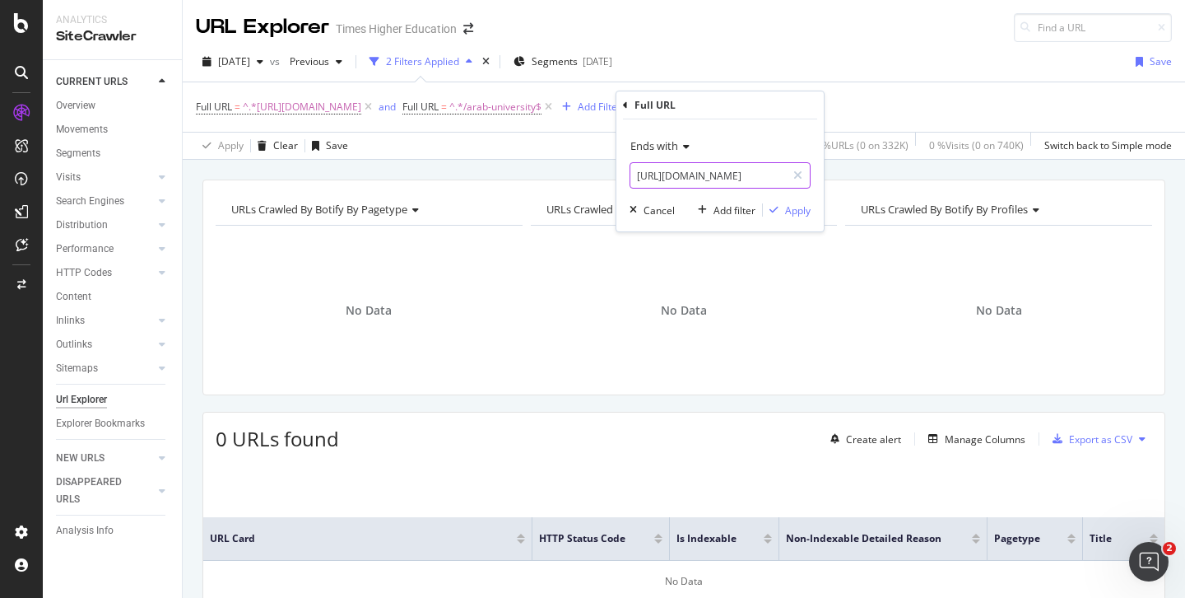
drag, startPoint x: 777, startPoint y: 176, endPoint x: 611, endPoint y: 176, distance: 166.3
click at [611, 176] on body "Analytics SiteCrawler CURRENT URLS Overview Movements Segments Visits Analysis …" at bounding box center [592, 299] width 1185 height 598
type input "[URL]"
drag, startPoint x: 637, startPoint y: 176, endPoint x: 806, endPoint y: 181, distance: 168.8
click at [806, 181] on div "[URL]" at bounding box center [720, 175] width 181 height 26
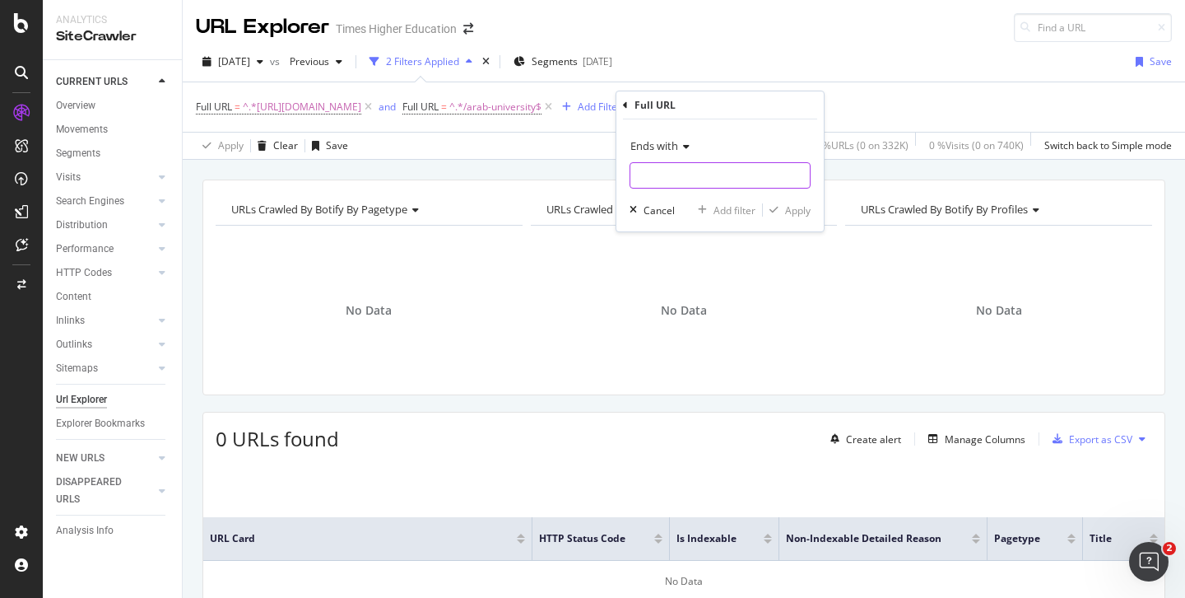
paste input "[URL][DOMAIN_NAME]"
drag, startPoint x: 740, startPoint y: 179, endPoint x: 661, endPoint y: 180, distance: 79.0
click at [659, 180] on input "[URL][DOMAIN_NAME]" at bounding box center [709, 175] width 156 height 26
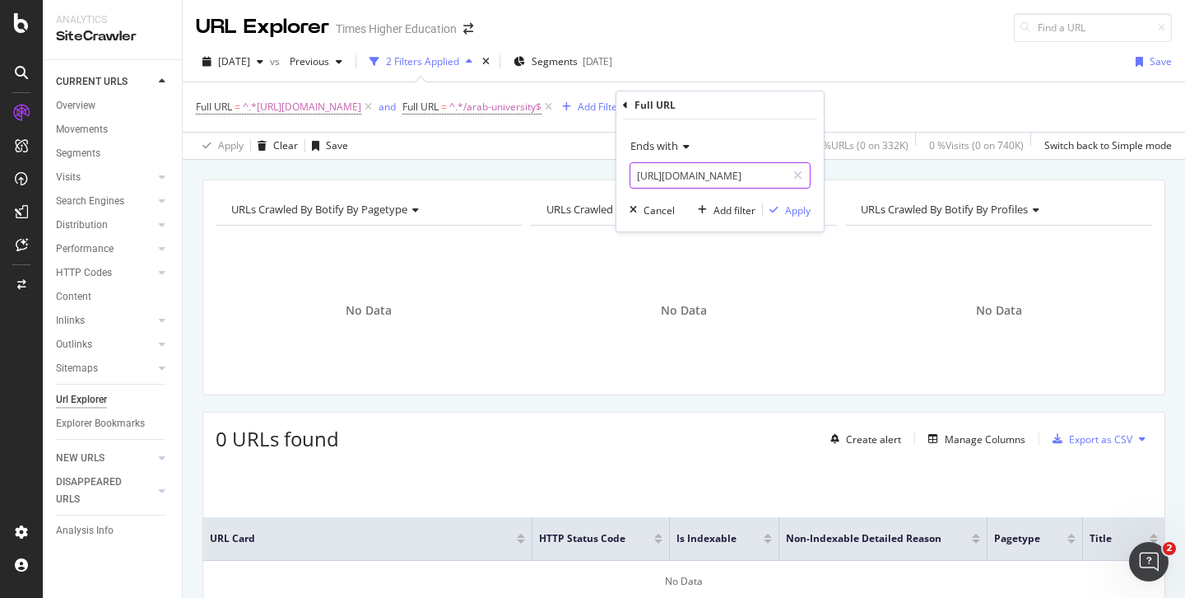
click at [731, 172] on input "[URL][DOMAIN_NAME]" at bounding box center [709, 175] width 156 height 26
drag, startPoint x: 727, startPoint y: 177, endPoint x: 621, endPoint y: 170, distance: 106.4
click at [621, 170] on div "Ends with [DOMAIN_NAME][URL] Cancel Add filter Apply" at bounding box center [720, 175] width 207 height 112
drag, startPoint x: 757, startPoint y: 178, endPoint x: 592, endPoint y: 175, distance: 165.5
click at [592, 175] on body "Analytics SiteCrawler CURRENT URLS Overview Movements Segments Visits Analysis …" at bounding box center [592, 299] width 1185 height 598
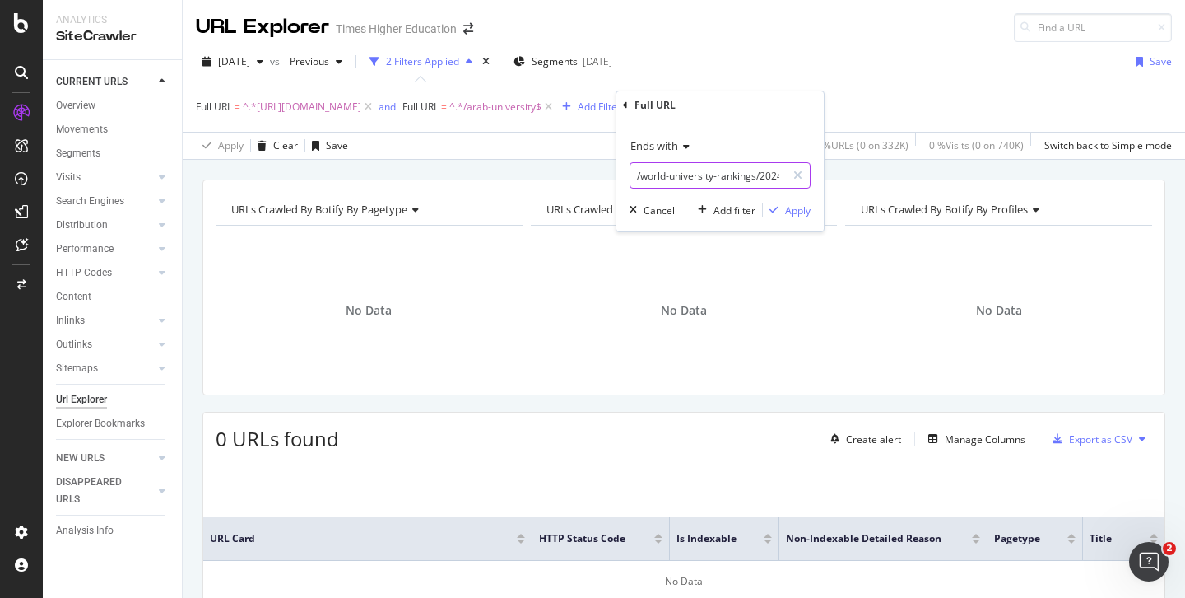
click at [727, 177] on input "/world-university-rankings/2024/latin-america-university-rankings" at bounding box center [709, 175] width 156 height 26
click at [760, 177] on input "/world-university-rankings/2024/latin-america-university-rankings" at bounding box center [709, 175] width 156 height 26
click at [742, 177] on input "/world-university-2024/latin-america-university-rankings" at bounding box center [709, 175] width 156 height 26
type input "/latin-america-university-rankings"
click at [683, 150] on icon at bounding box center [684, 147] width 12 height 10
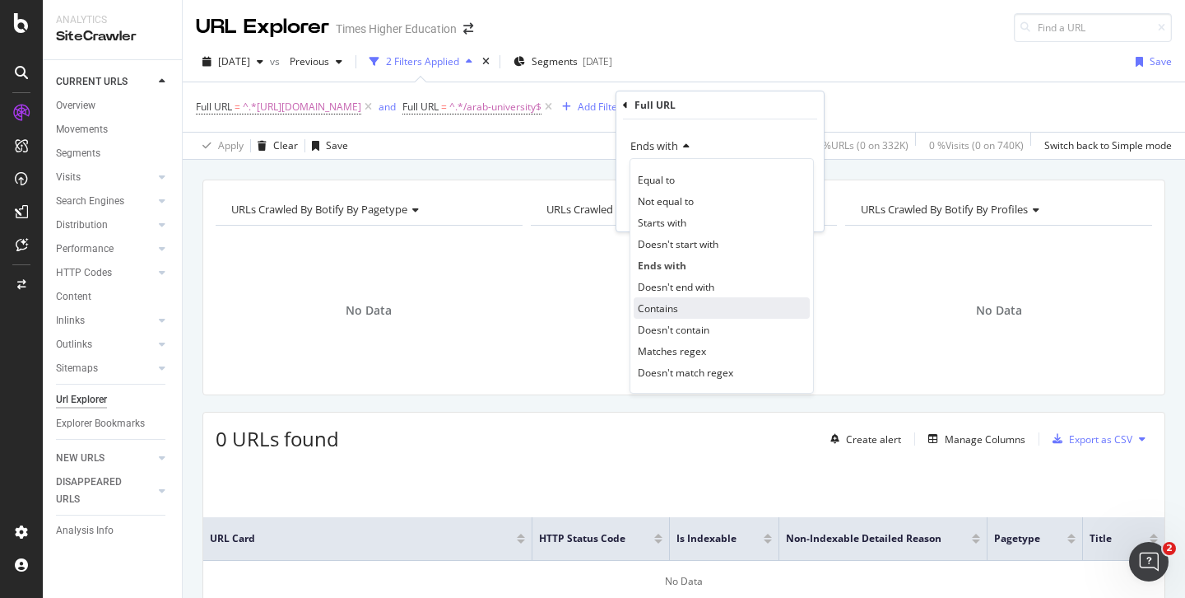
click at [667, 306] on span "Contains" at bounding box center [658, 308] width 40 height 14
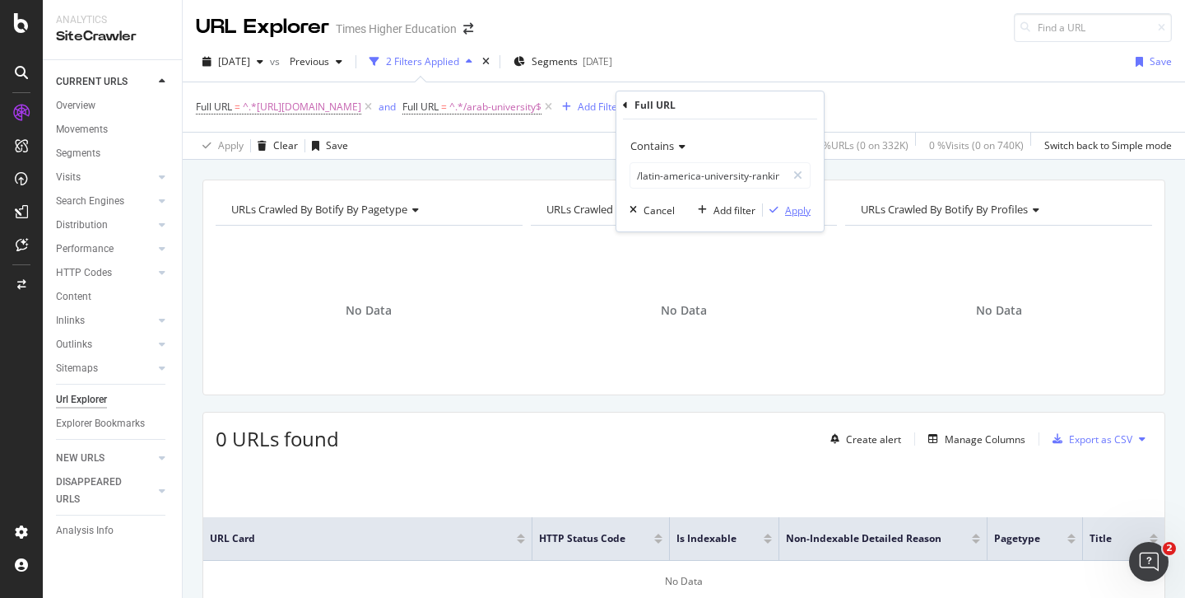
click at [807, 209] on div "Apply" at bounding box center [798, 210] width 26 height 14
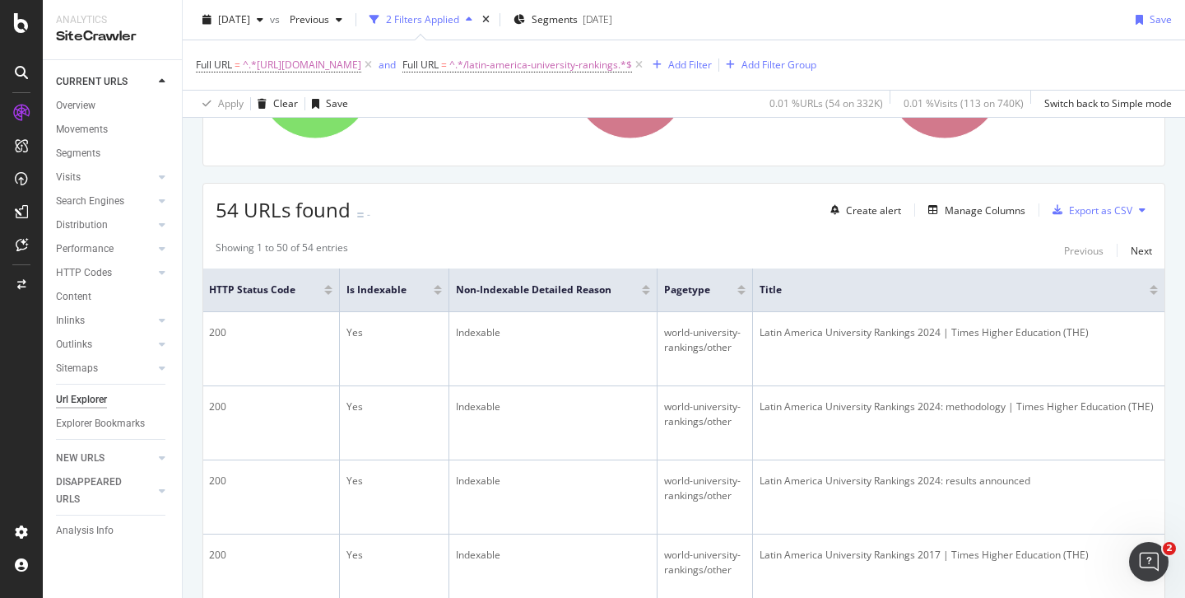
scroll to position [221, 0]
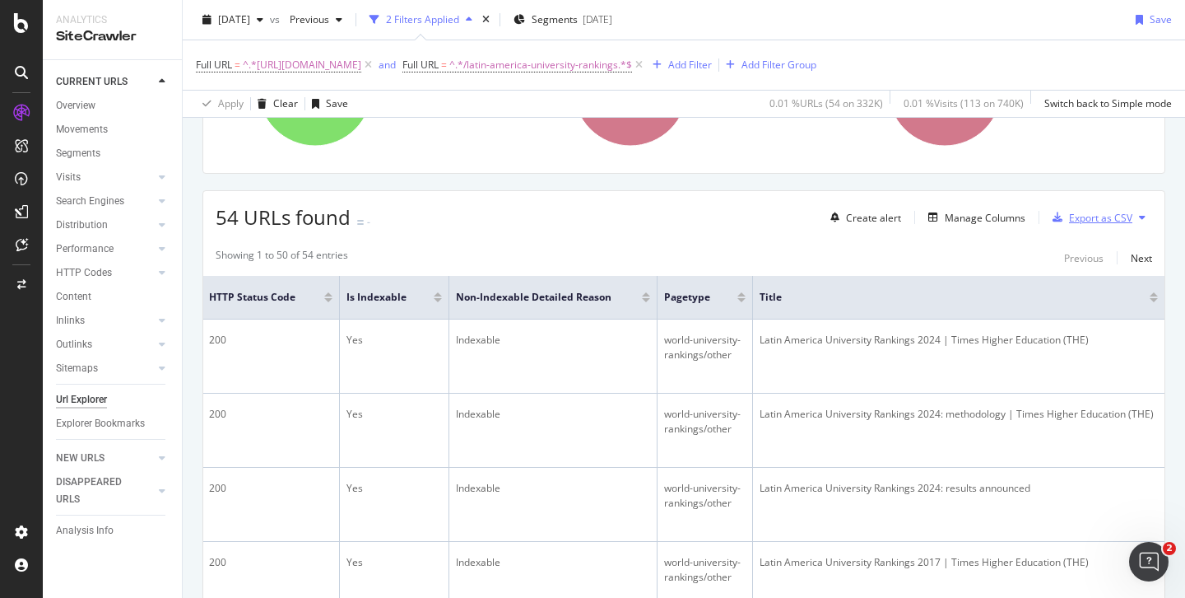
click at [1070, 216] on div "Export as CSV" at bounding box center [1100, 218] width 63 height 14
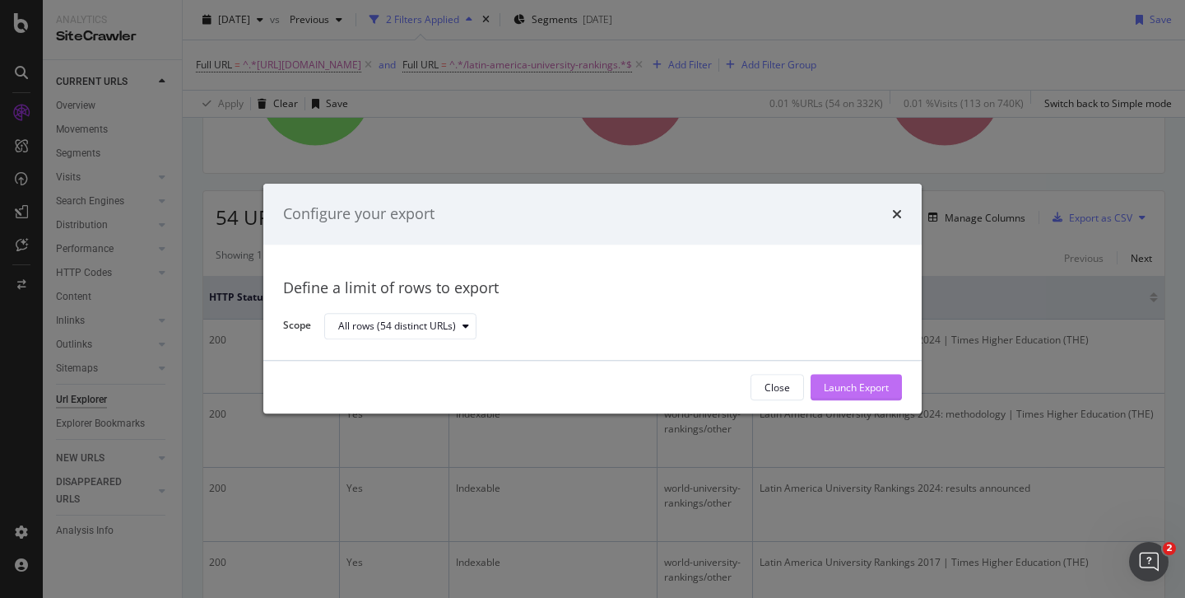
click at [859, 381] on div "Launch Export" at bounding box center [856, 387] width 65 height 14
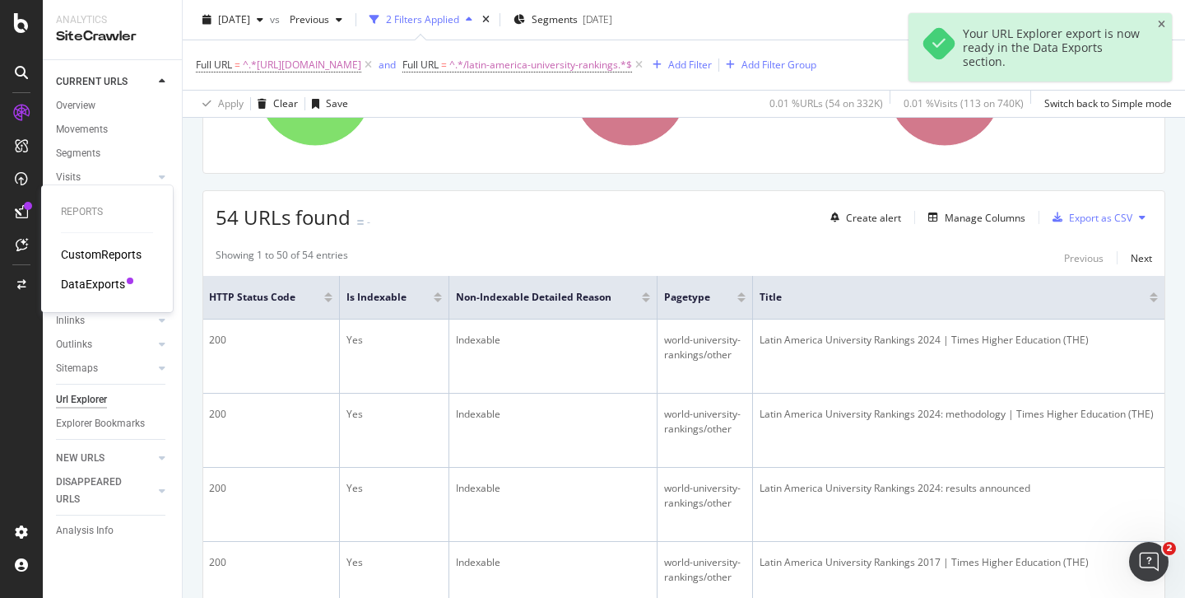
click at [93, 283] on div "DataExports" at bounding box center [93, 284] width 64 height 16
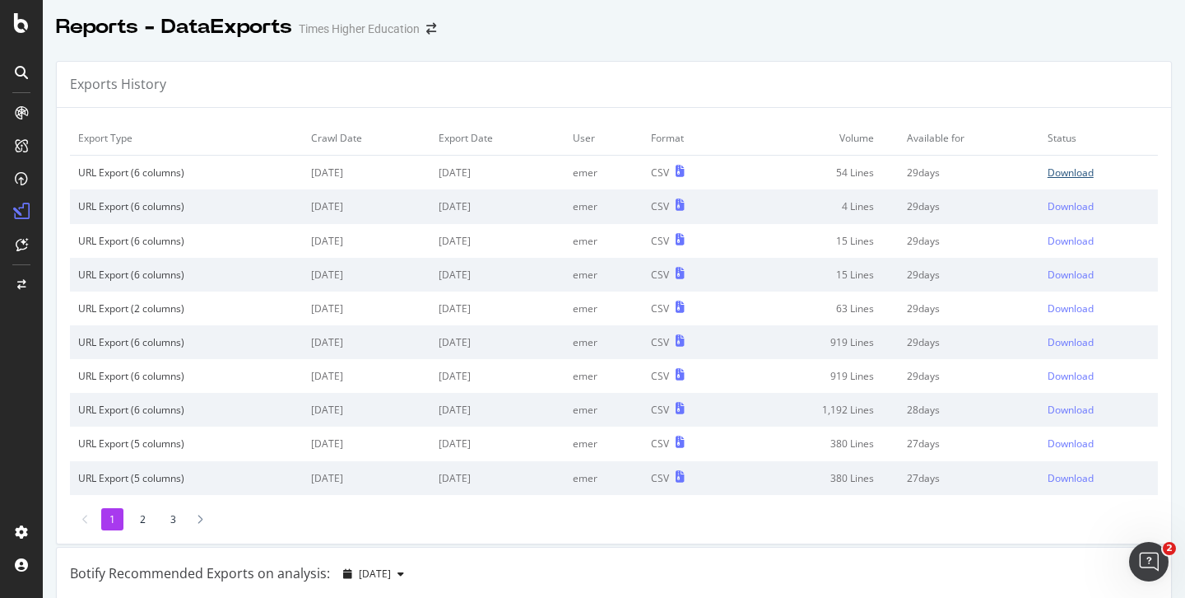
click at [1053, 173] on div "Download" at bounding box center [1071, 172] width 46 height 14
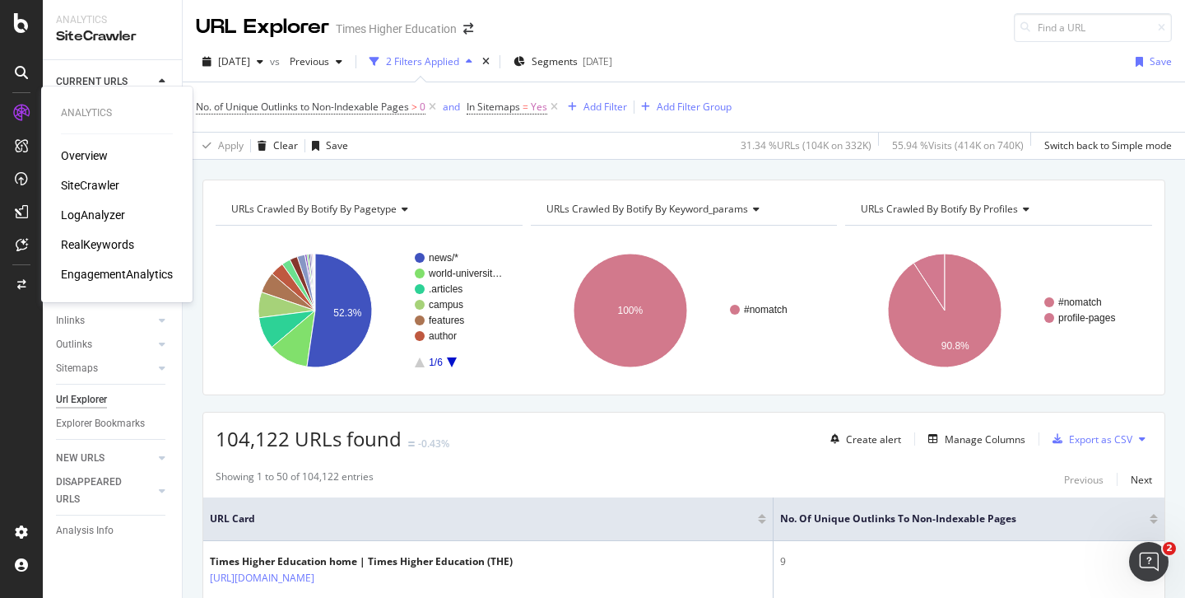
click at [84, 214] on div "LogAnalyzer" at bounding box center [93, 215] width 64 height 16
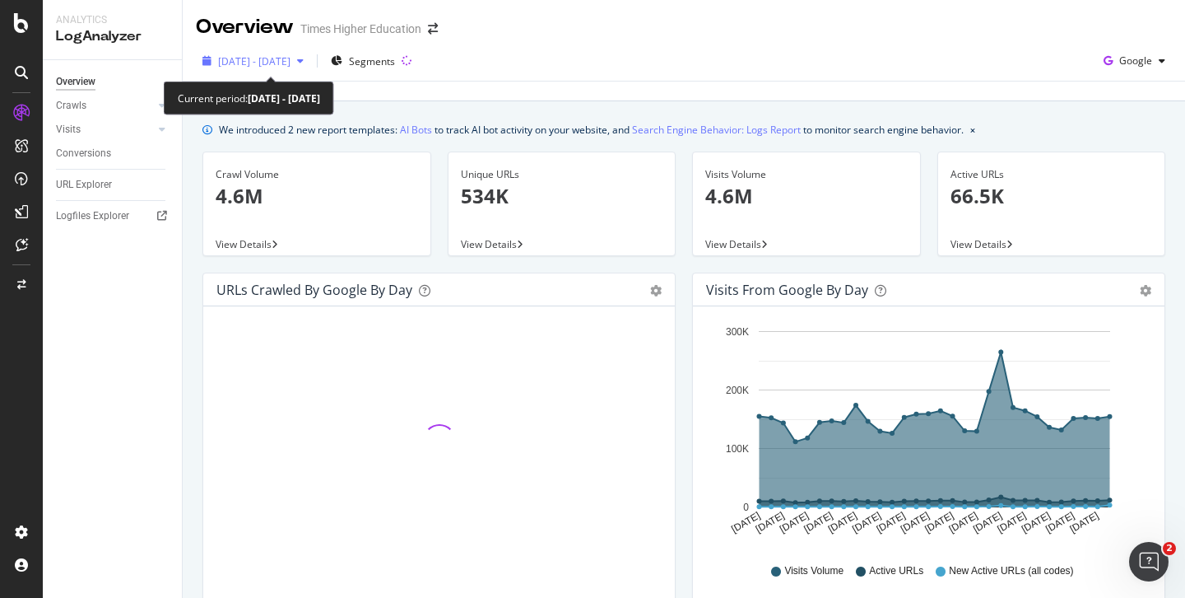
click at [274, 65] on span "2025 Aug. 6th - Sep. 4th" at bounding box center [254, 61] width 72 height 14
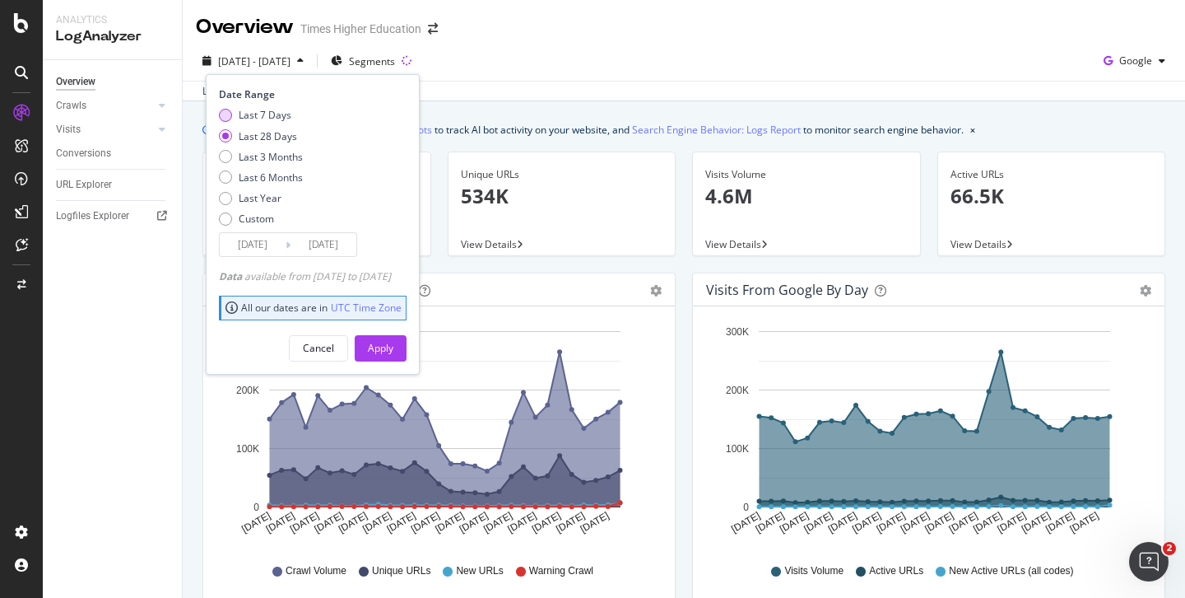
click at [253, 110] on div "Last 7 Days" at bounding box center [265, 115] width 53 height 14
type input "2025/08/29"
click at [393, 339] on div "Apply" at bounding box center [381, 348] width 26 height 25
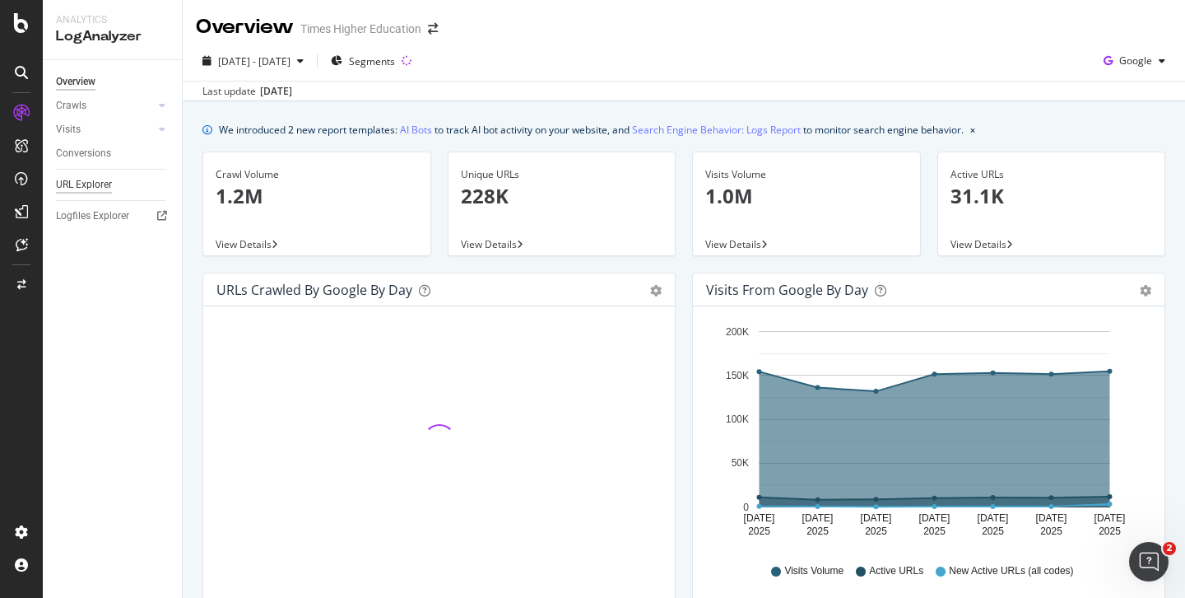
click at [91, 184] on div "URL Explorer" at bounding box center [84, 184] width 56 height 17
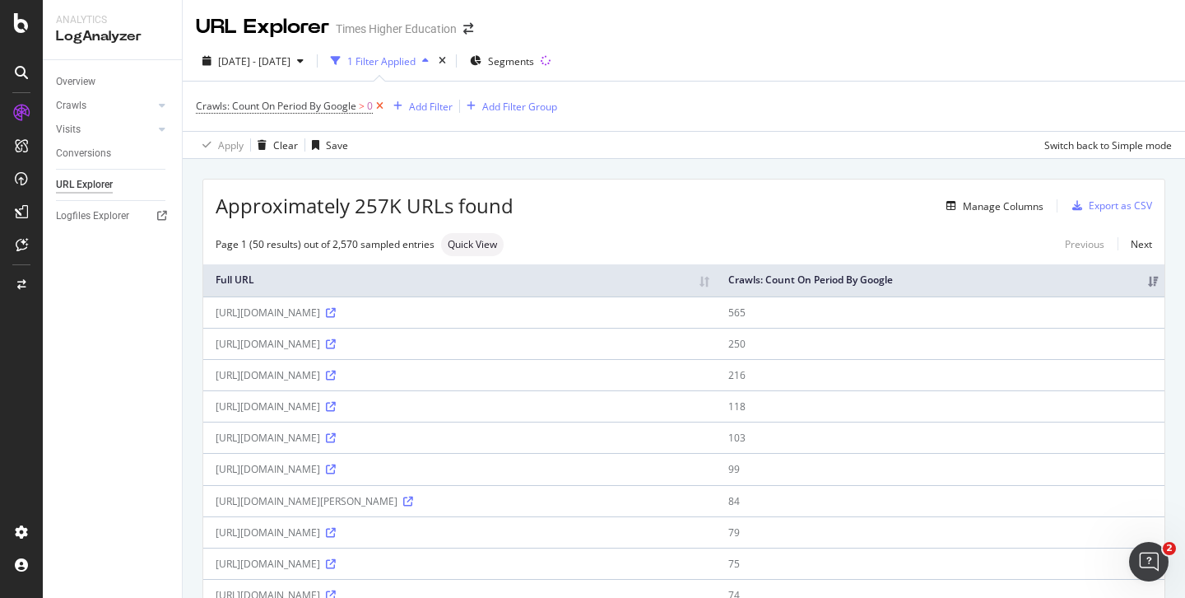
click at [382, 106] on icon at bounding box center [380, 106] width 14 height 16
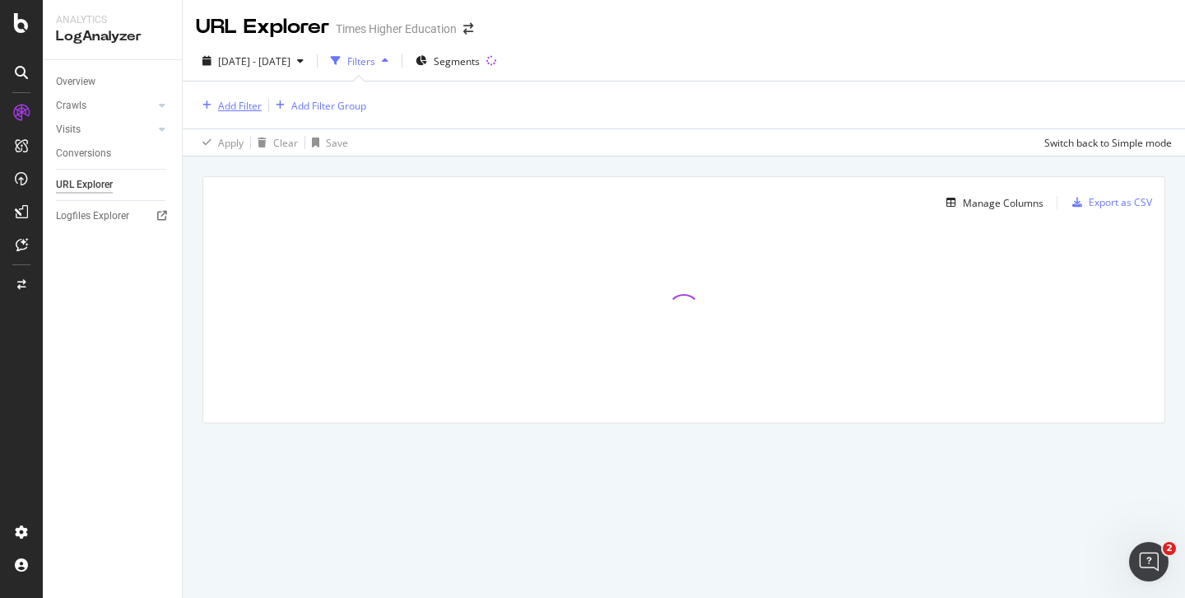
click at [251, 105] on div "Add Filter" at bounding box center [240, 106] width 44 height 14
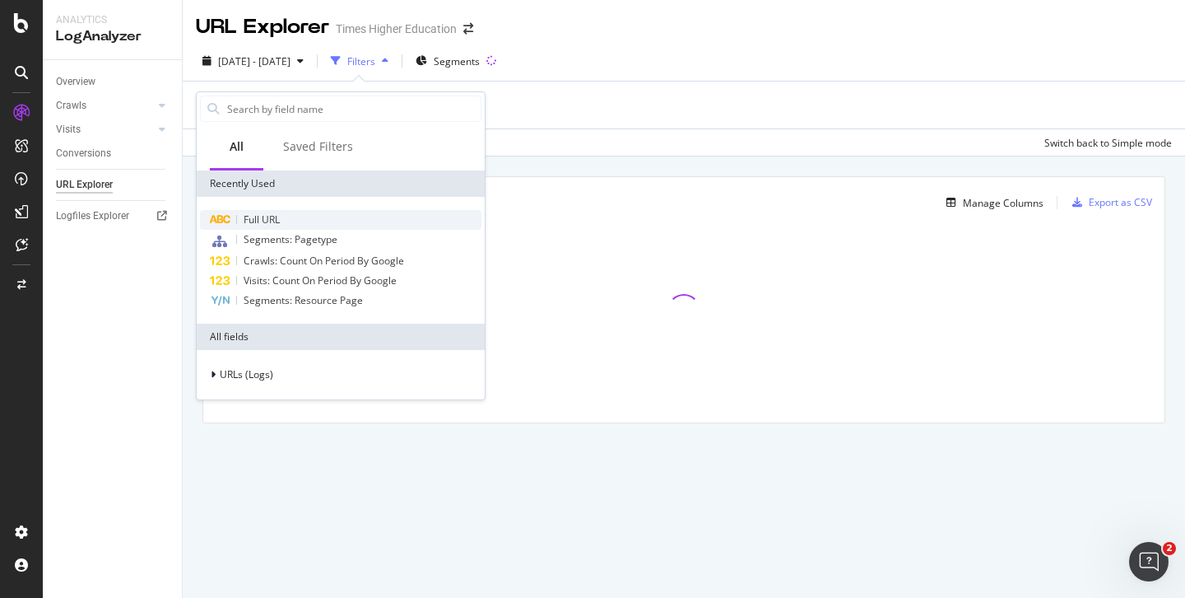
click at [256, 216] on span "Full URL" at bounding box center [262, 219] width 36 height 14
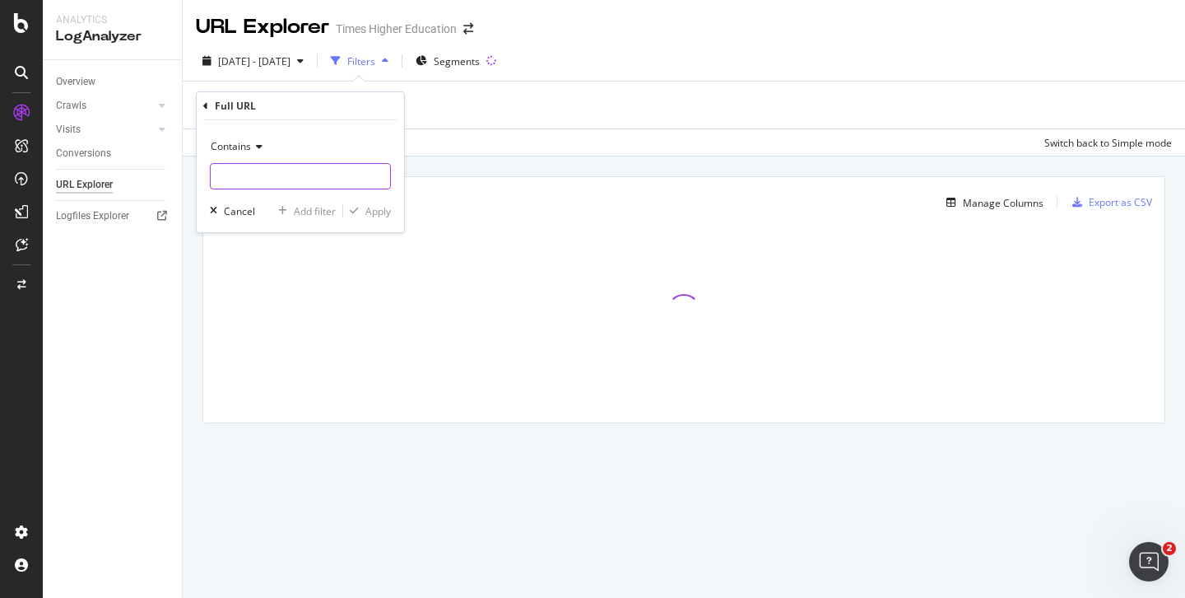
click at [243, 179] on input "text" at bounding box center [300, 176] width 179 height 26
paste input "[URL][DOMAIN_NAME]"
type input "[URL][DOMAIN_NAME]"
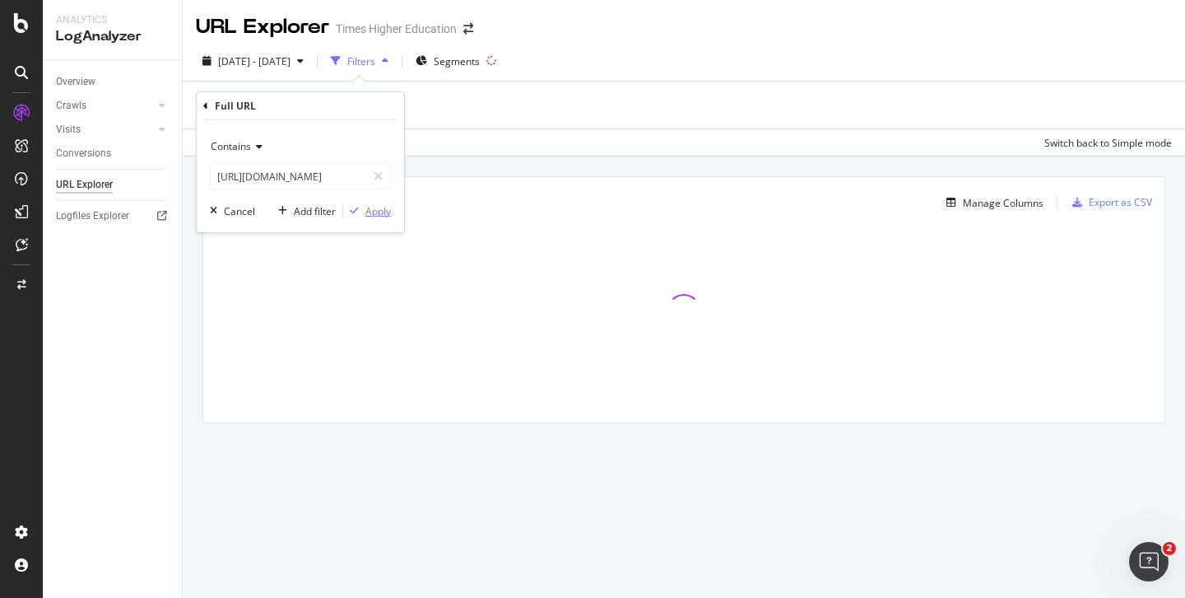
click at [379, 210] on div "Apply" at bounding box center [378, 211] width 26 height 14
